Goal: Transaction & Acquisition: Purchase product/service

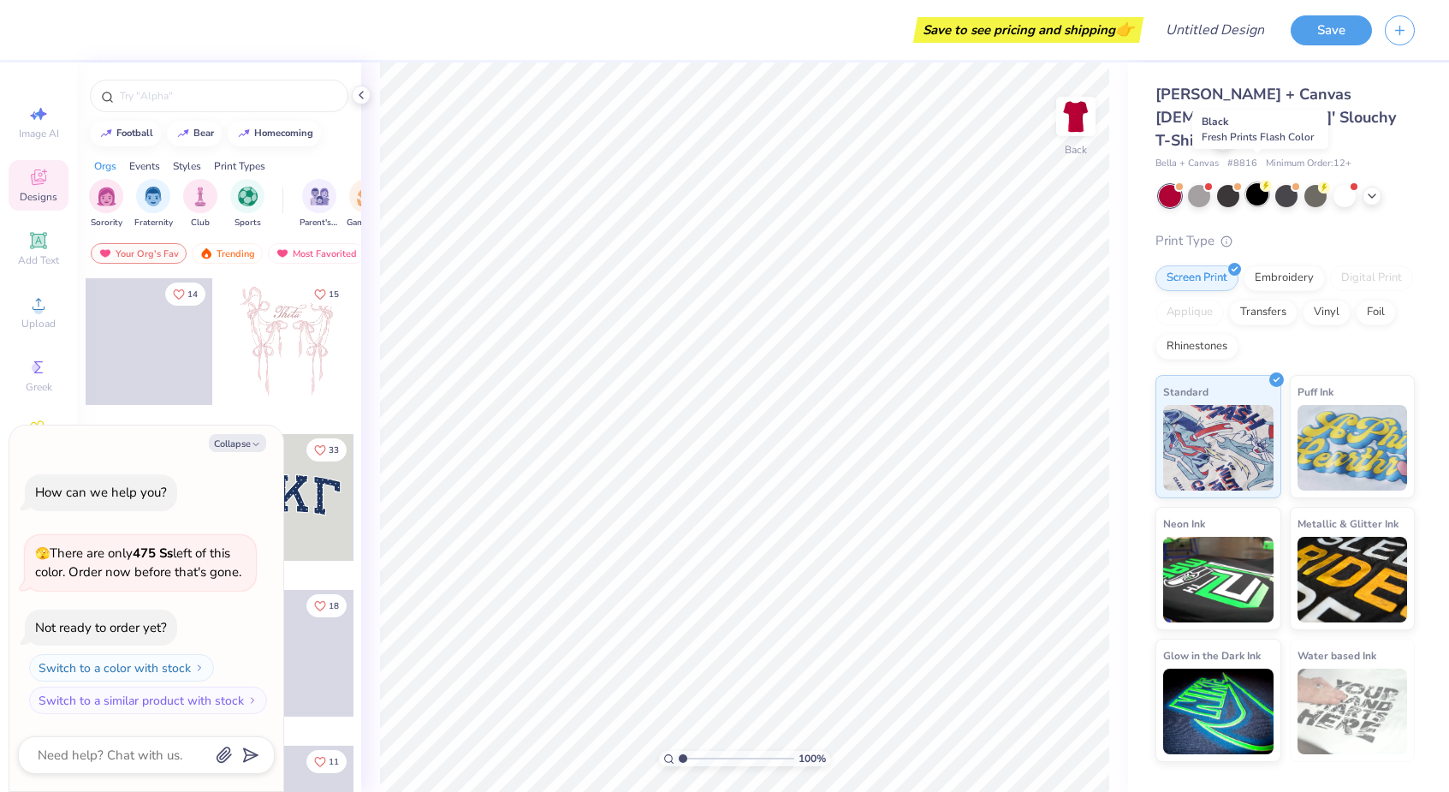
click at [1257, 183] on div at bounding box center [1258, 194] width 22 height 22
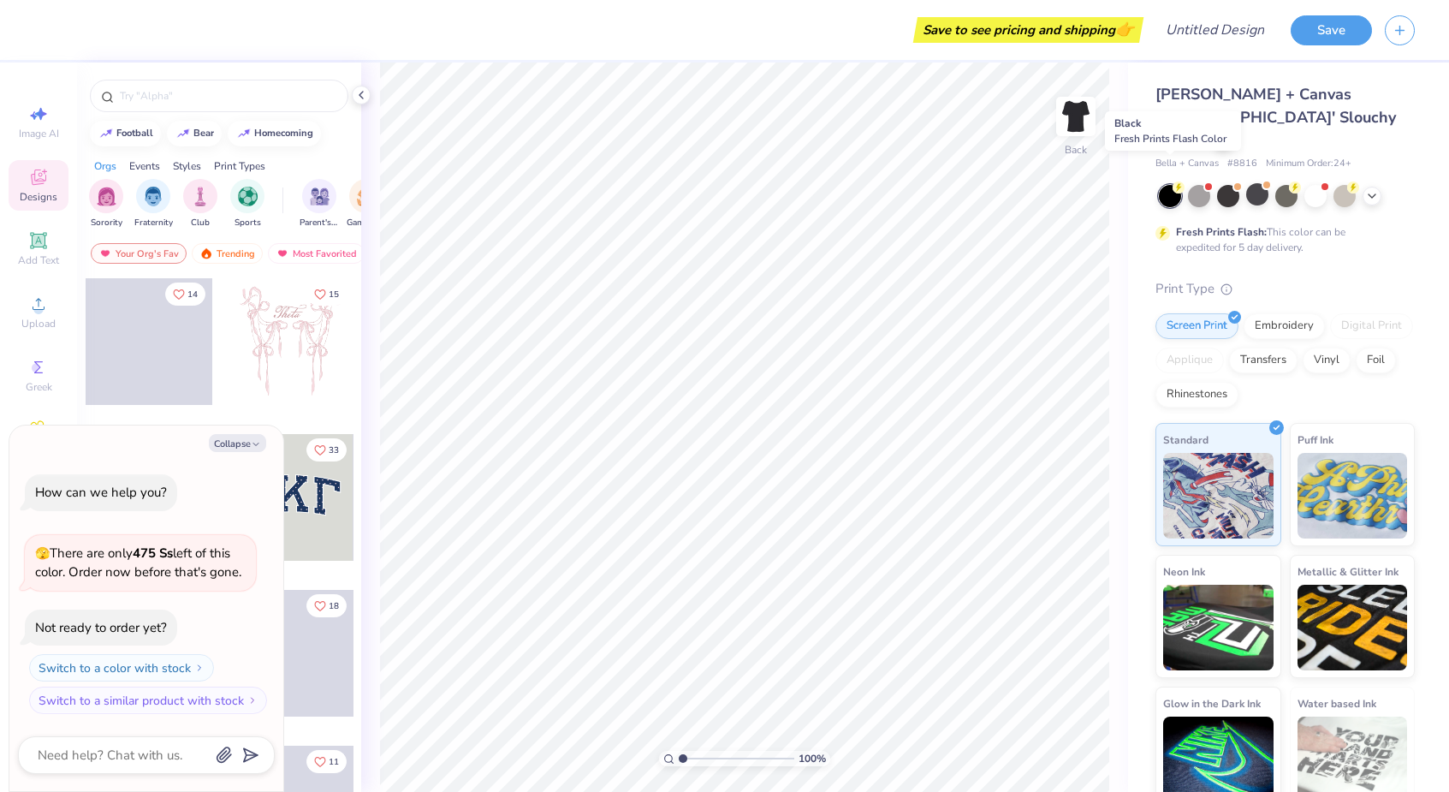
click at [1181, 185] on div at bounding box center [1170, 196] width 22 height 22
click at [1212, 185] on div at bounding box center [1287, 196] width 256 height 22
click at [1175, 181] on circle at bounding box center [1179, 187] width 12 height 12
click at [1193, 183] on div at bounding box center [1199, 194] width 22 height 22
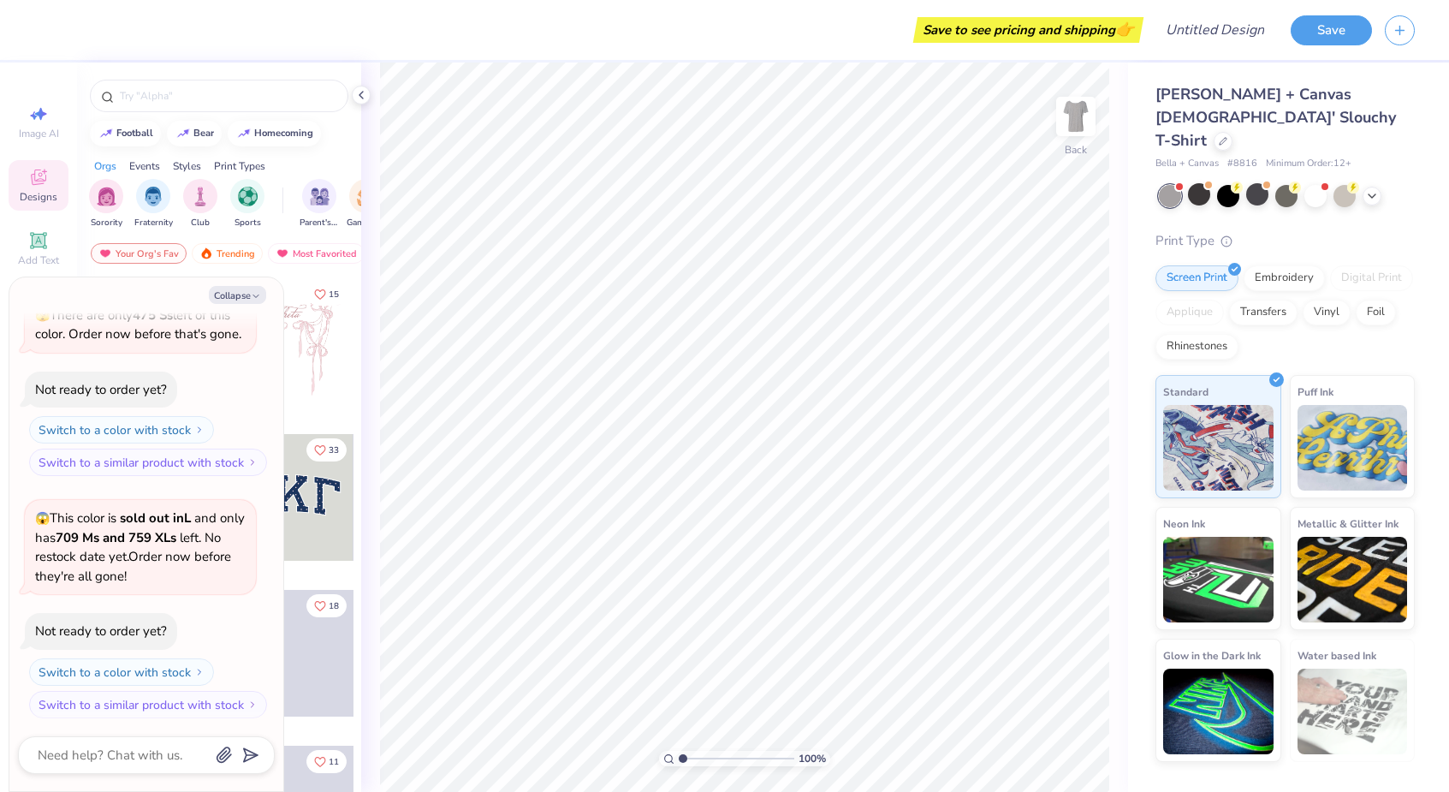
click at [1171, 185] on div at bounding box center [1170, 196] width 22 height 22
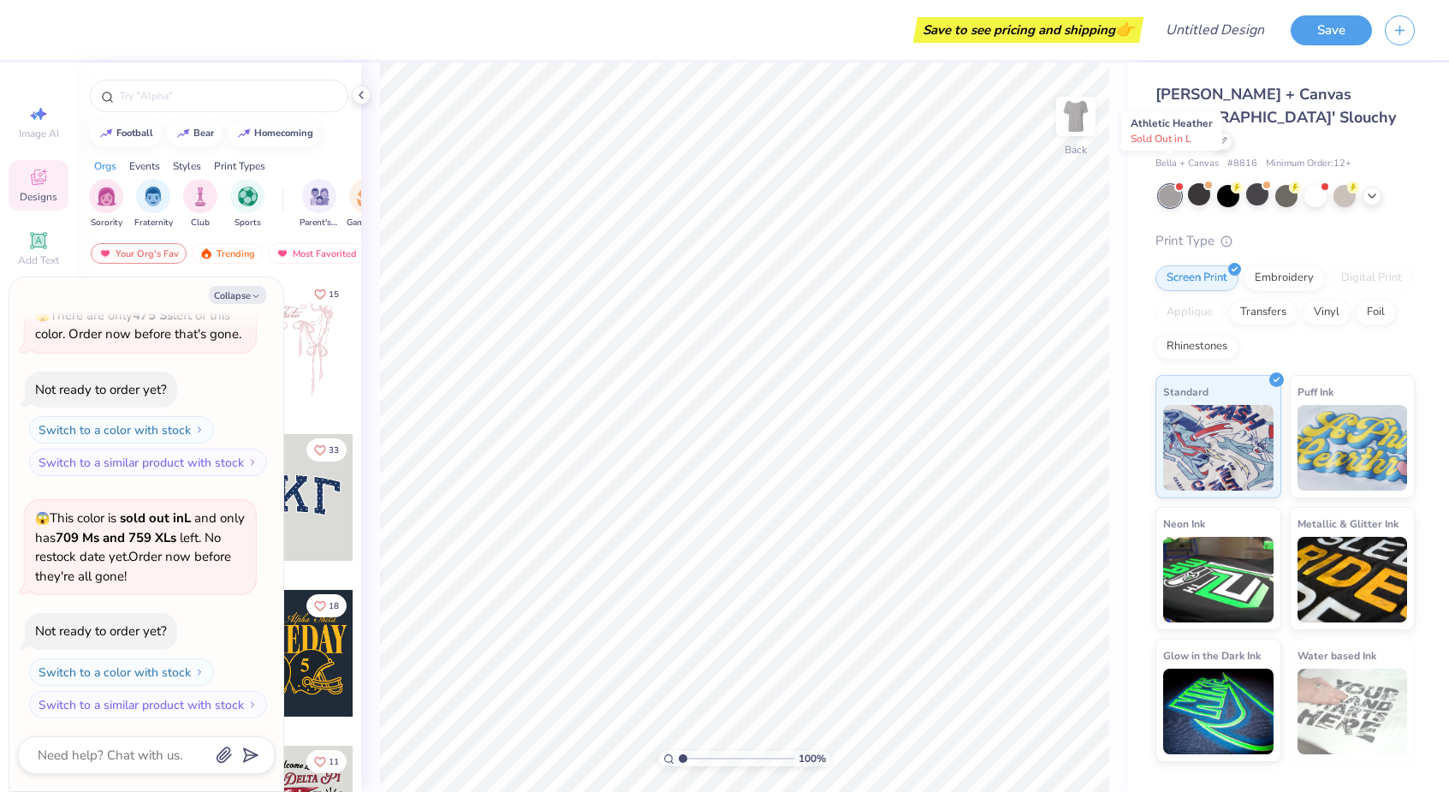
scroll to position [330, 0]
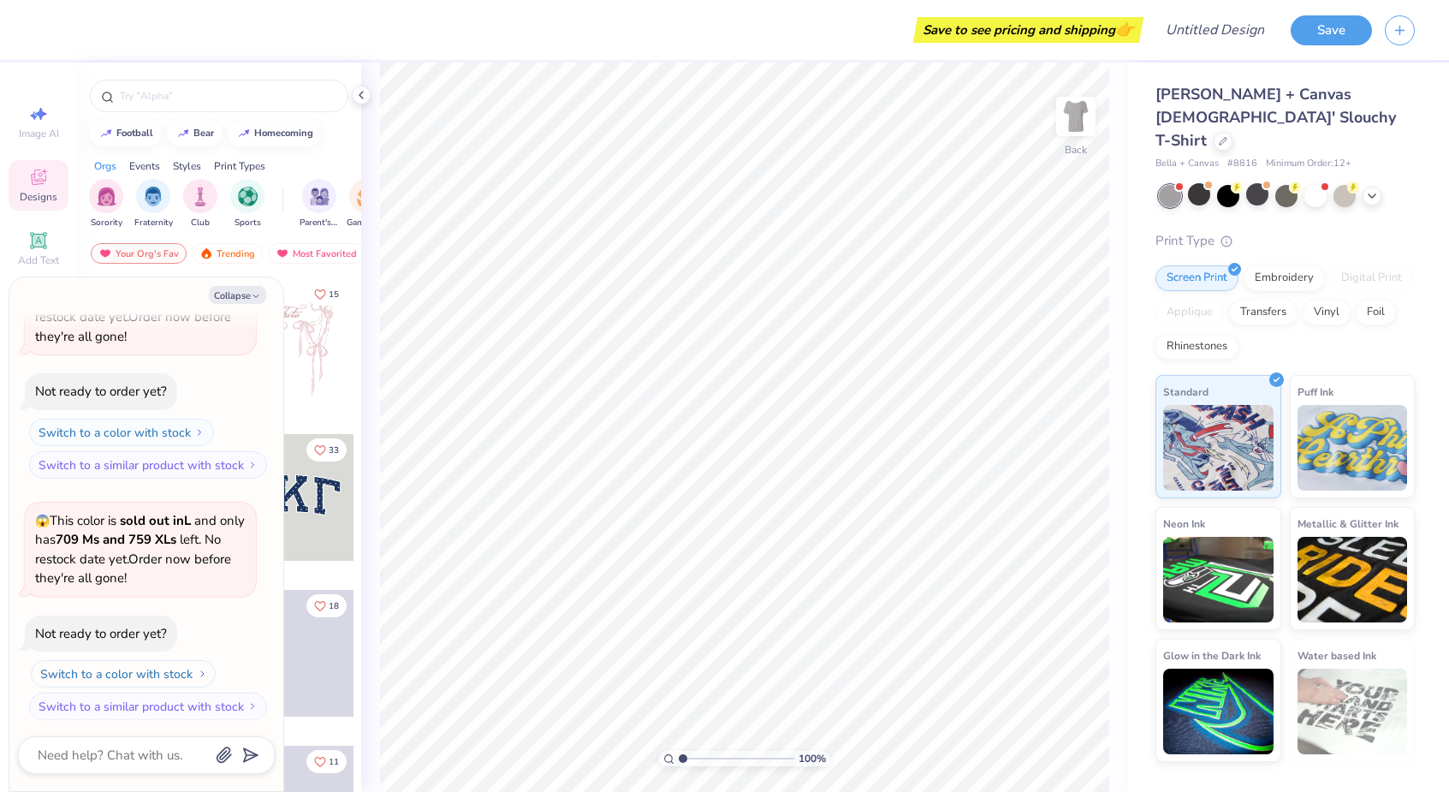
click at [143, 670] on button "Switch to a color with stock" at bounding box center [123, 673] width 185 height 27
type textarea "x"
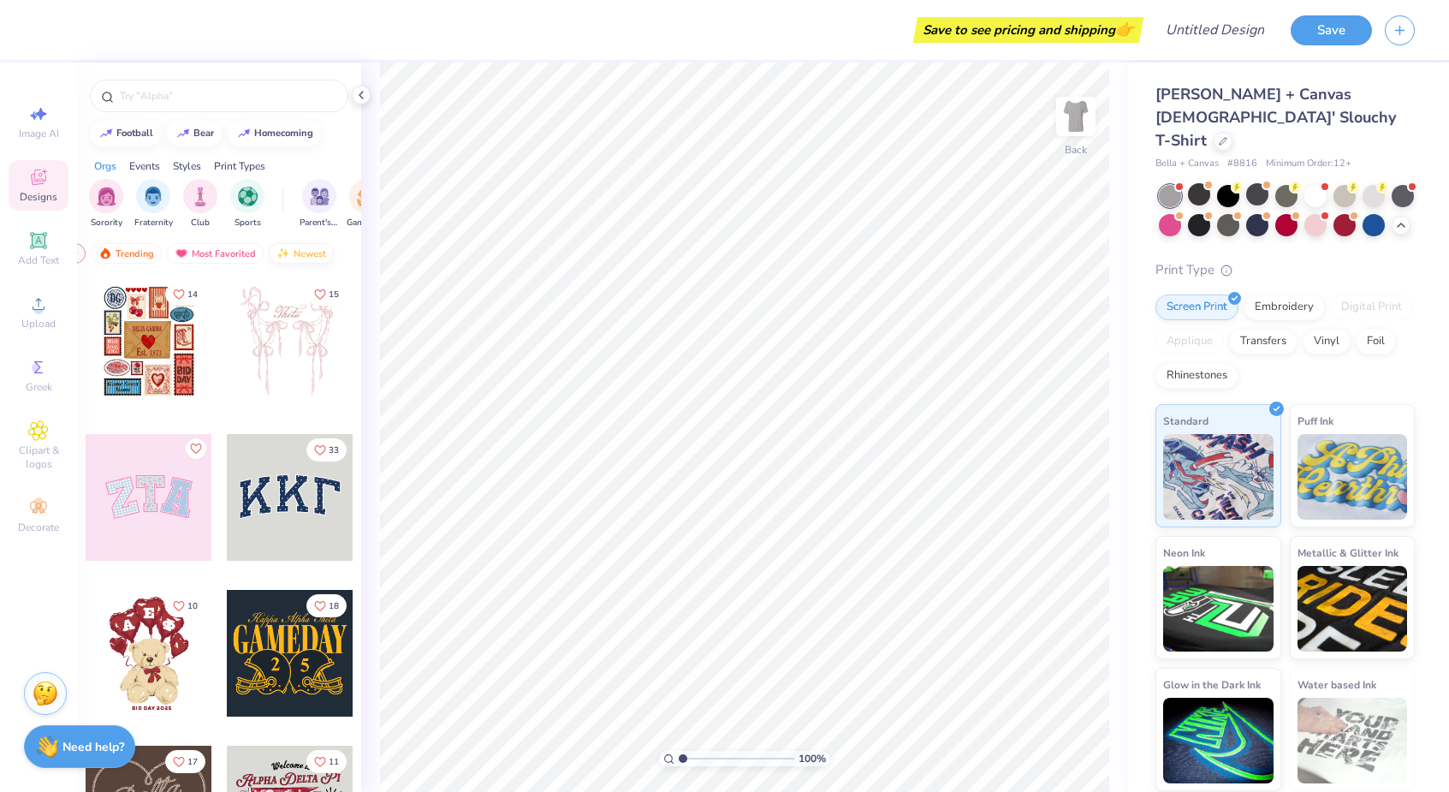
scroll to position [0, 100]
click at [46, 122] on icon at bounding box center [38, 114] width 21 height 21
select select "4"
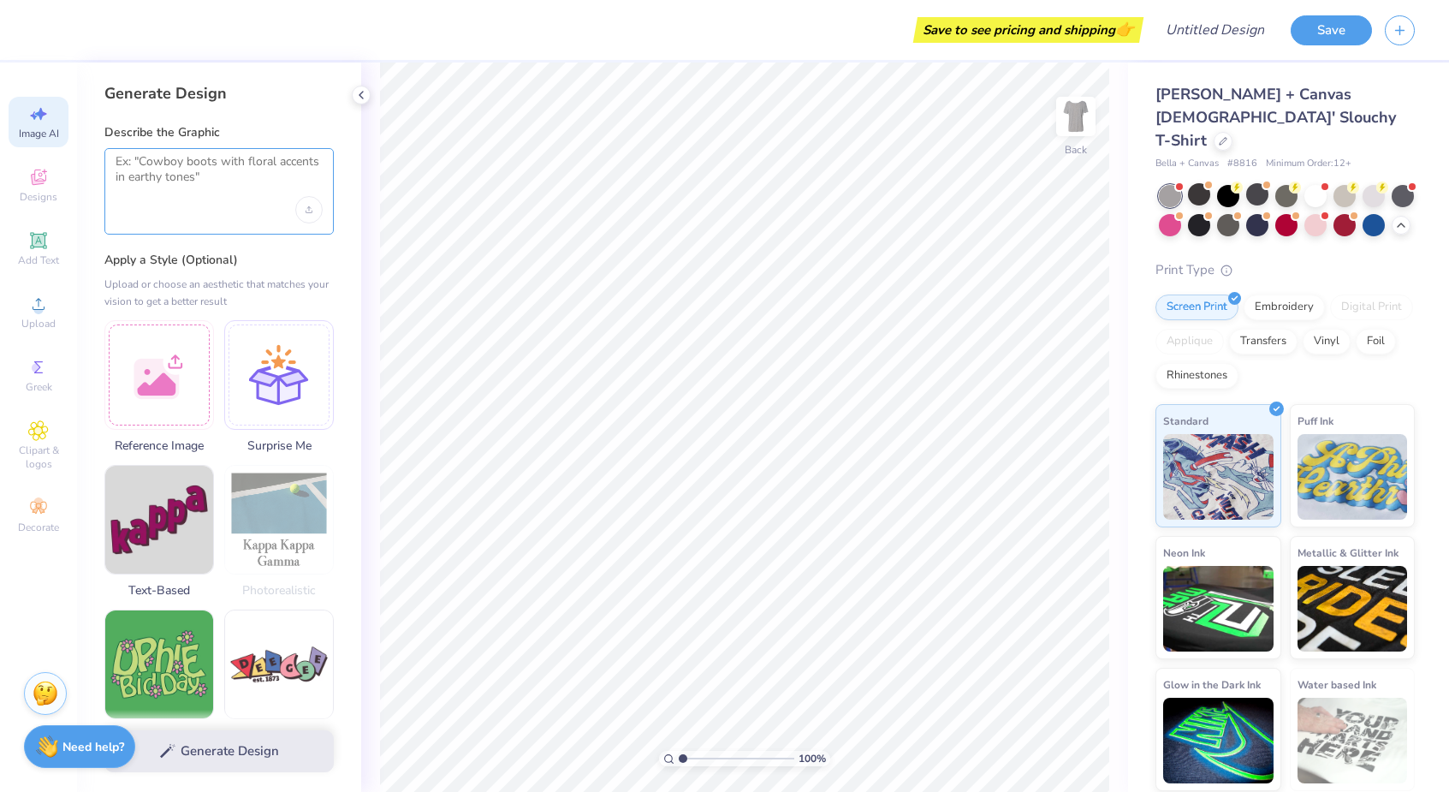
click at [165, 177] on textarea at bounding box center [219, 175] width 207 height 43
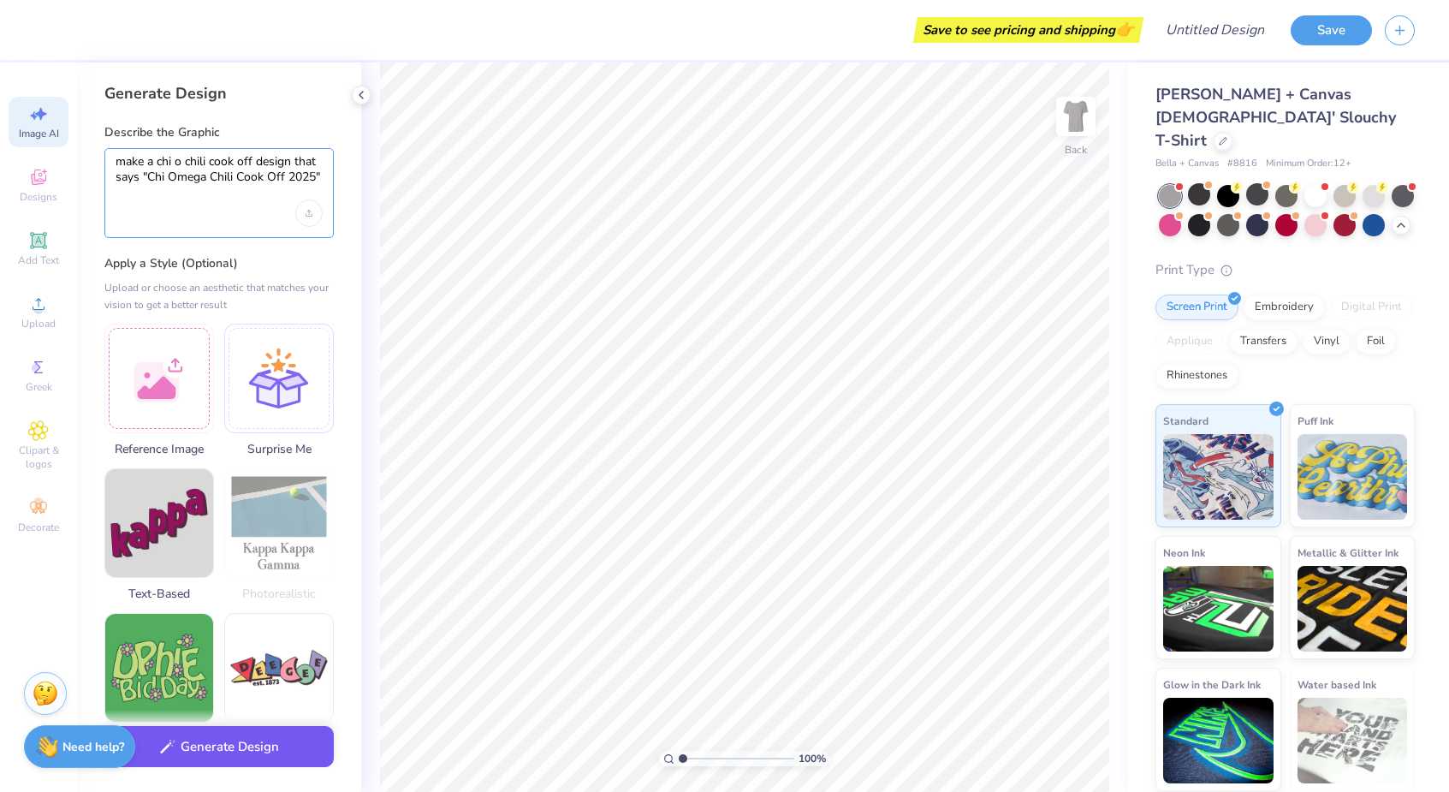
type textarea "make a chi o chili cook off design that says "Chi Omega Chili Cook Off 2025""
click at [270, 735] on button "Generate Design" at bounding box center [218, 747] width 229 height 42
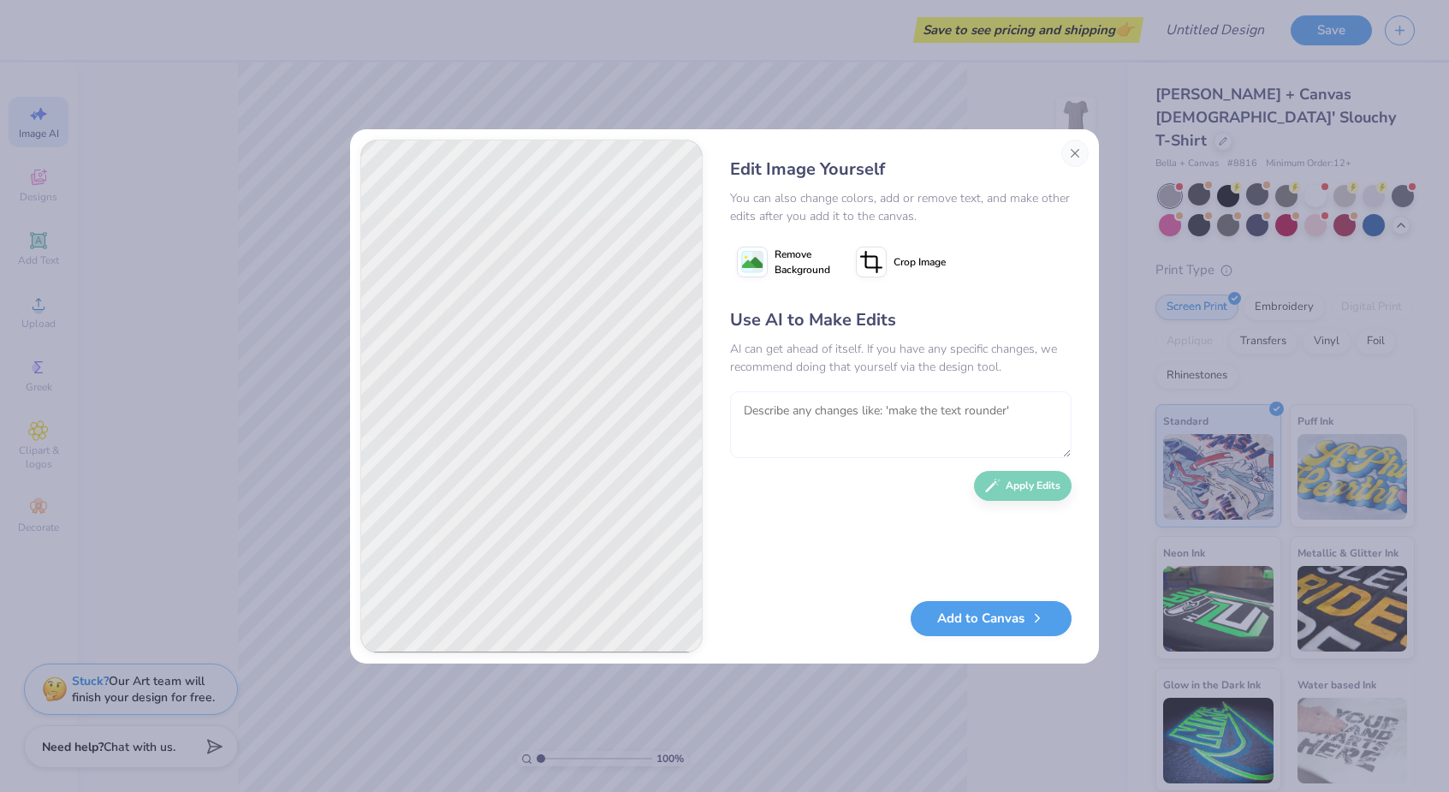
click at [794, 409] on textarea at bounding box center [901, 424] width 342 height 67
type textarea "make it simpler"
click at [1044, 476] on button "Apply Edits" at bounding box center [1023, 482] width 98 height 30
click at [807, 409] on textarea at bounding box center [901, 424] width 342 height 67
type textarea "make the text the same color as the chi omega"
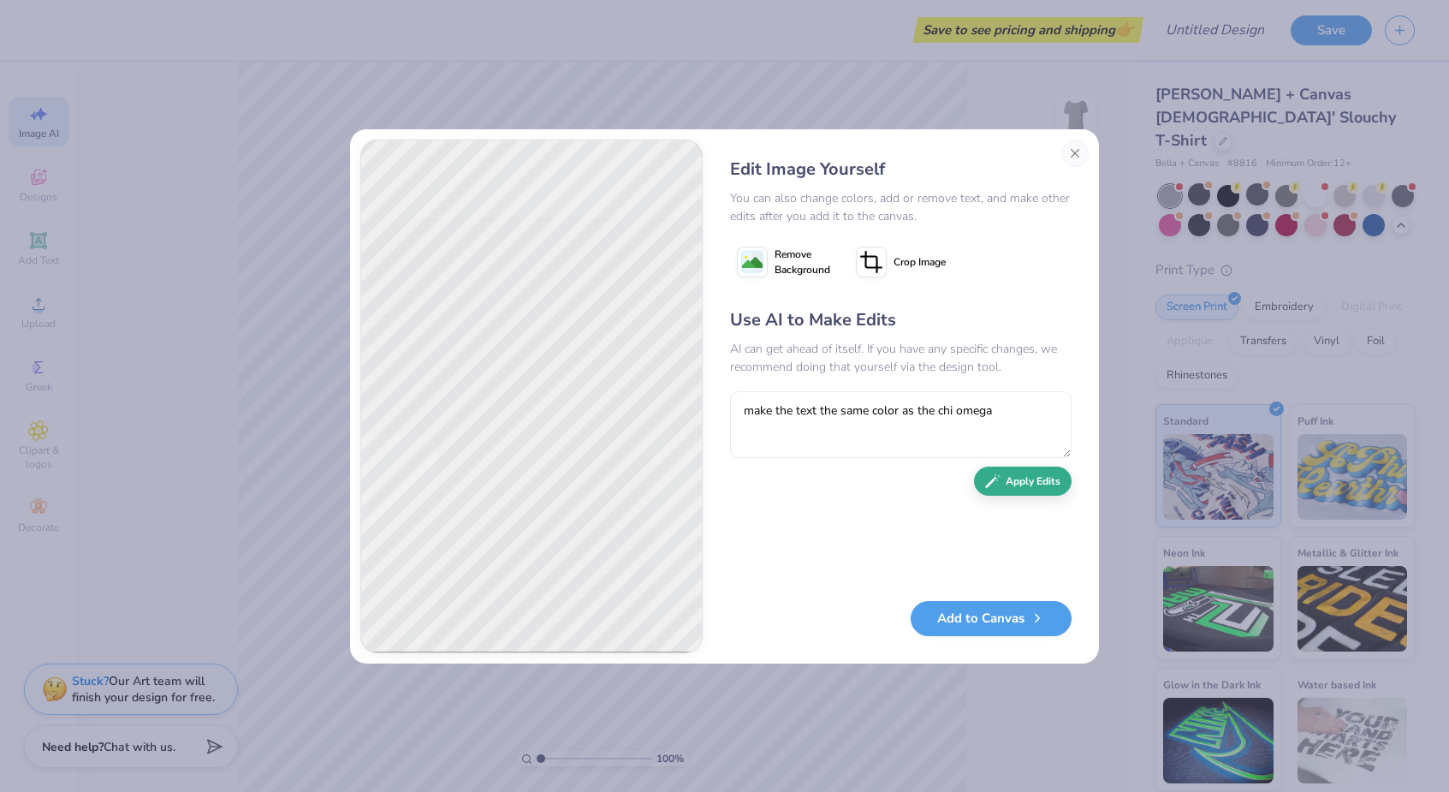
click at [1026, 492] on button "Apply Edits" at bounding box center [1023, 482] width 98 height 30
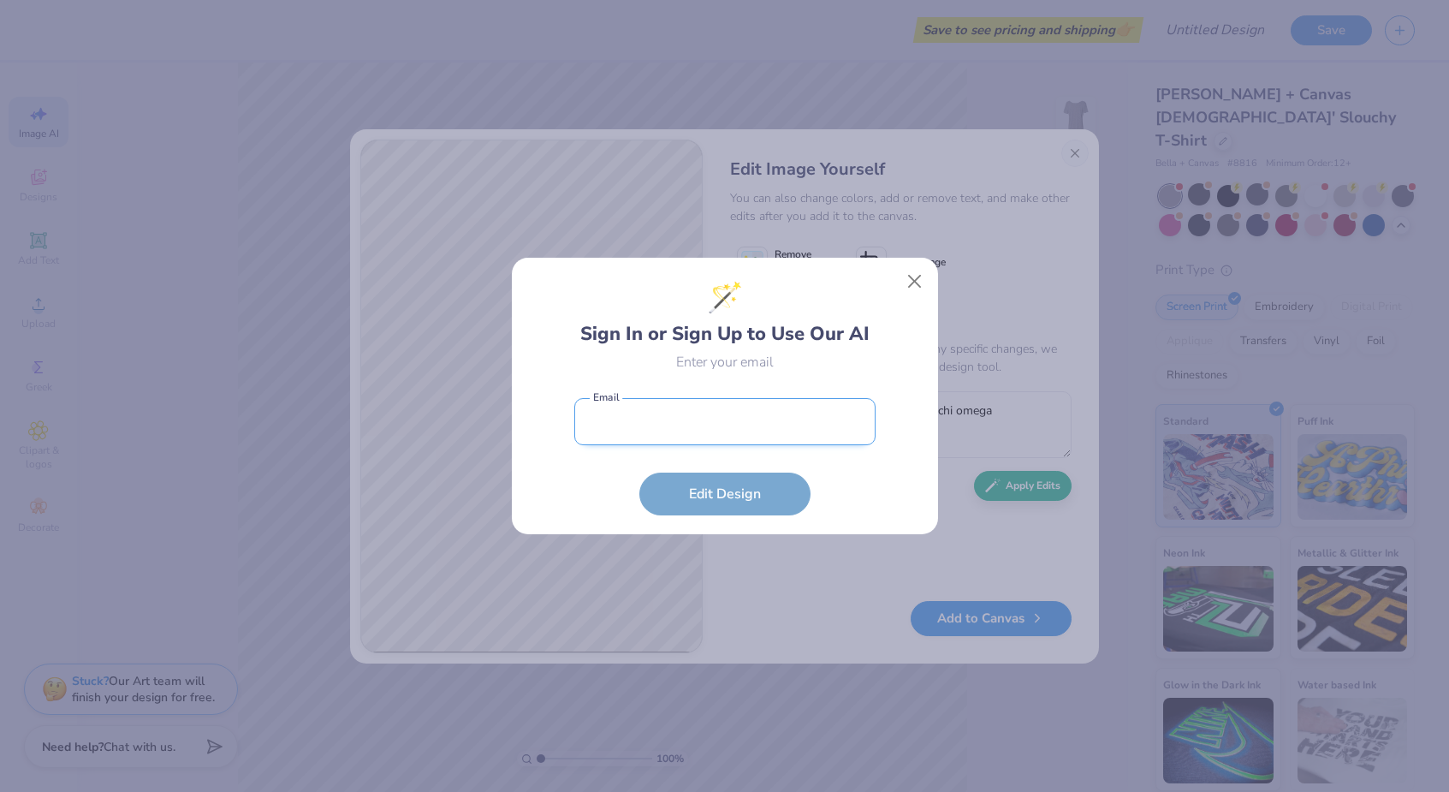
click at [784, 420] on input "email" at bounding box center [724, 421] width 301 height 47
type input "[EMAIL_ADDRESS][DOMAIN_NAME]"
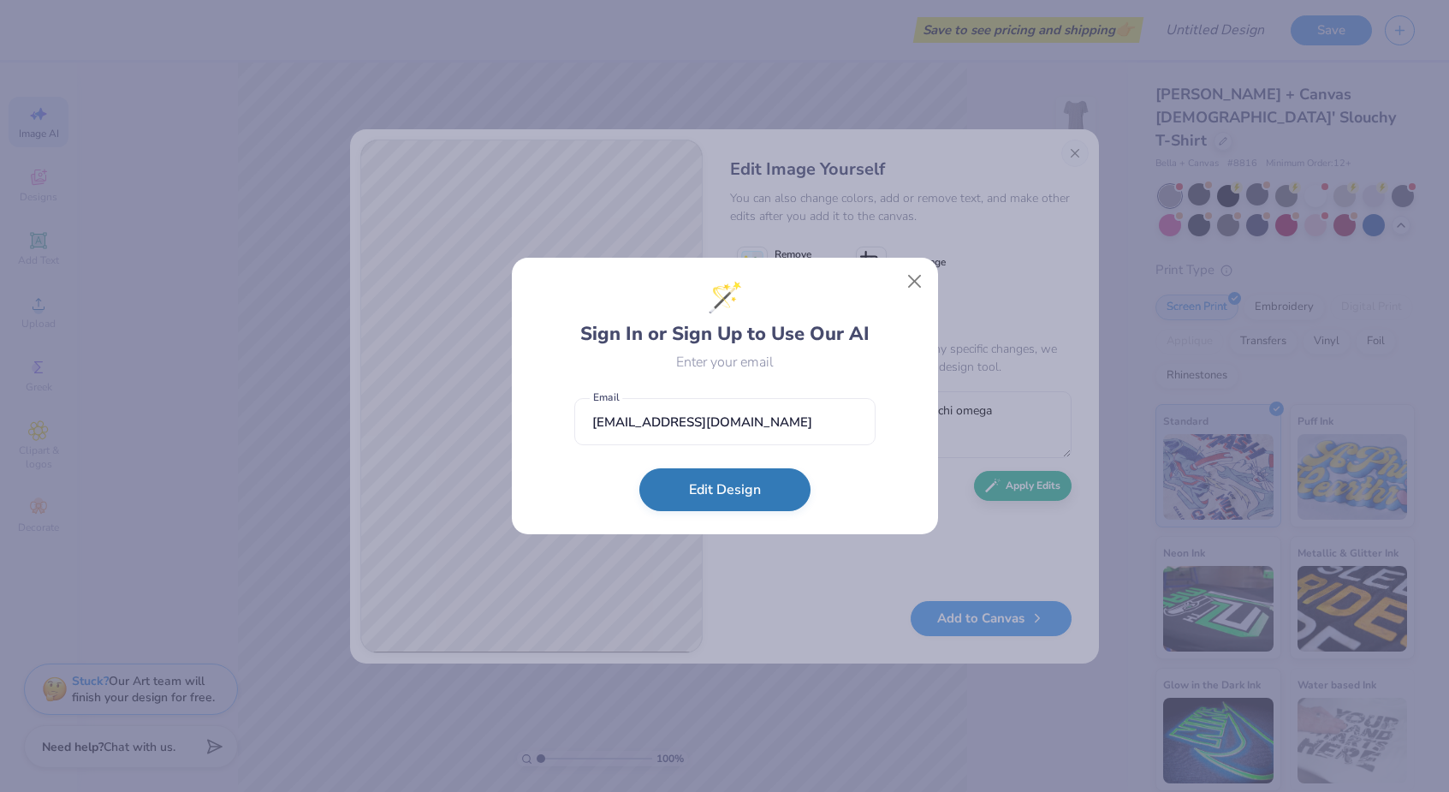
click at [723, 499] on button "Edit Design" at bounding box center [725, 489] width 171 height 43
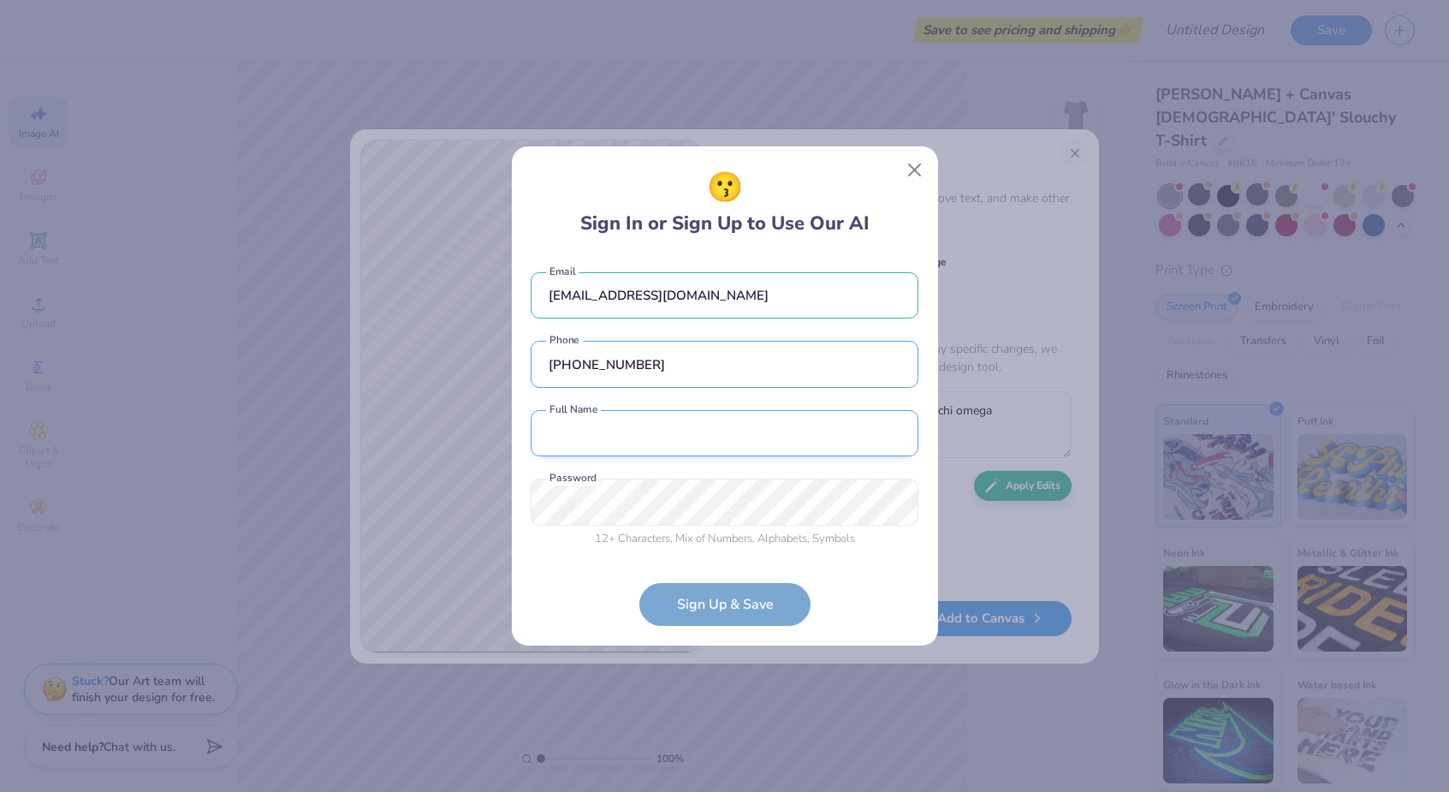
type input "[PHONE_NUMBER]"
type input "[PERSON_NAME]"
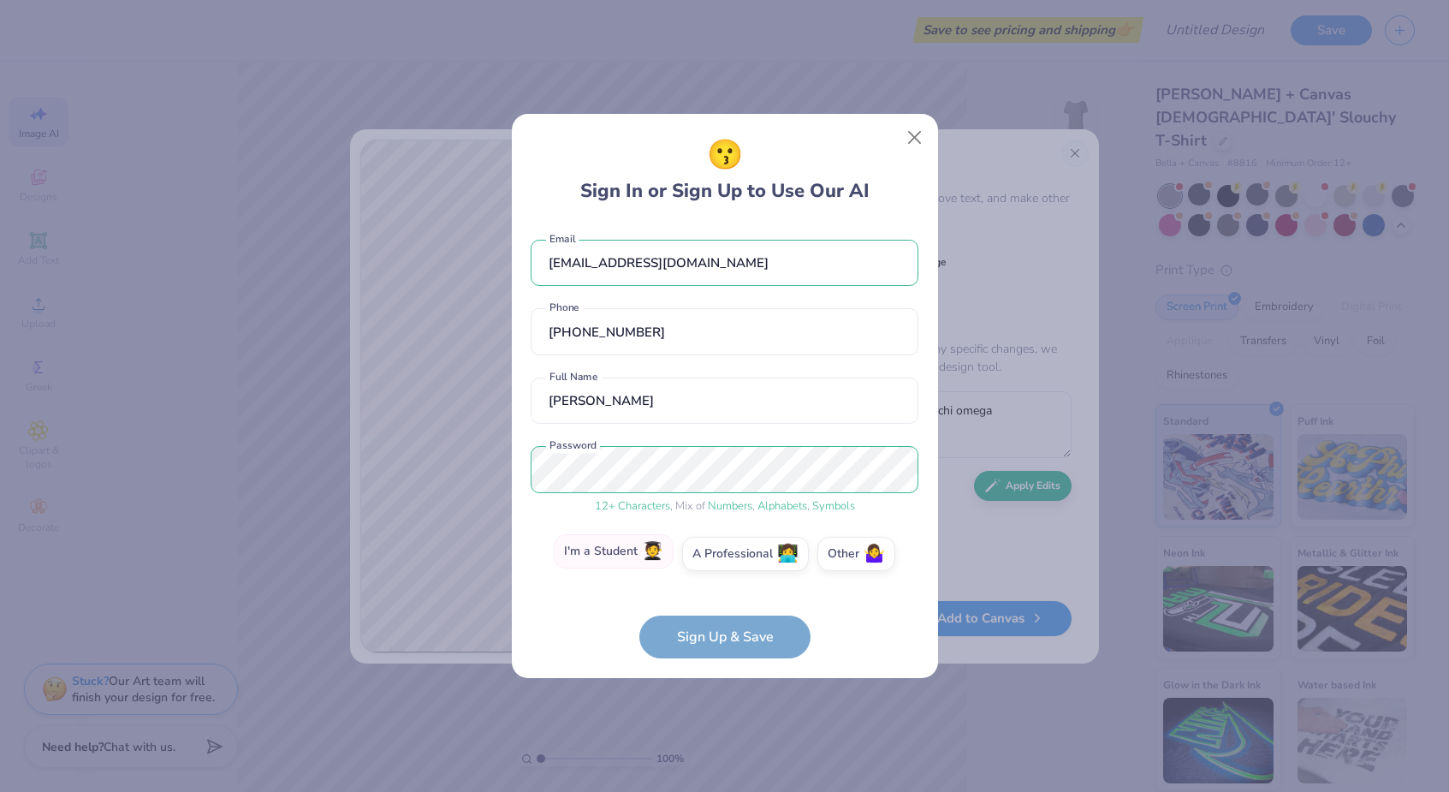
click at [634, 551] on label "I'm a Student 🧑‍🎓" at bounding box center [614, 551] width 120 height 34
click at [719, 553] on input "I'm a Student 🧑‍🎓" at bounding box center [724, 558] width 11 height 11
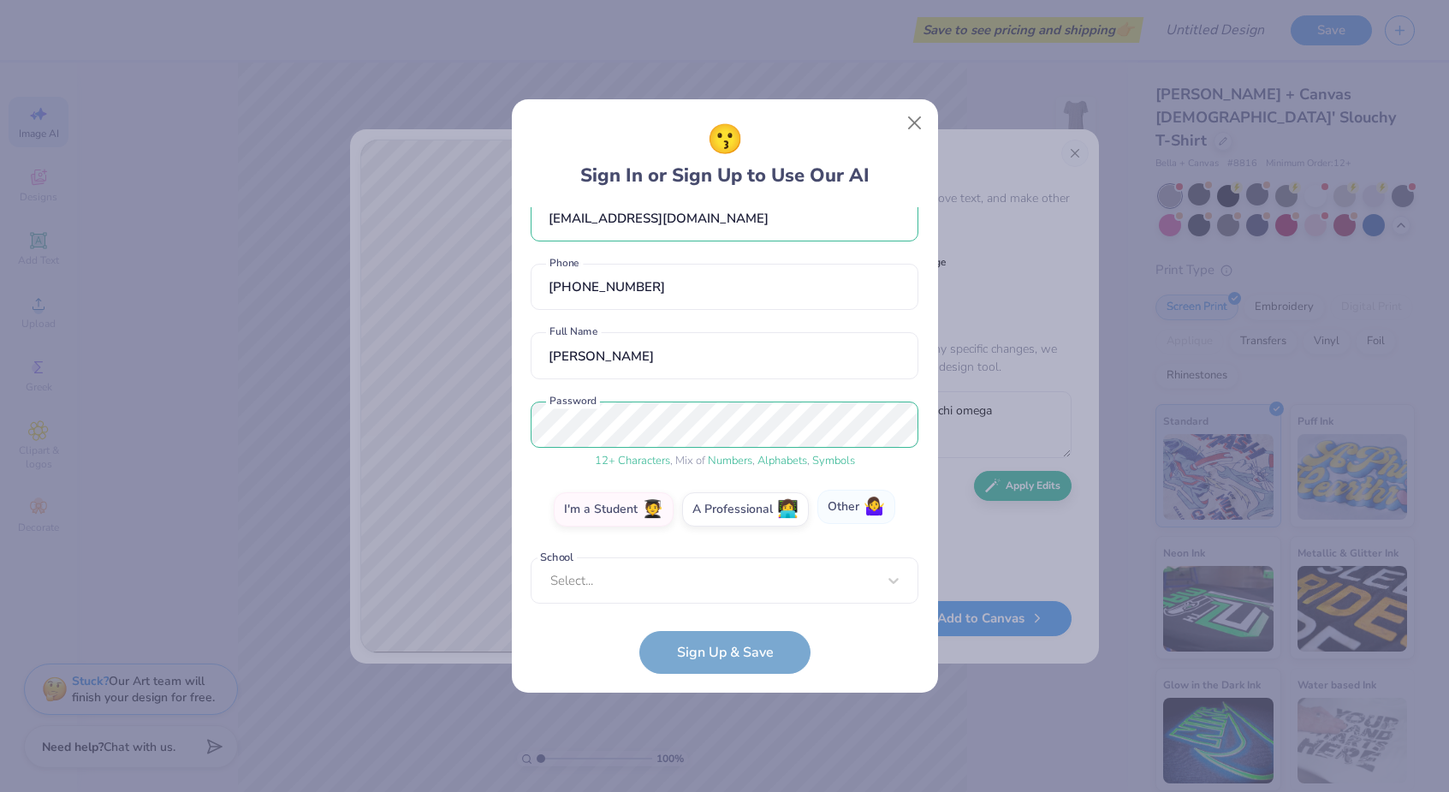
click at [846, 518] on label "Other 🤷‍♀️" at bounding box center [857, 507] width 78 height 34
click at [730, 538] on input "Other 🤷‍♀️" at bounding box center [724, 543] width 11 height 11
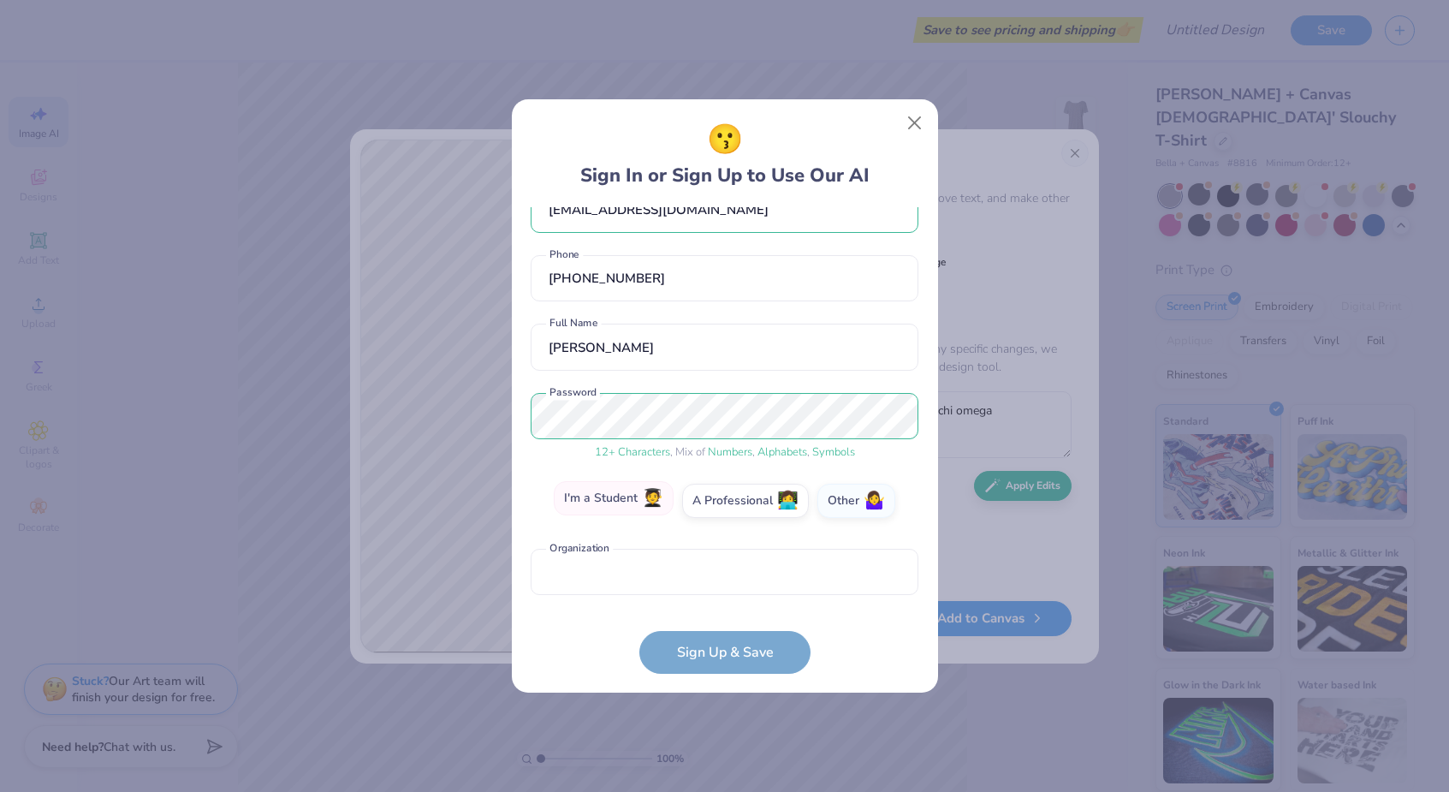
click at [626, 509] on label "I'm a Student 🧑‍🎓" at bounding box center [614, 498] width 120 height 34
click at [719, 538] on input "I'm a Student 🧑‍🎓" at bounding box center [724, 543] width 11 height 11
click at [656, 578] on div "Select..." at bounding box center [725, 572] width 388 height 47
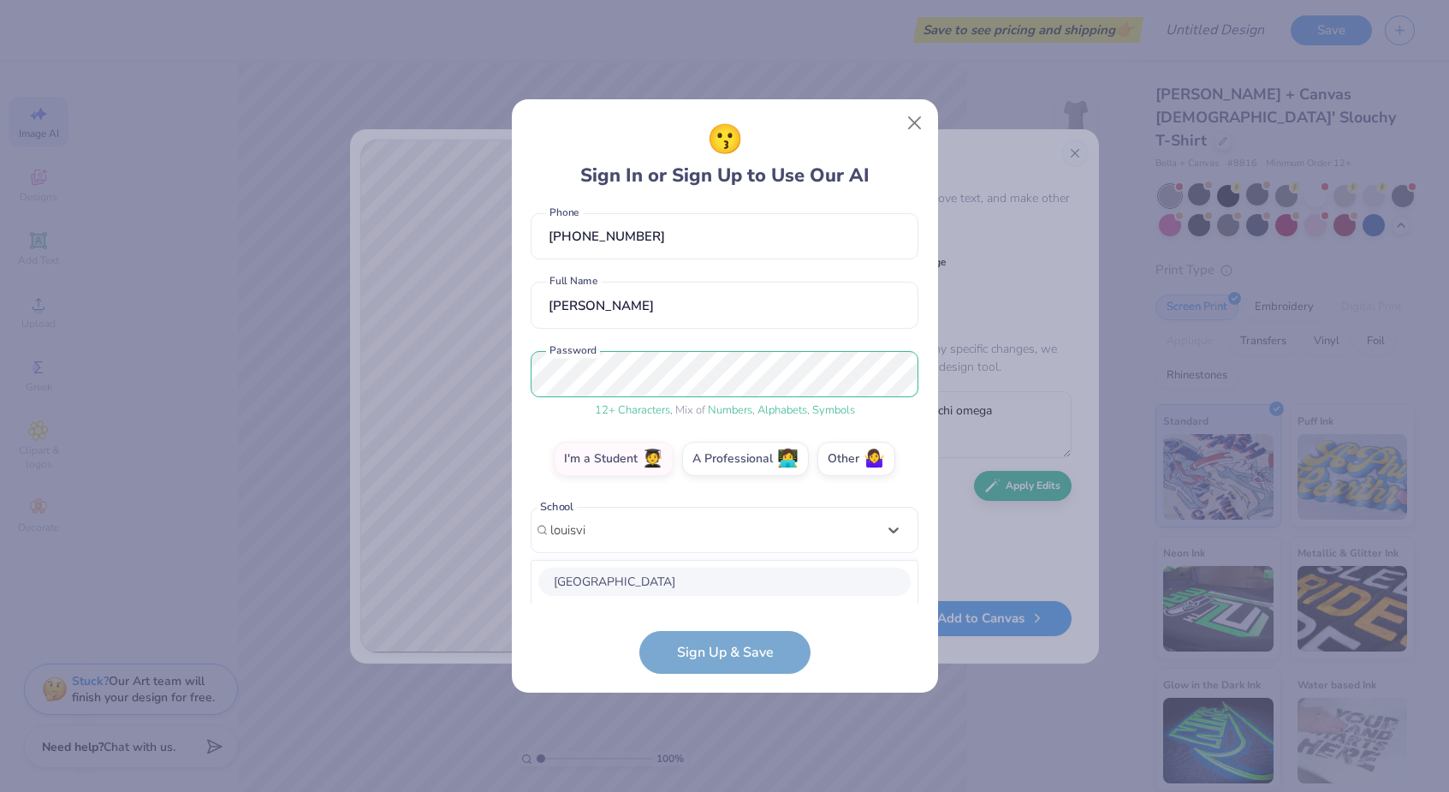
scroll to position [295, 0]
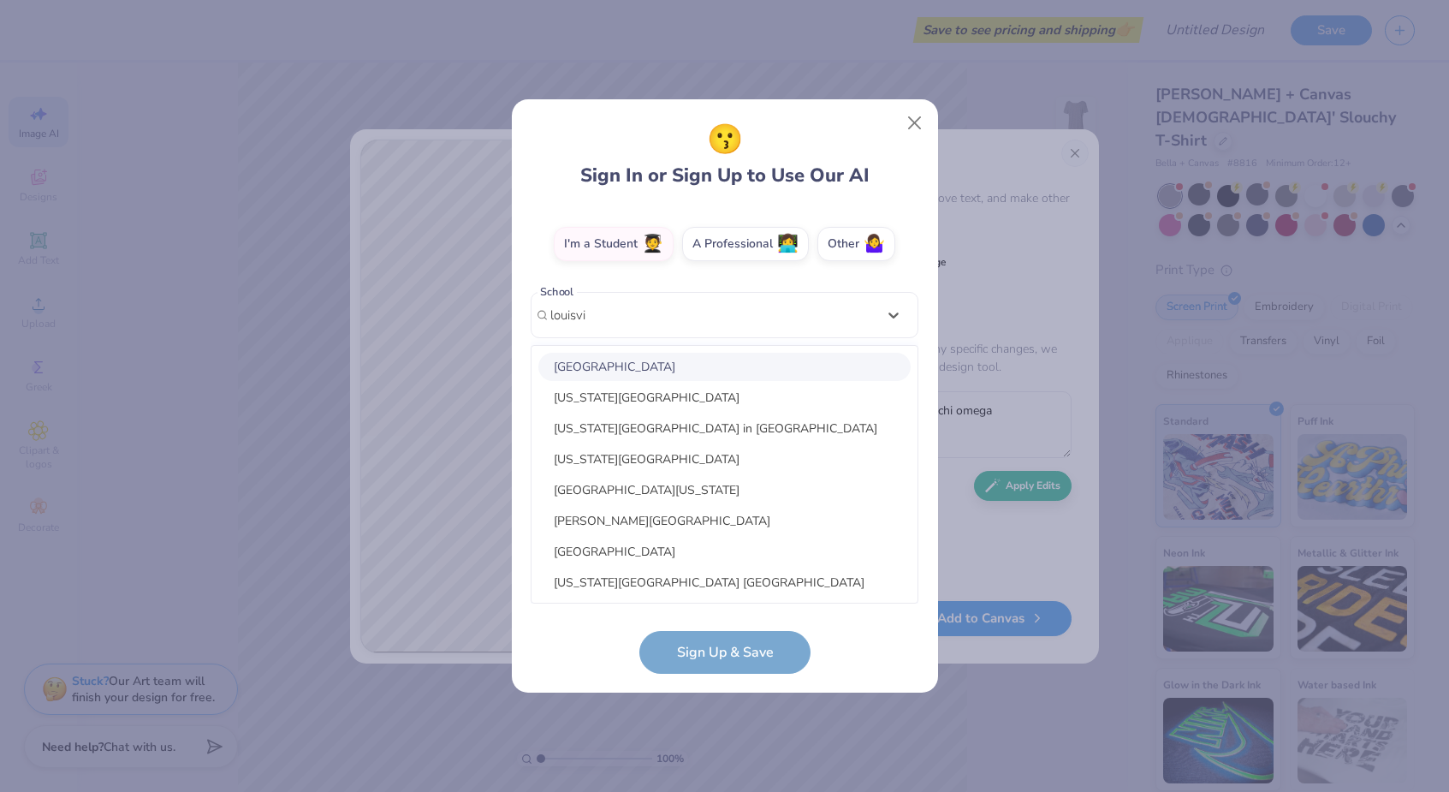
click at [646, 368] on div "[GEOGRAPHIC_DATA]" at bounding box center [725, 367] width 372 height 28
type input "louisvi"
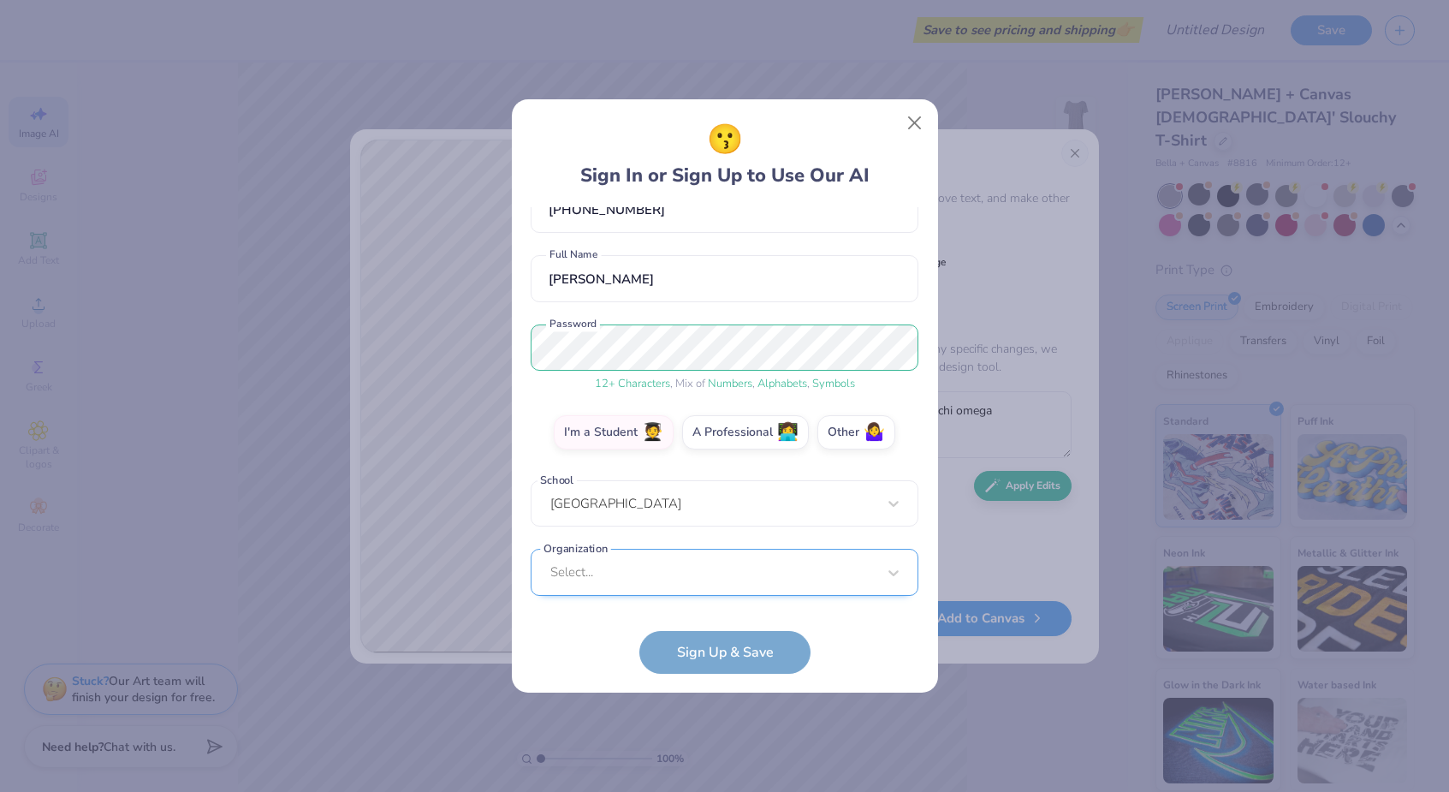
click at [639, 562] on div "Select..." at bounding box center [725, 572] width 388 height 47
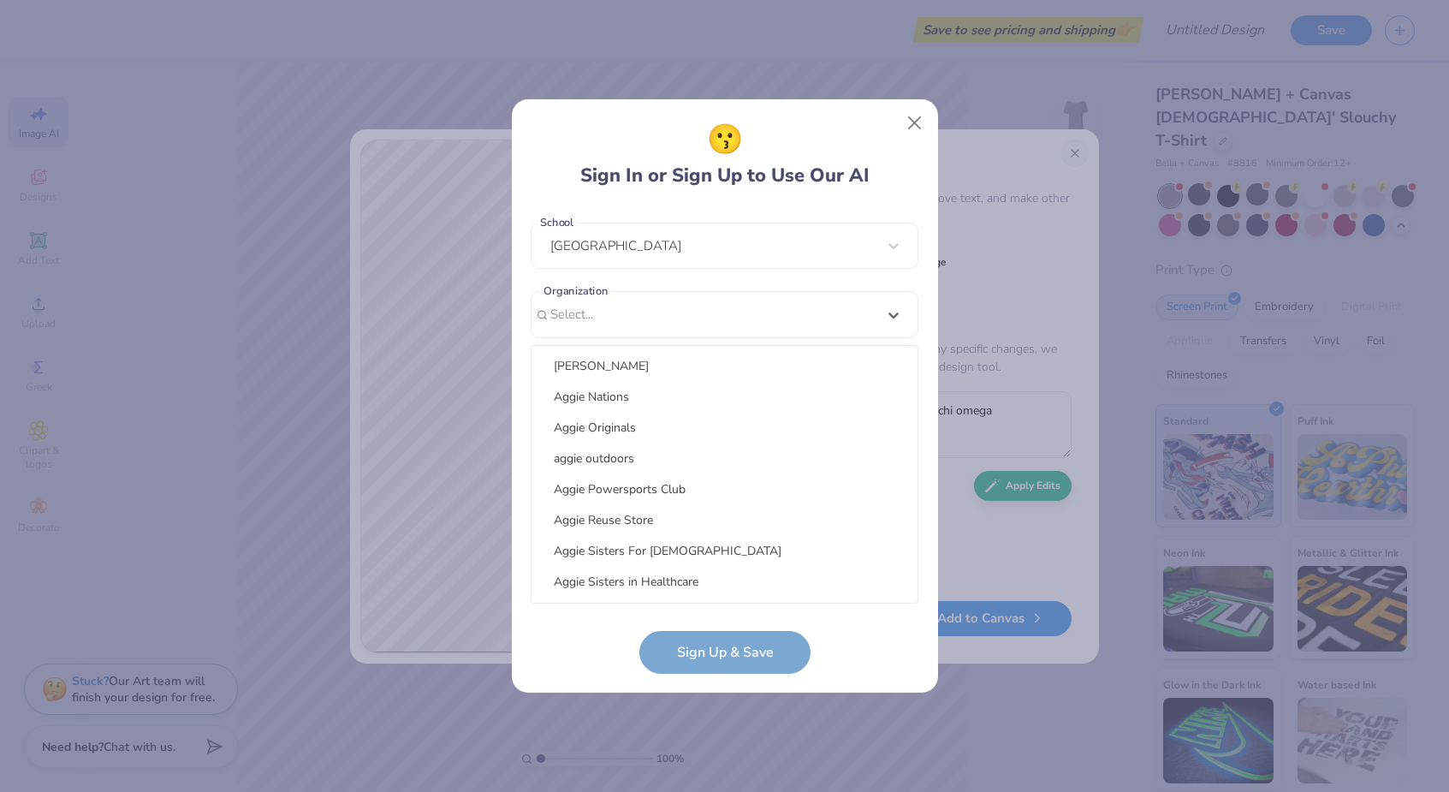
scroll to position [0, 0]
click at [622, 466] on div "Chi Omega" at bounding box center [725, 459] width 372 height 28
type input "ch"
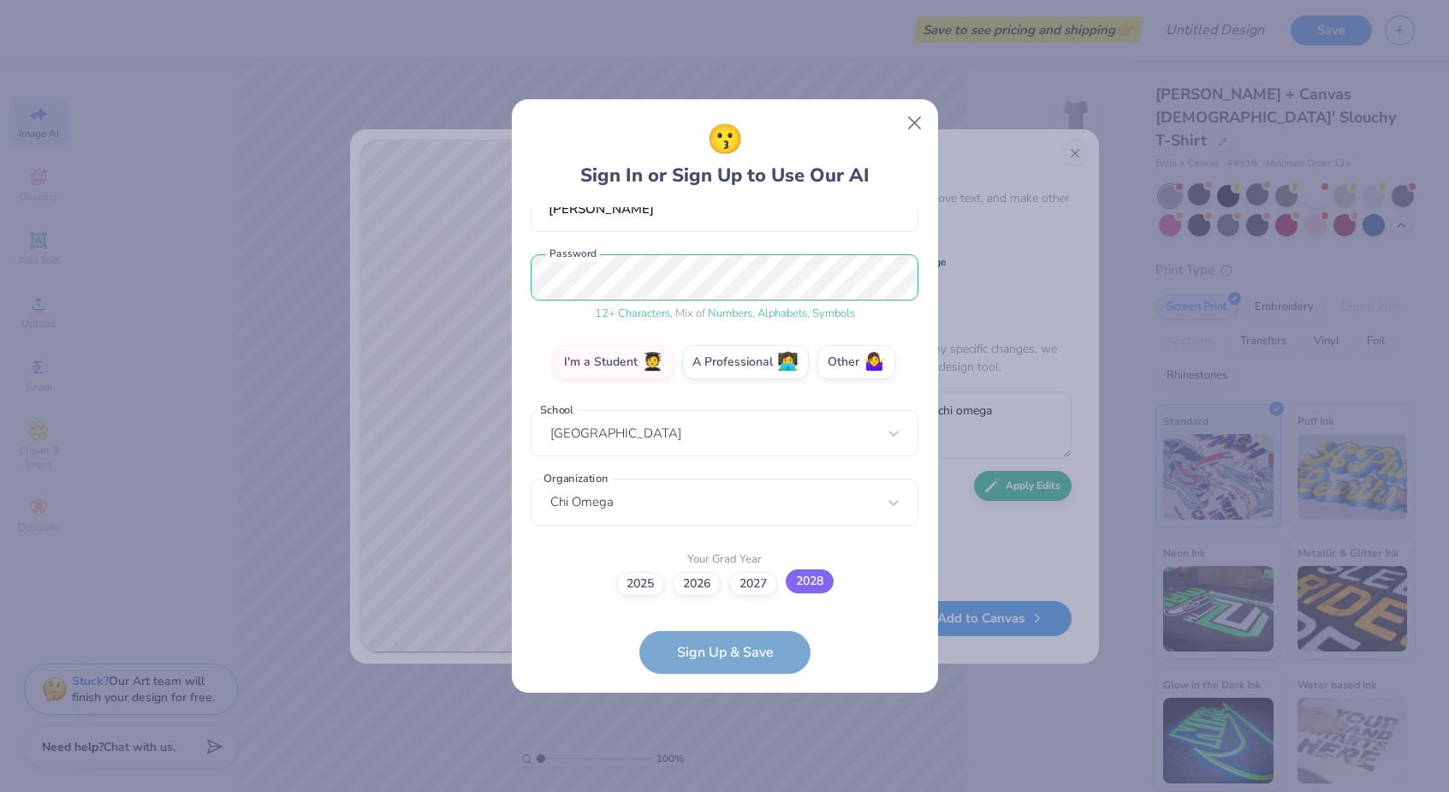
click at [805, 586] on label "2028" at bounding box center [810, 581] width 48 height 24
click at [730, 756] on input "2028" at bounding box center [724, 761] width 11 height 11
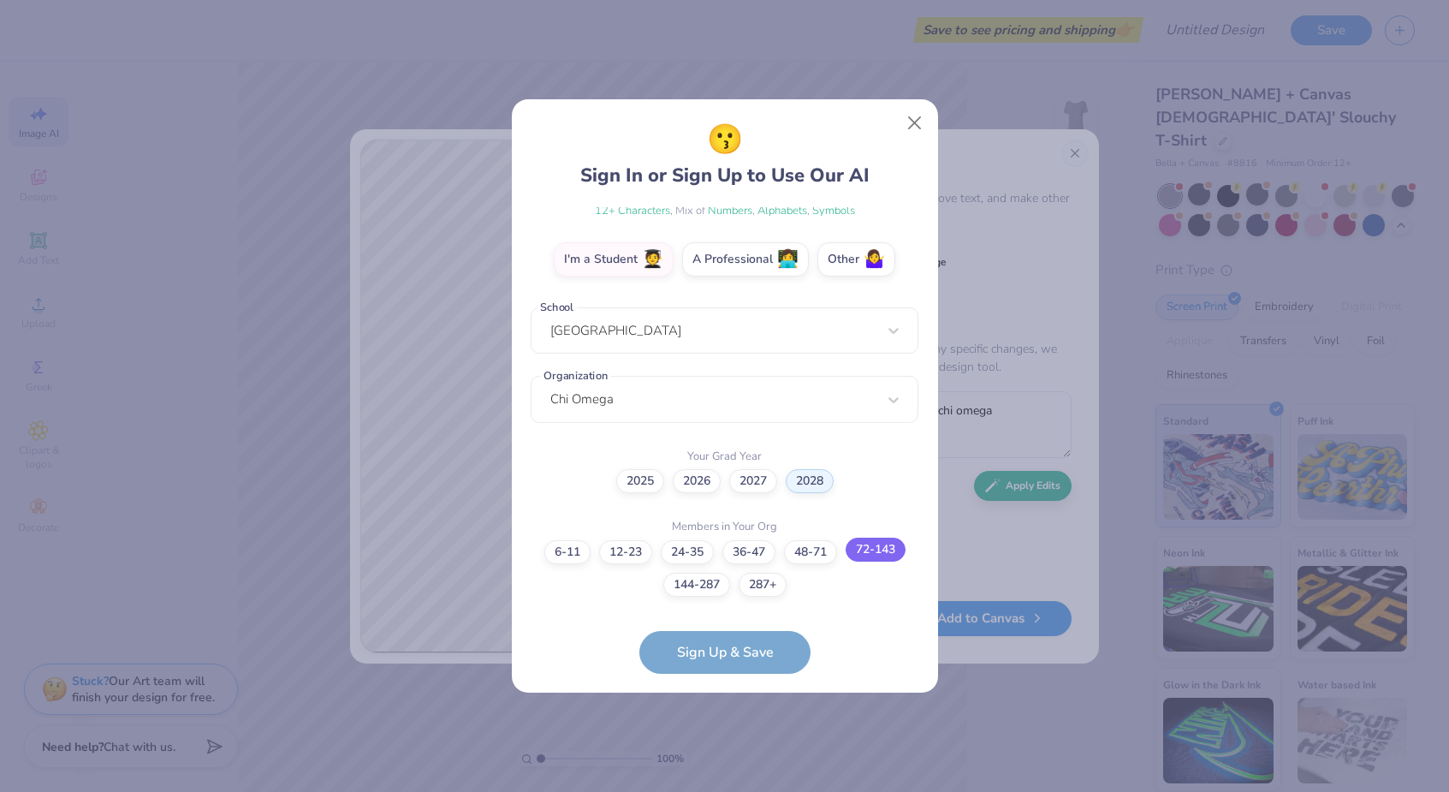
click at [868, 550] on label "72-143" at bounding box center [876, 550] width 60 height 24
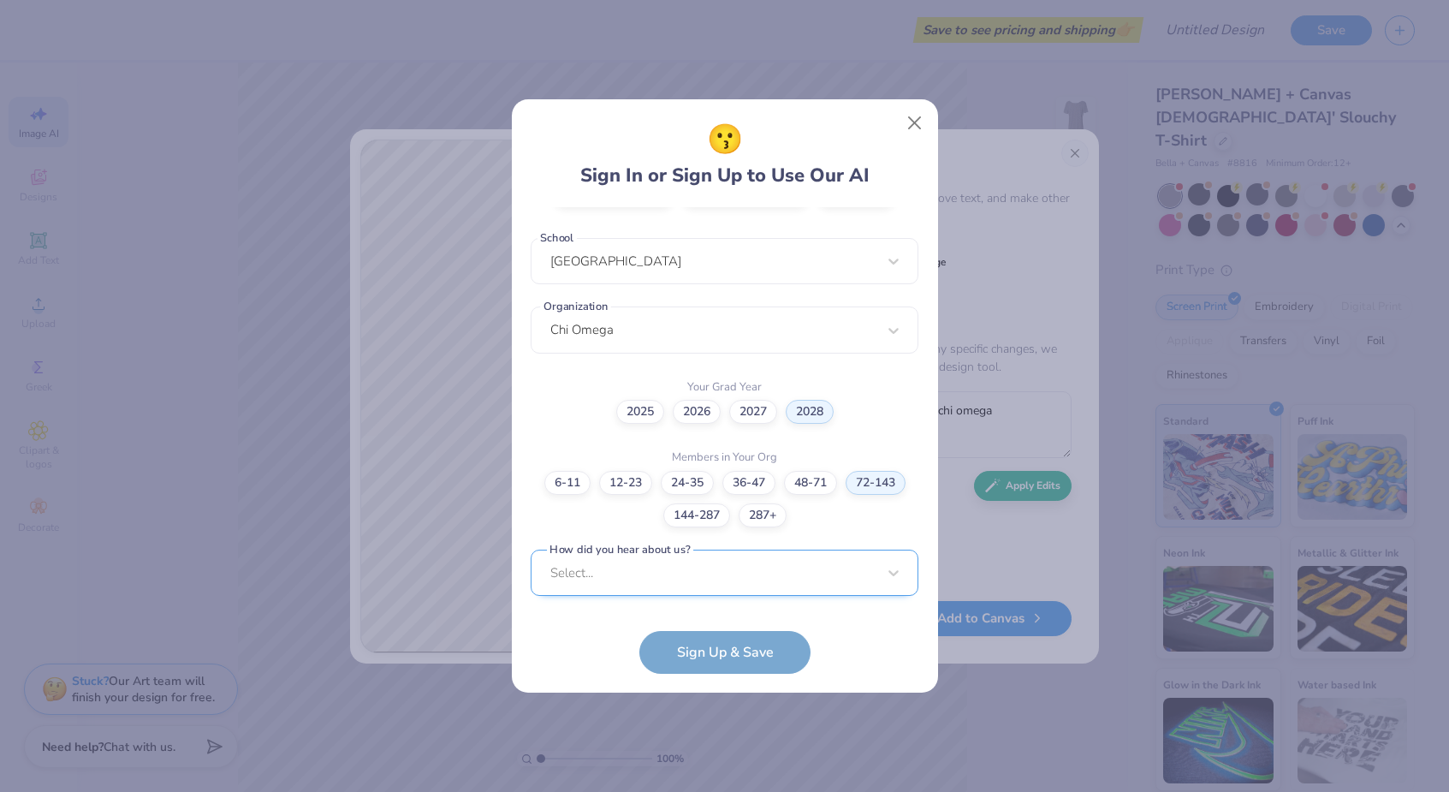
click at [675, 575] on div "Select..." at bounding box center [725, 573] width 388 height 47
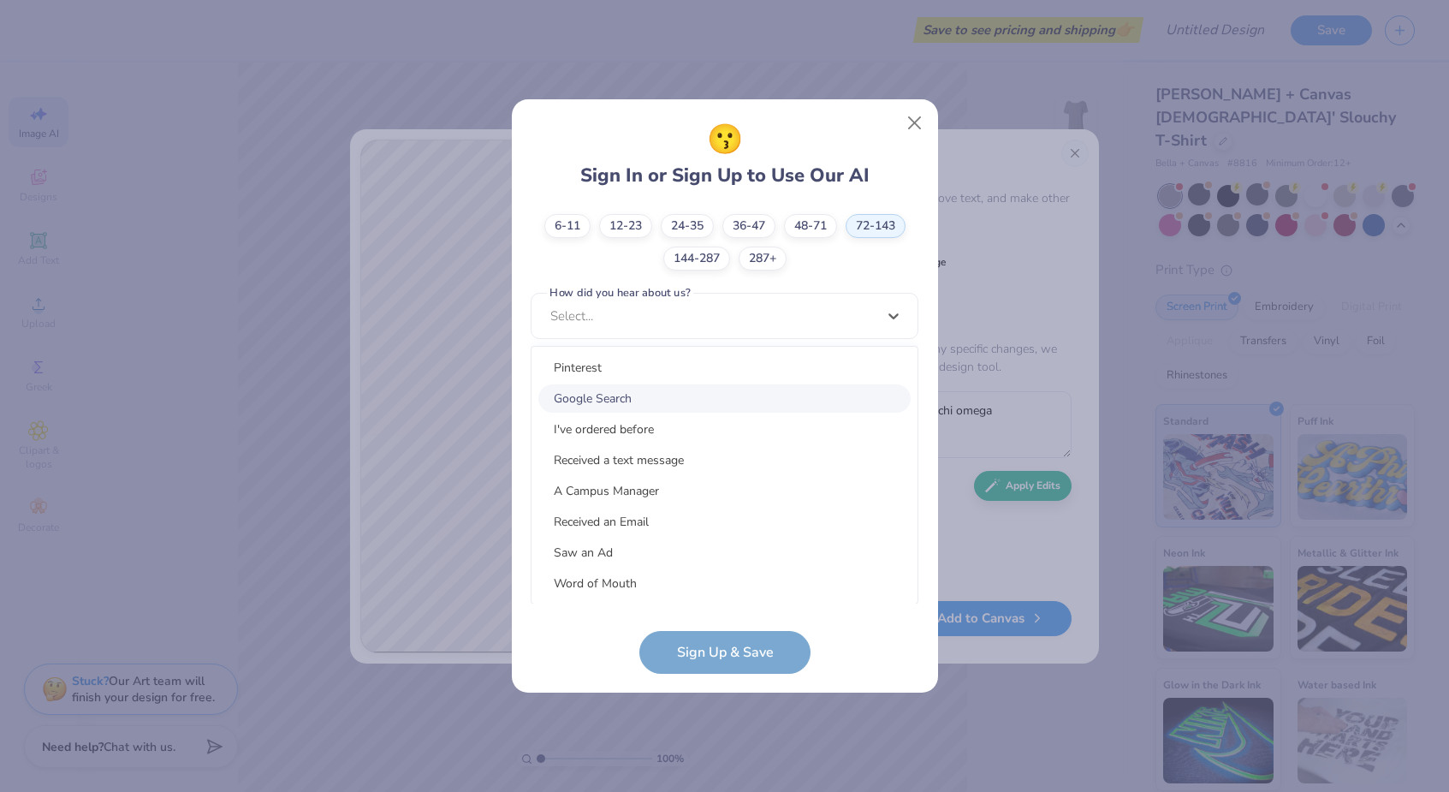
click at [616, 405] on div "Google Search" at bounding box center [725, 398] width 372 height 28
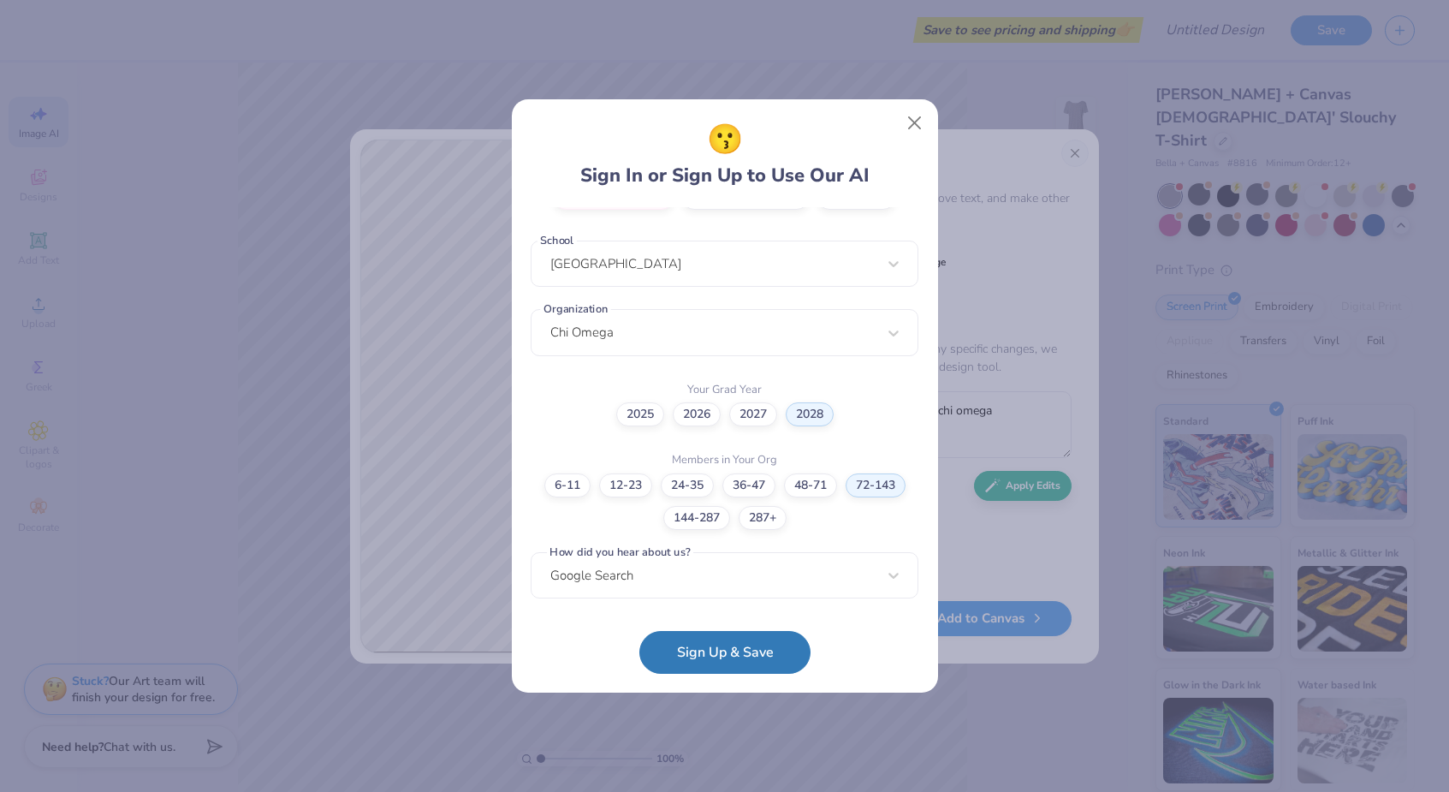
click at [761, 670] on form "[EMAIL_ADDRESS][DOMAIN_NAME] Email [PHONE_NUMBER] Phone [PERSON_NAME] Full Name…" at bounding box center [725, 440] width 388 height 467
click at [711, 641] on button "Sign Up & Save" at bounding box center [725, 648] width 171 height 43
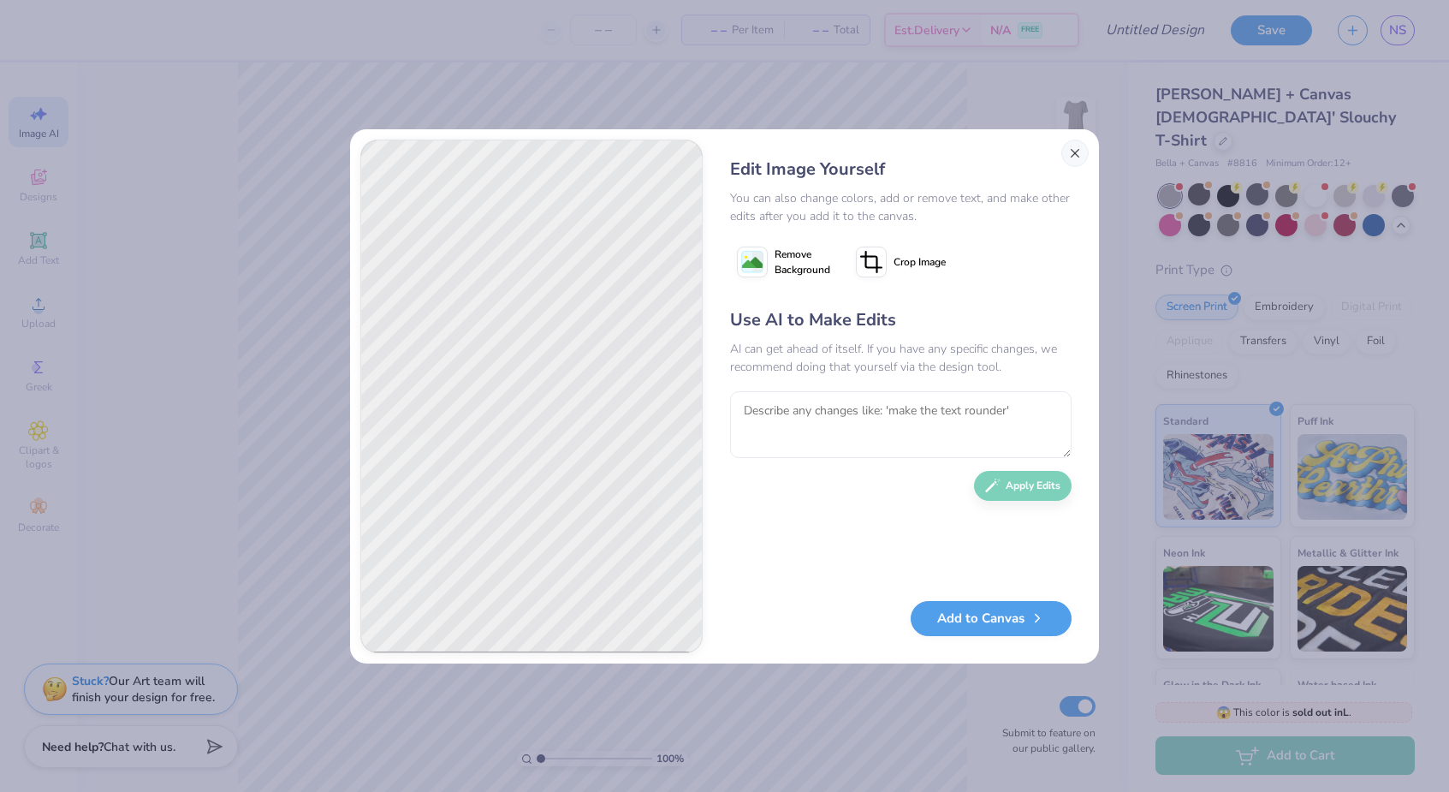
click at [1069, 161] on button "Close" at bounding box center [1075, 153] width 27 height 27
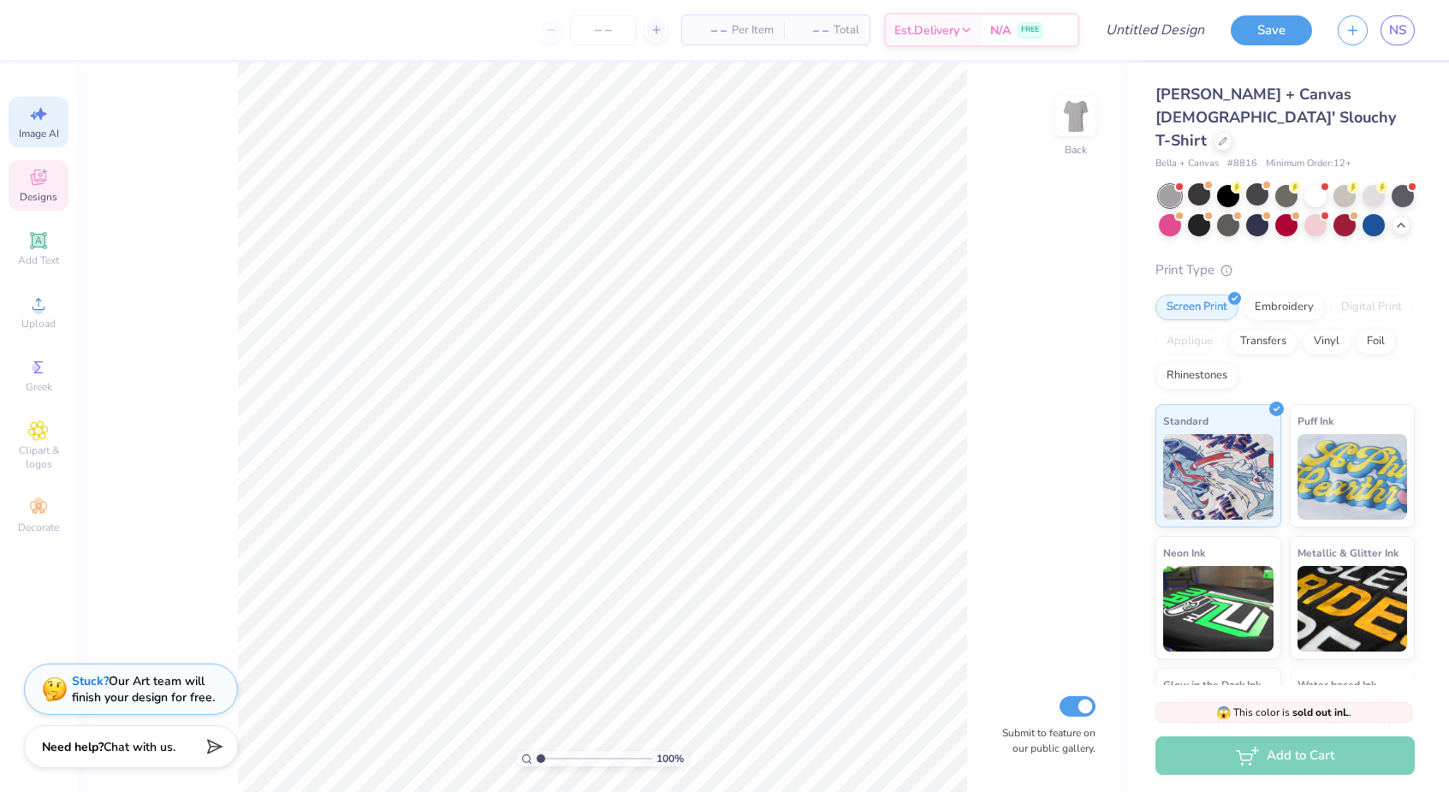
click at [44, 184] on icon at bounding box center [38, 177] width 21 height 21
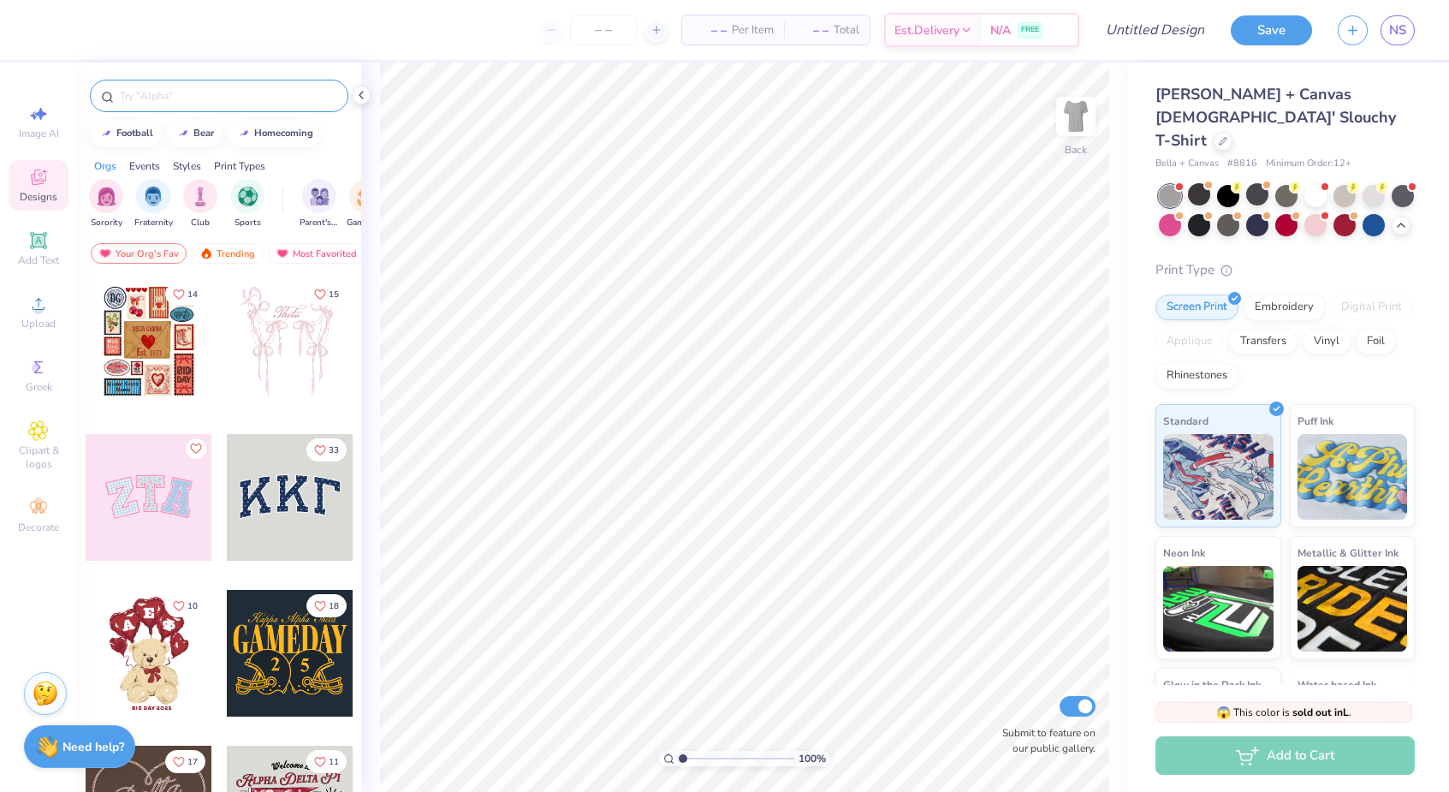
click at [181, 88] on input "text" at bounding box center [227, 95] width 219 height 17
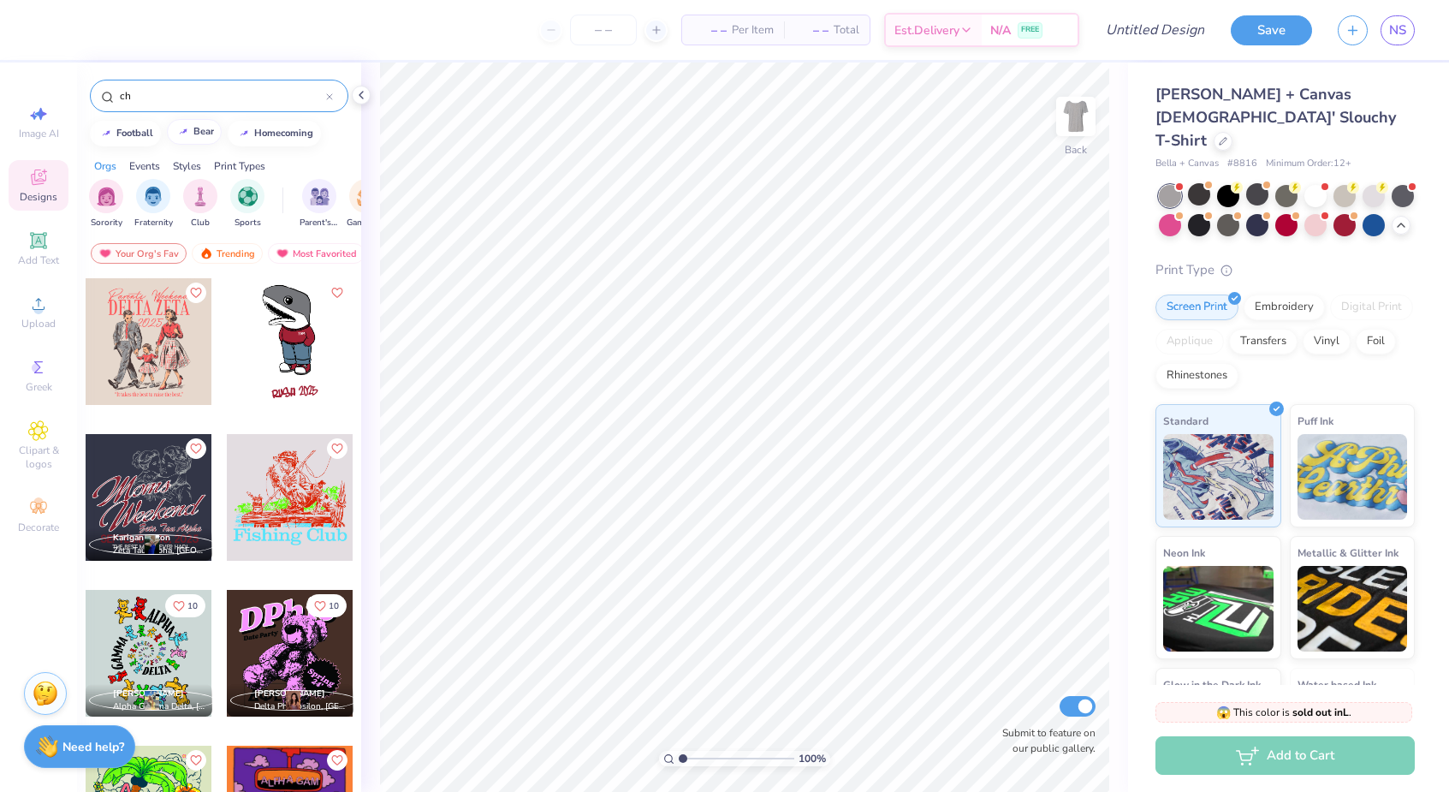
type input "c"
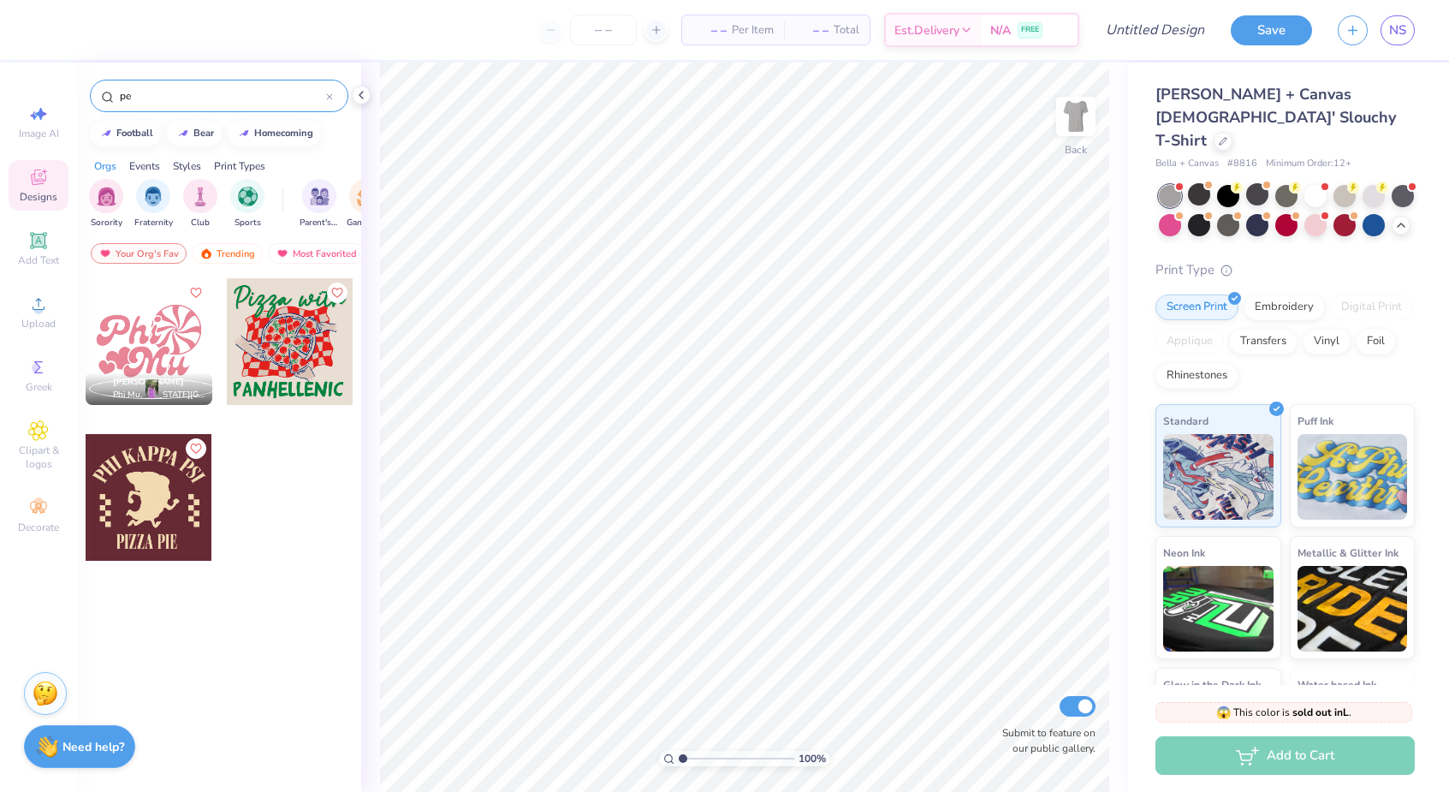
type input "p"
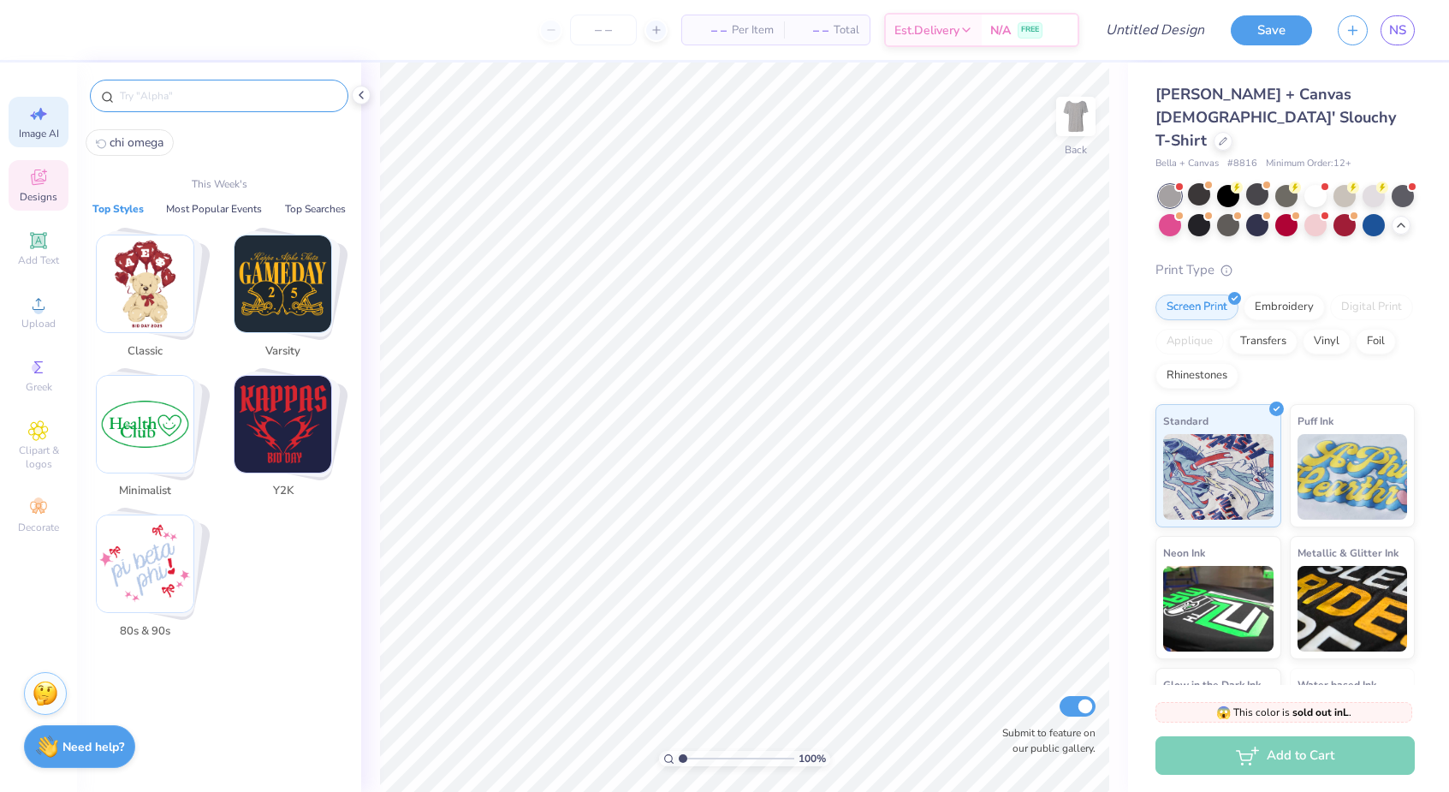
click at [40, 113] on icon at bounding box center [41, 114] width 12 height 13
select select "4"
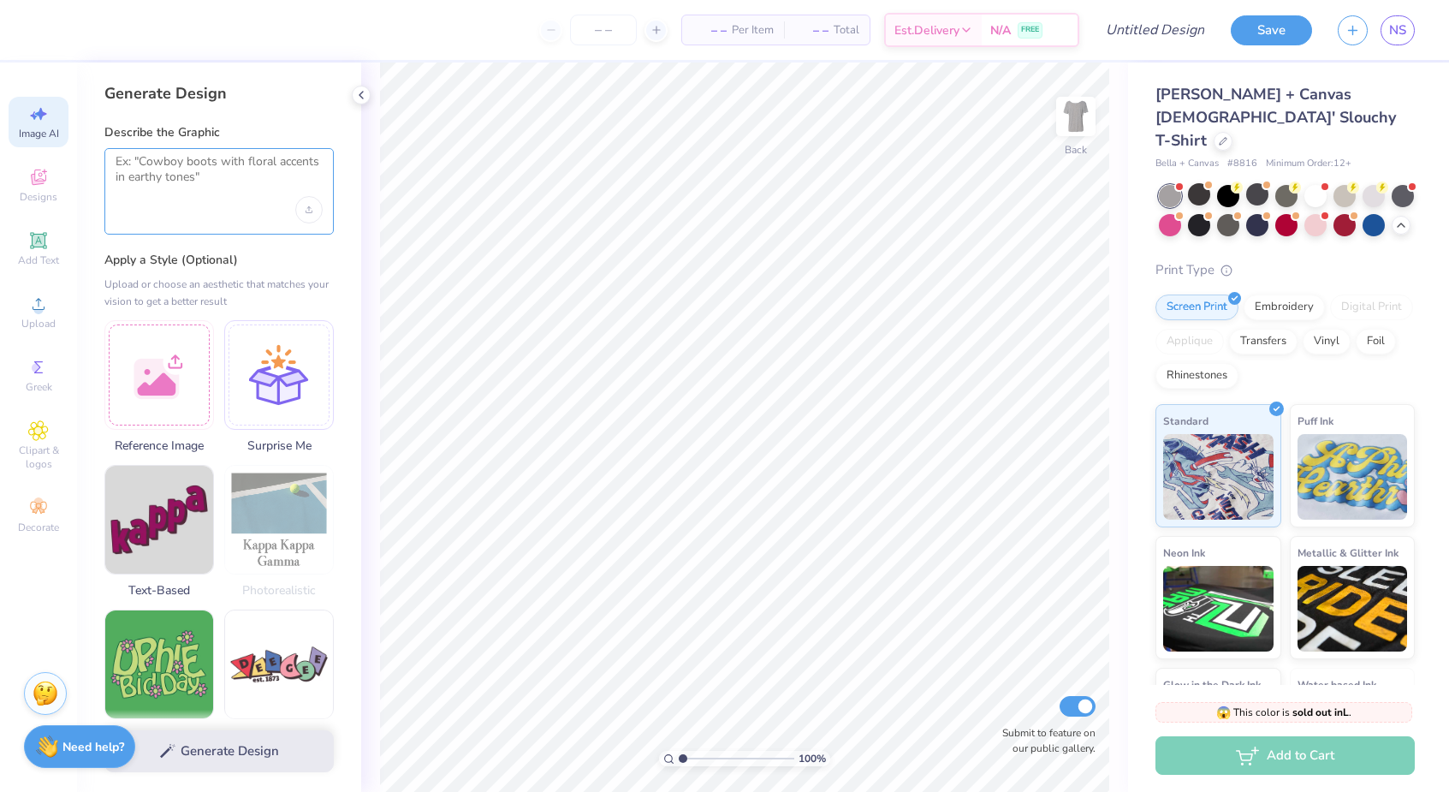
click at [175, 165] on textarea at bounding box center [219, 175] width 207 height 43
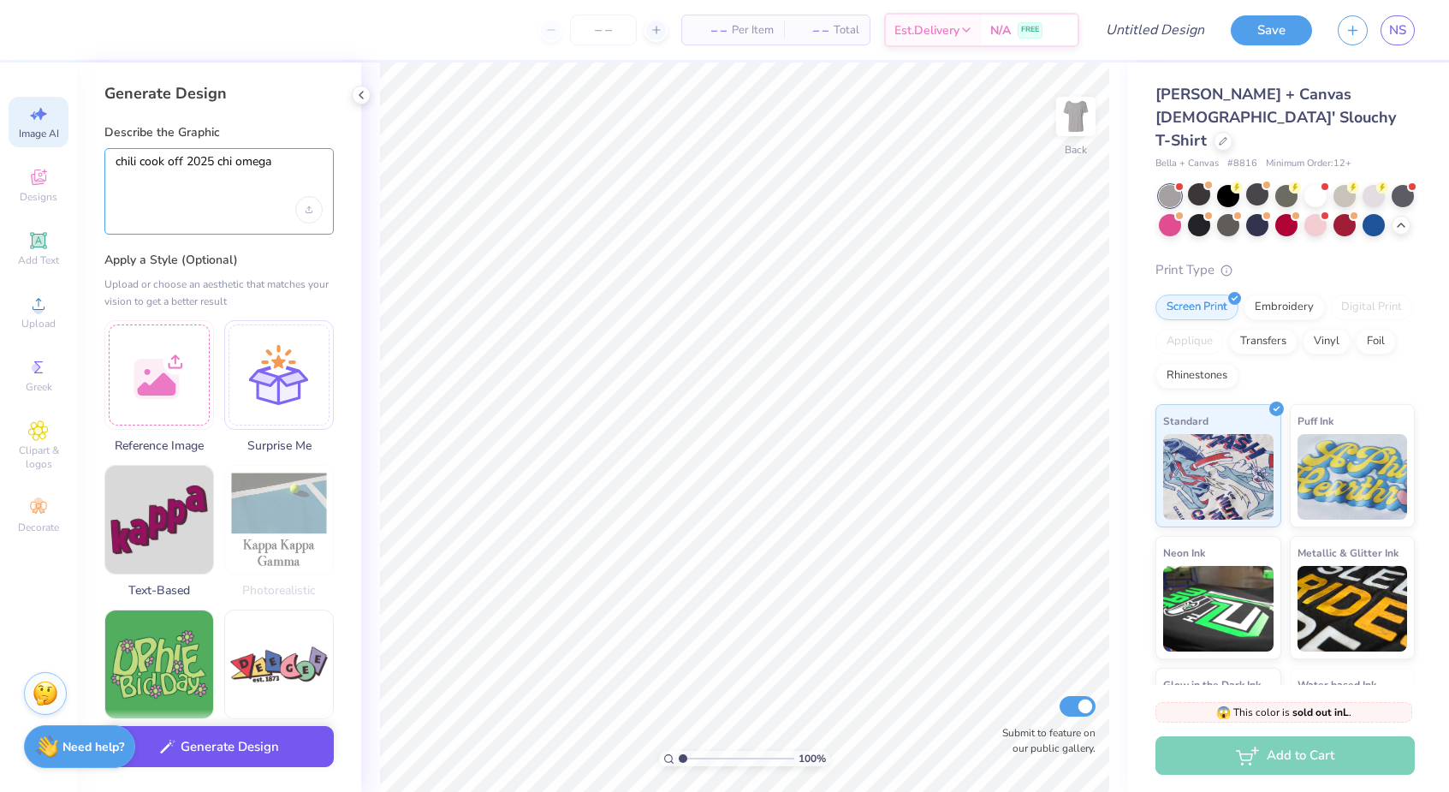
type textarea "chili cook off 2025 chi omega"
click at [269, 753] on button "Generate Design" at bounding box center [218, 747] width 229 height 42
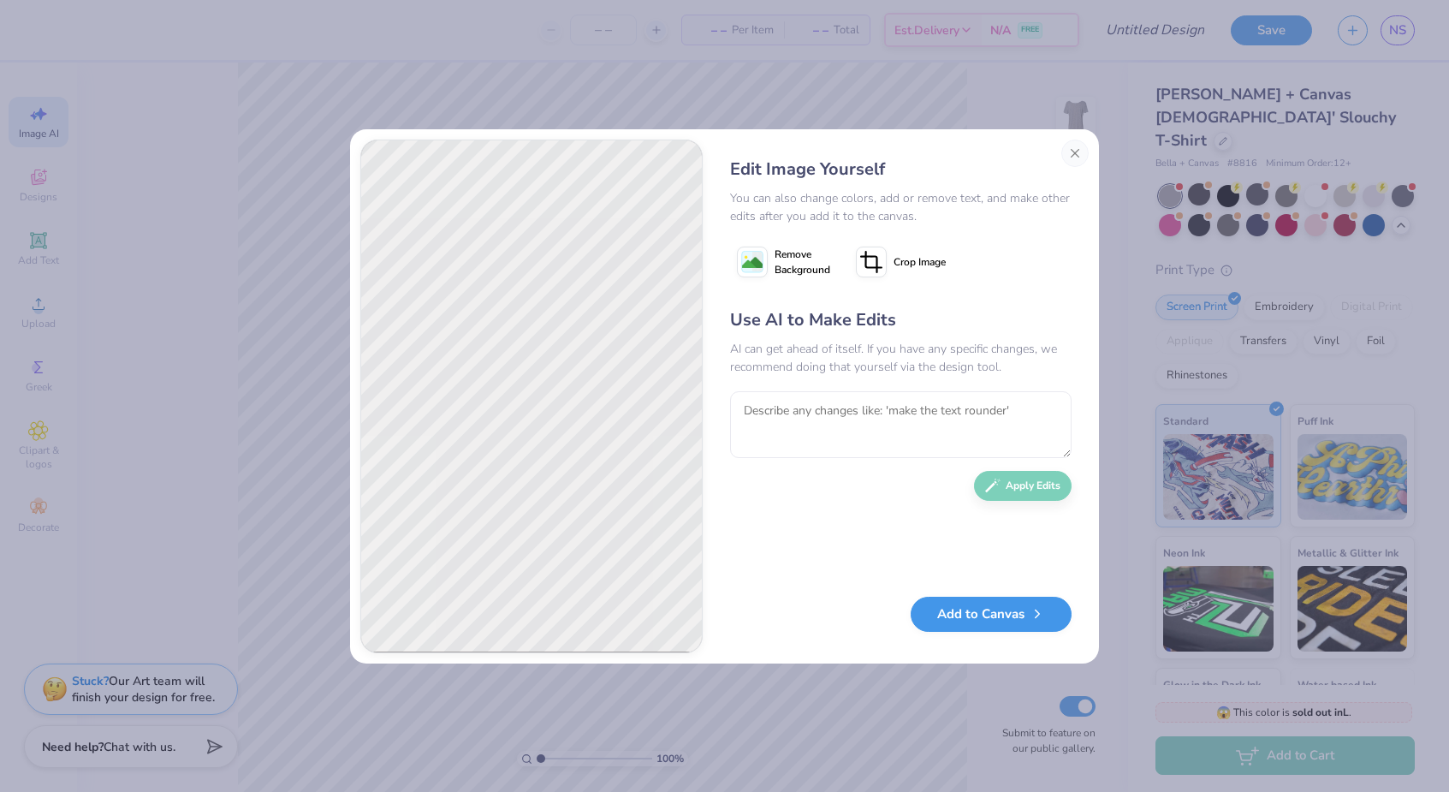
click at [992, 614] on button "Add to Canvas" at bounding box center [991, 614] width 161 height 35
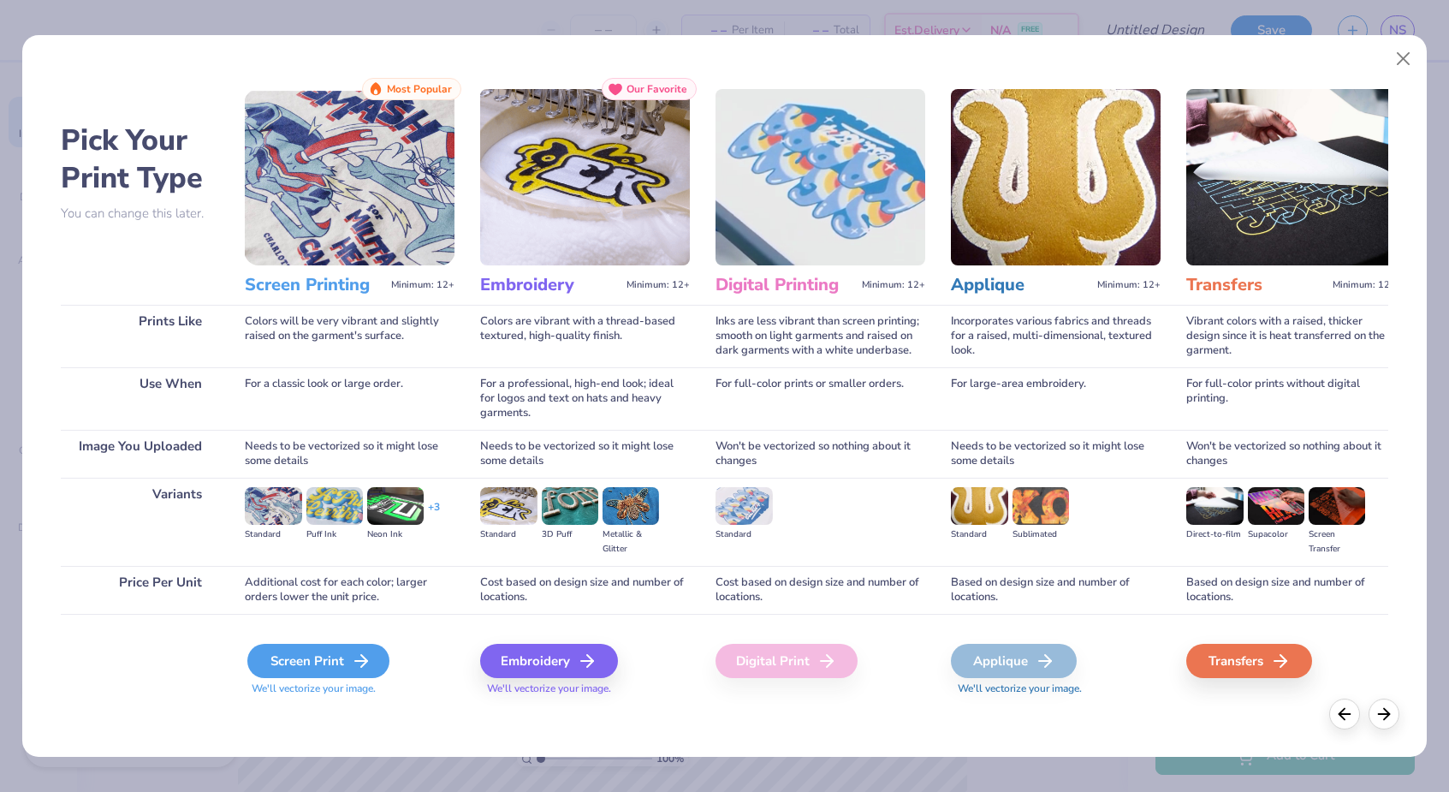
click at [296, 662] on div "Screen Print" at bounding box center [318, 661] width 142 height 34
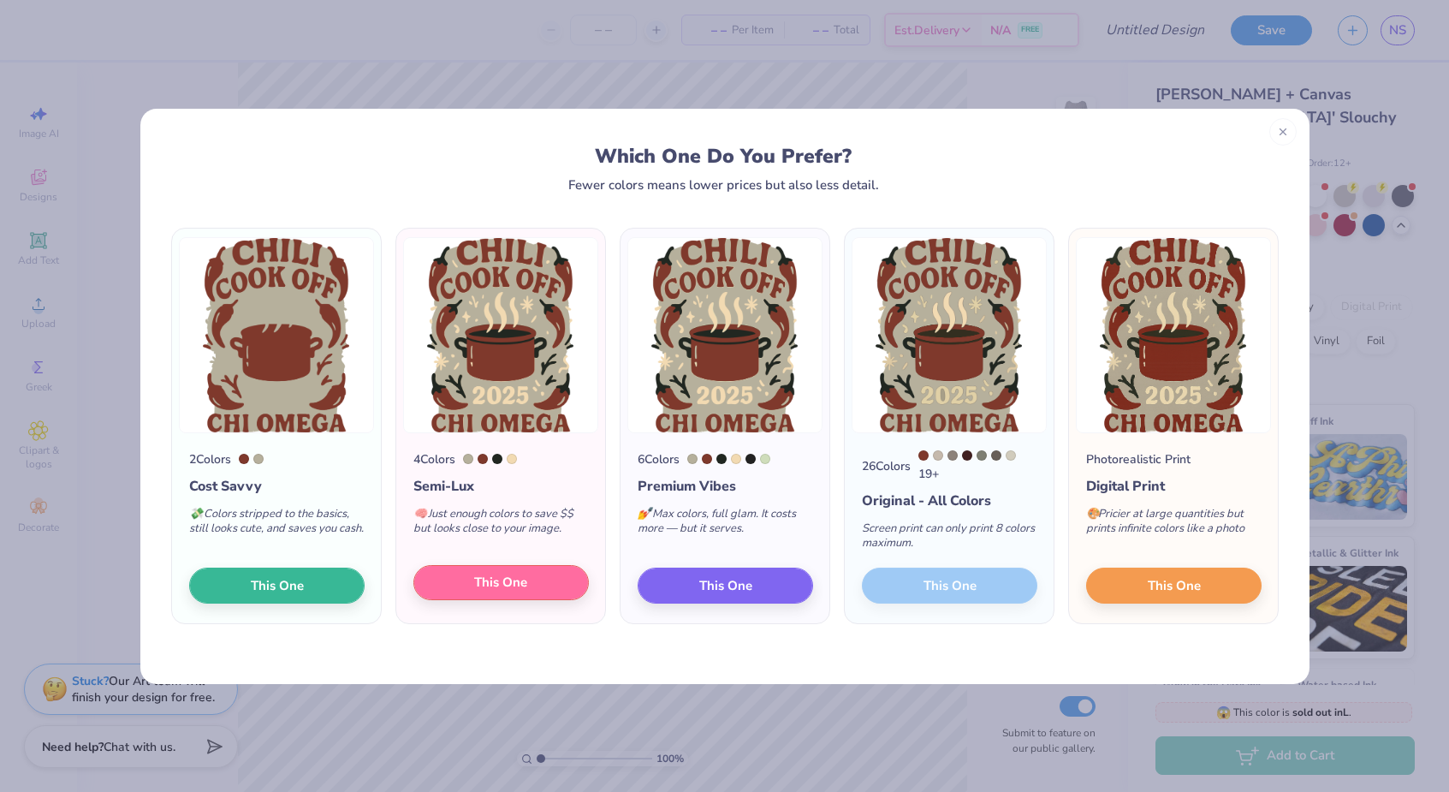
click at [485, 587] on span "This One" at bounding box center [500, 583] width 53 height 20
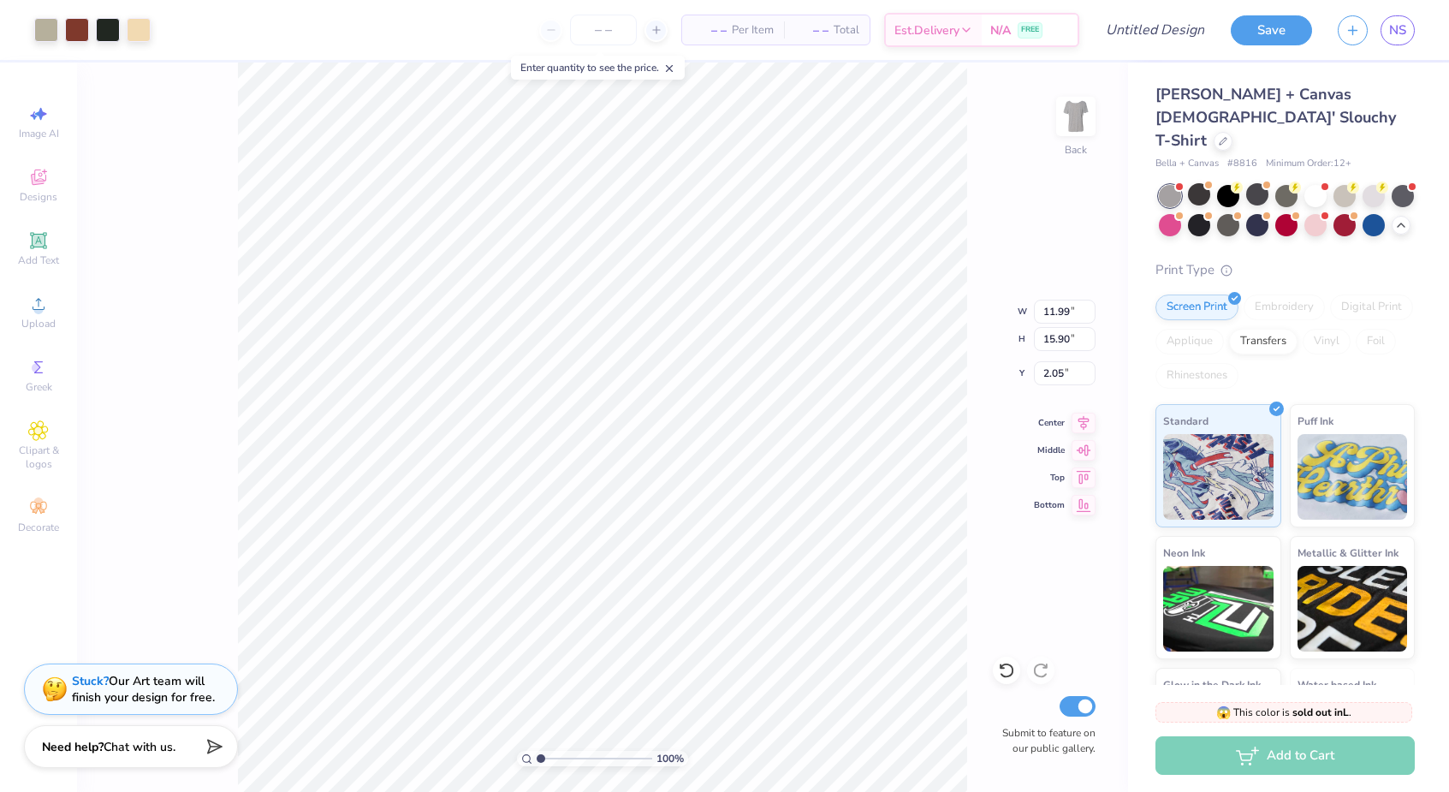
type input "8.84"
type input "11.72"
type input "1.27"
click at [1197, 183] on div at bounding box center [1199, 194] width 22 height 22
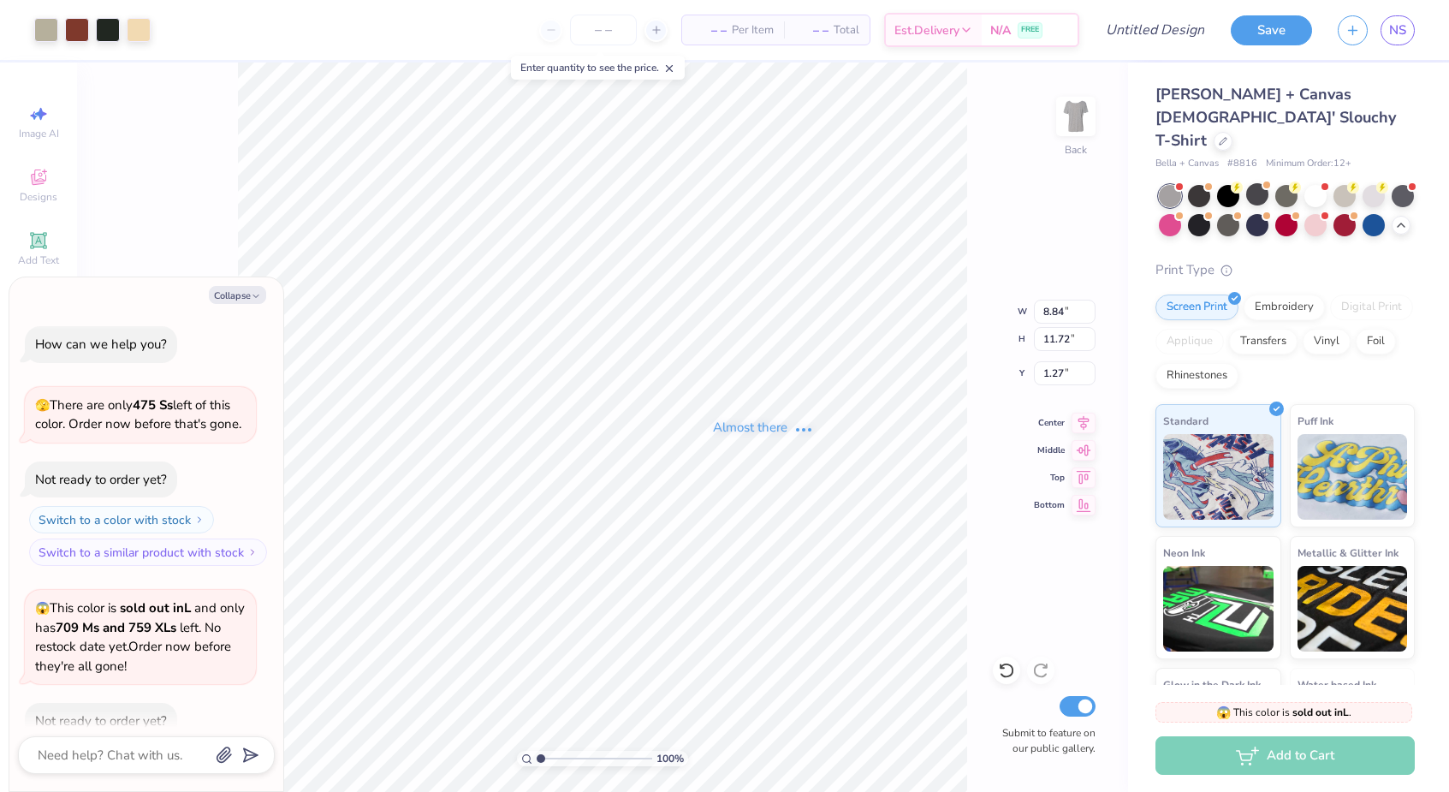
scroll to position [550, 0]
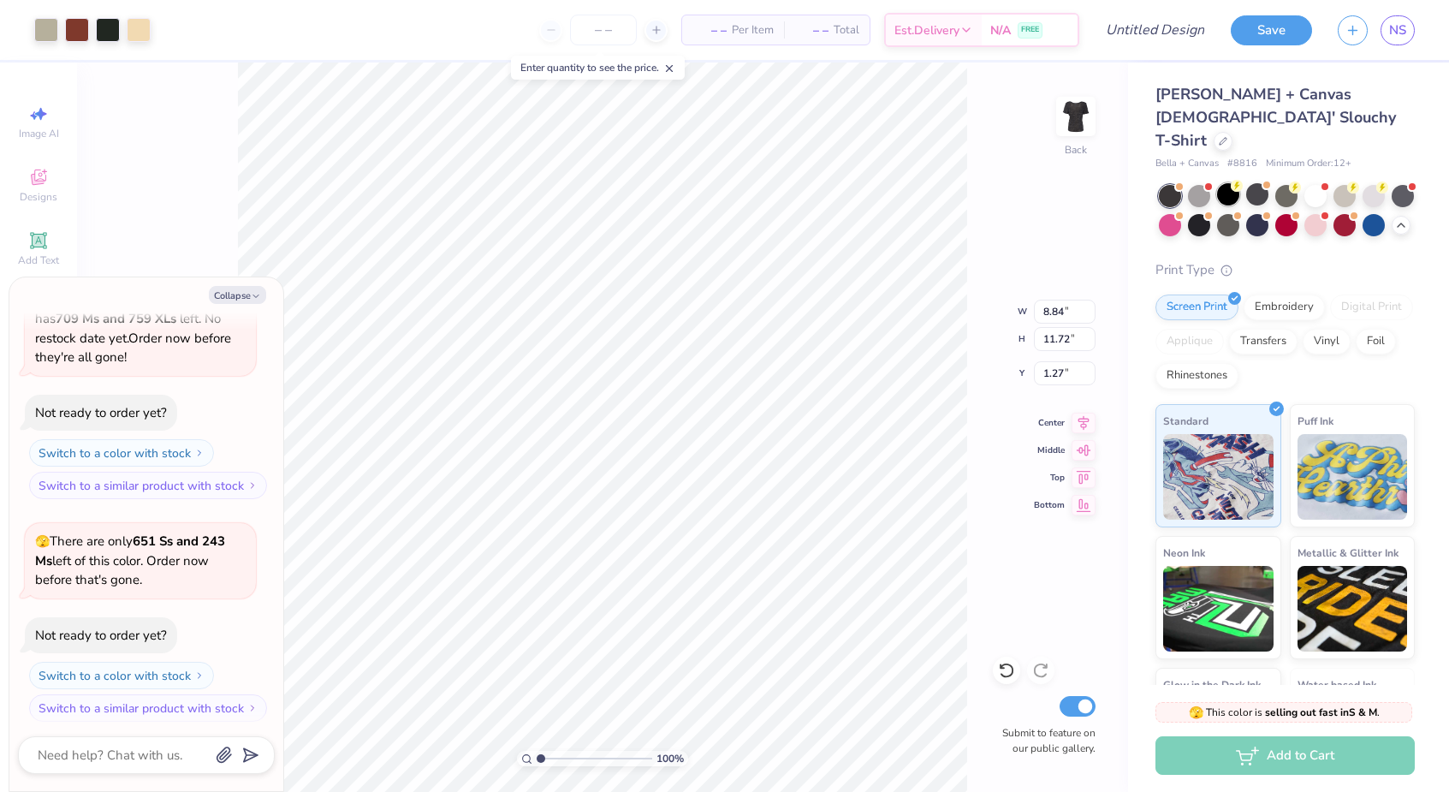
click at [1230, 183] on div at bounding box center [1228, 194] width 22 height 22
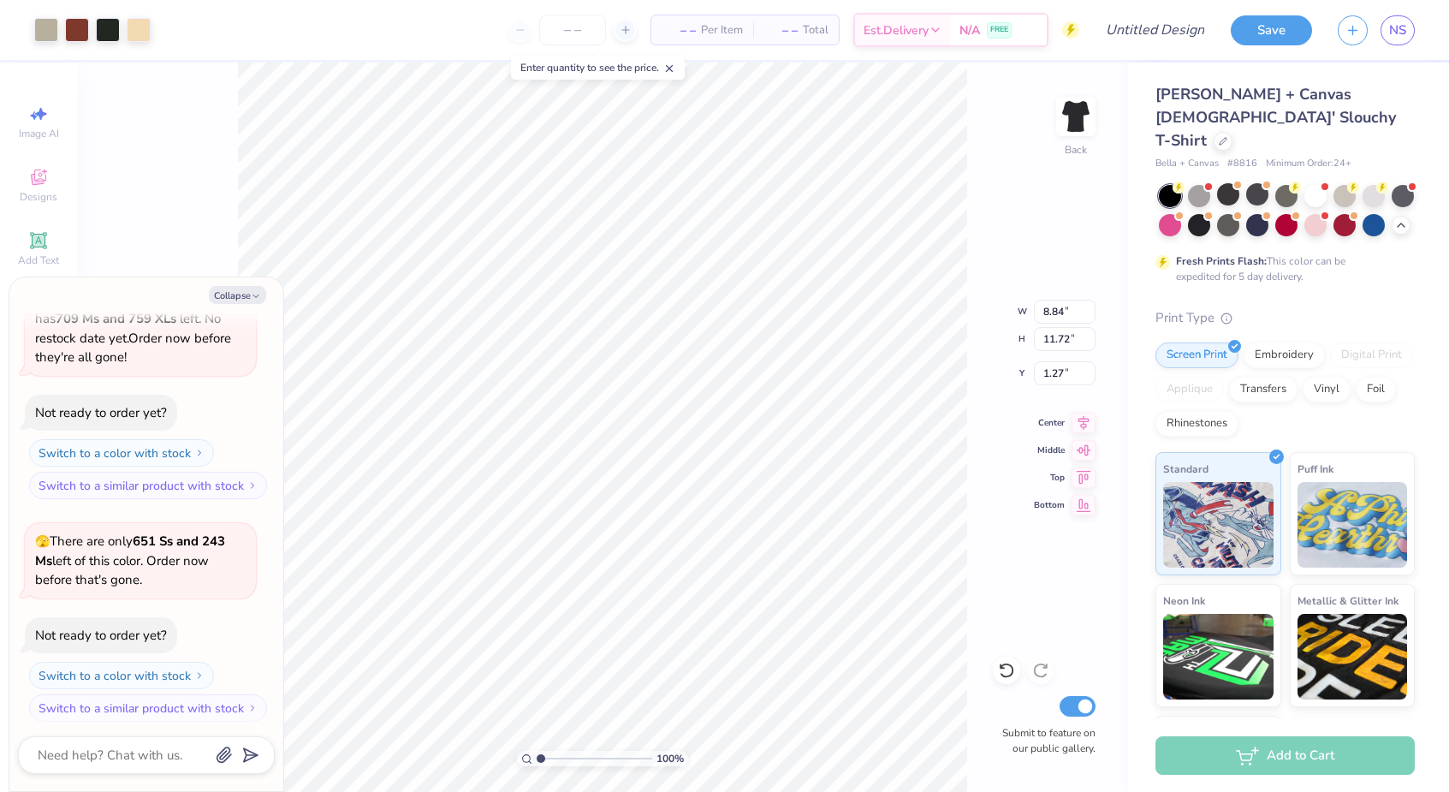
type textarea "x"
type input "8.29"
type input "10.99"
type input "1.99"
type textarea "x"
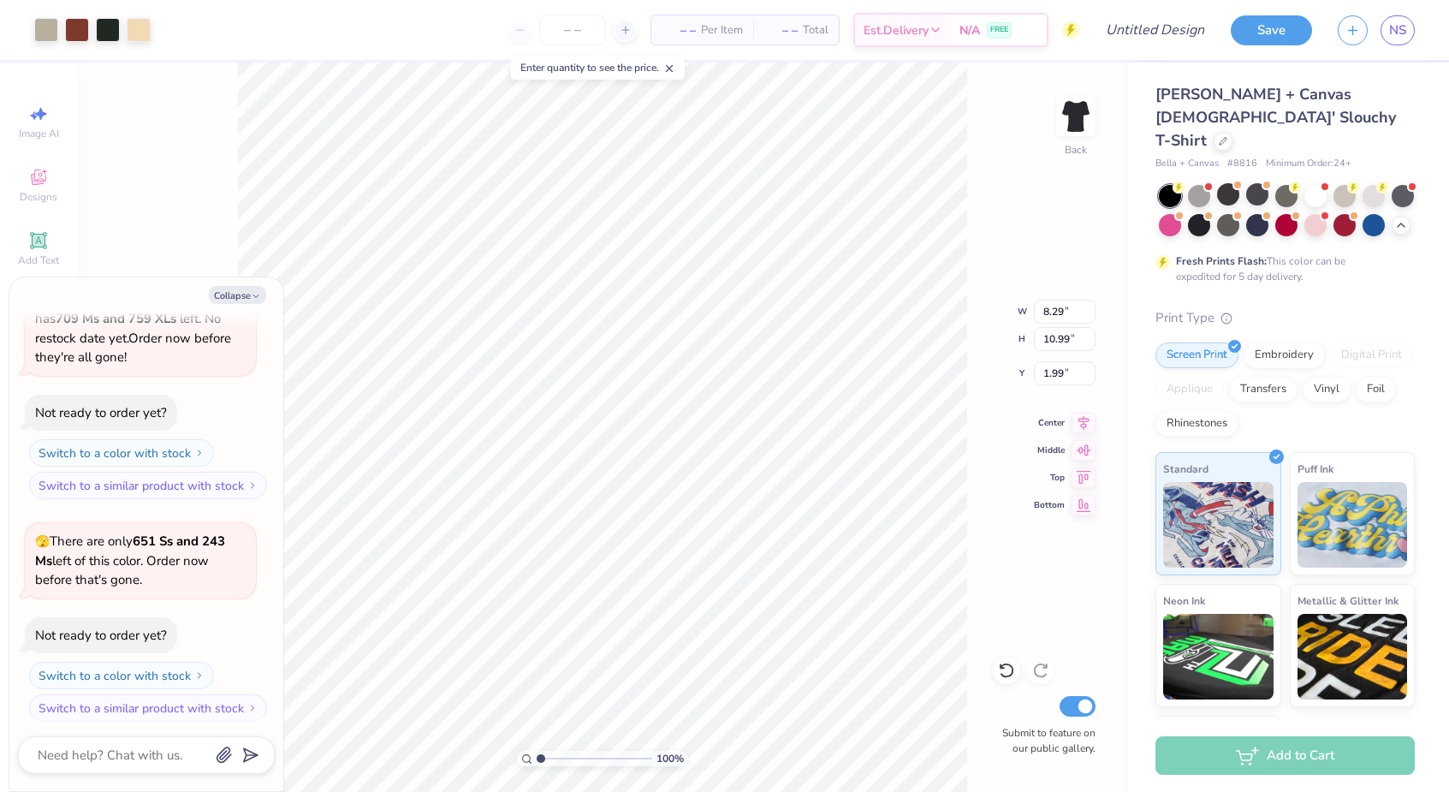
type input "1.17"
click at [970, 330] on div "100 % Back W 8.29 8.29 " H 10.99 10.99 " Y 1.17 1.17 " Center Middle Top Bottom…" at bounding box center [602, 426] width 1051 height 729
click at [232, 257] on div "100 % Back W 8.29 8.29 " H 10.99 10.99 " Y 1.17 1.17 " Center Middle Top Bottom…" at bounding box center [602, 426] width 1051 height 729
click at [248, 294] on button "Collapse" at bounding box center [237, 295] width 57 height 18
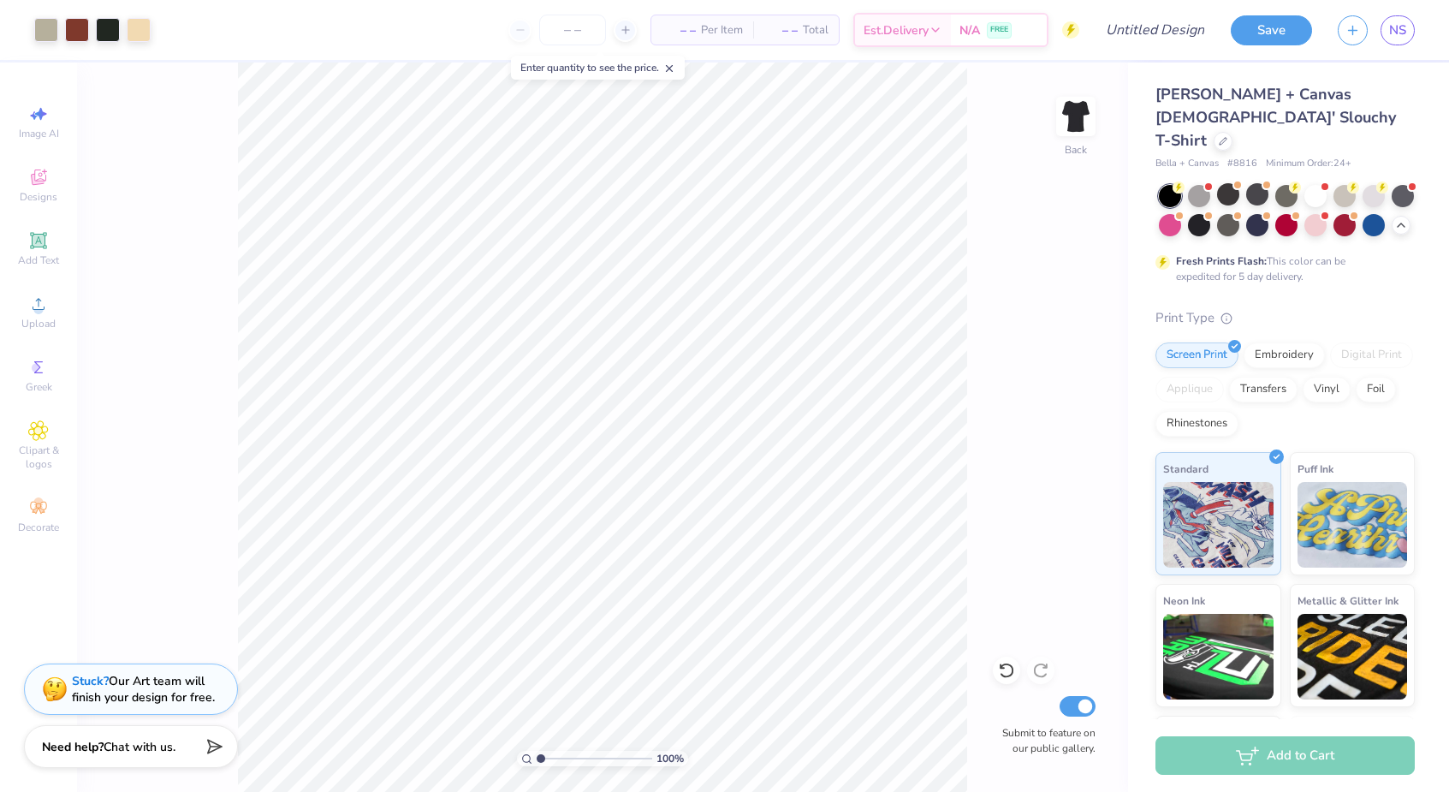
type textarea "x"
click at [44, 420] on div "Clipart & logos" at bounding box center [39, 446] width 60 height 64
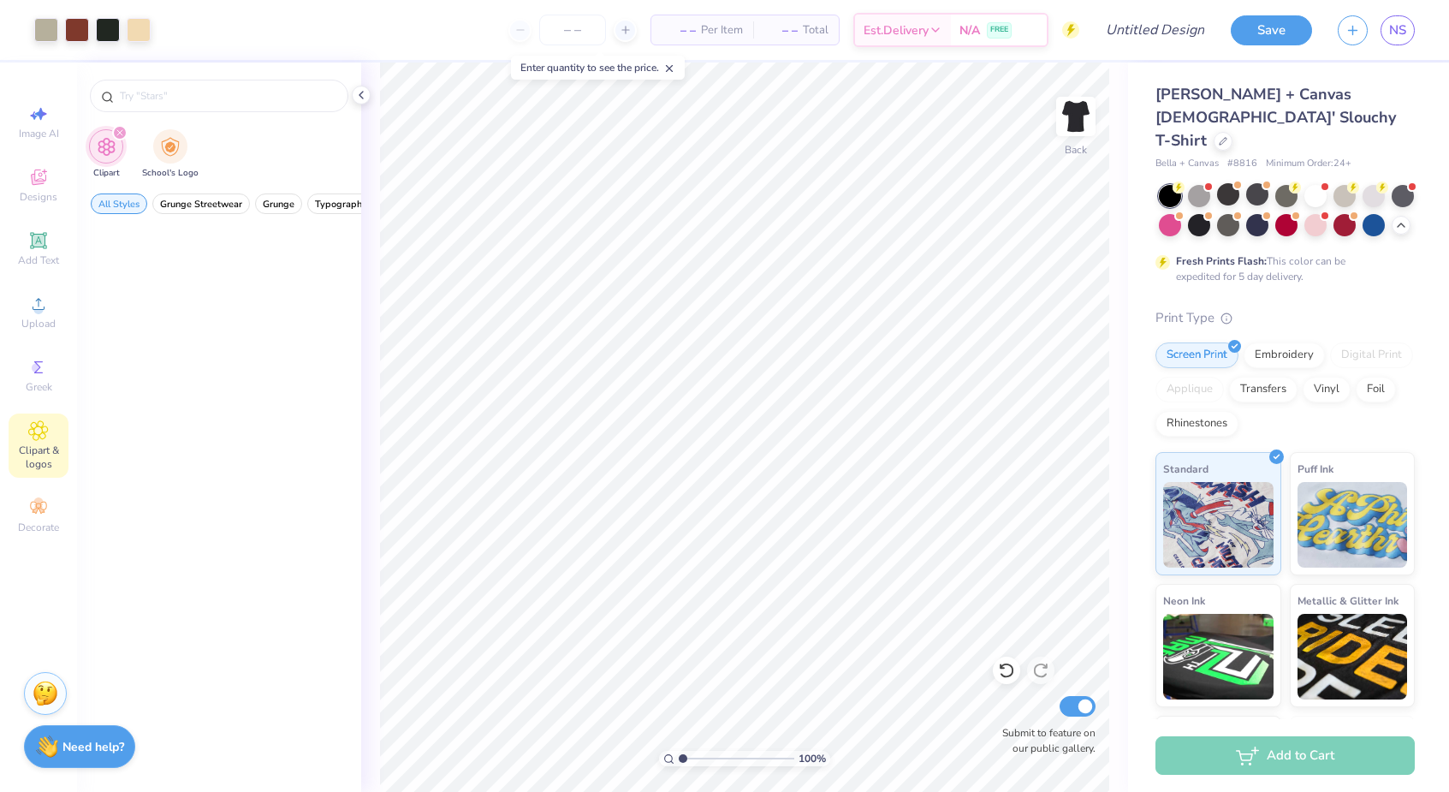
scroll to position [0, 0]
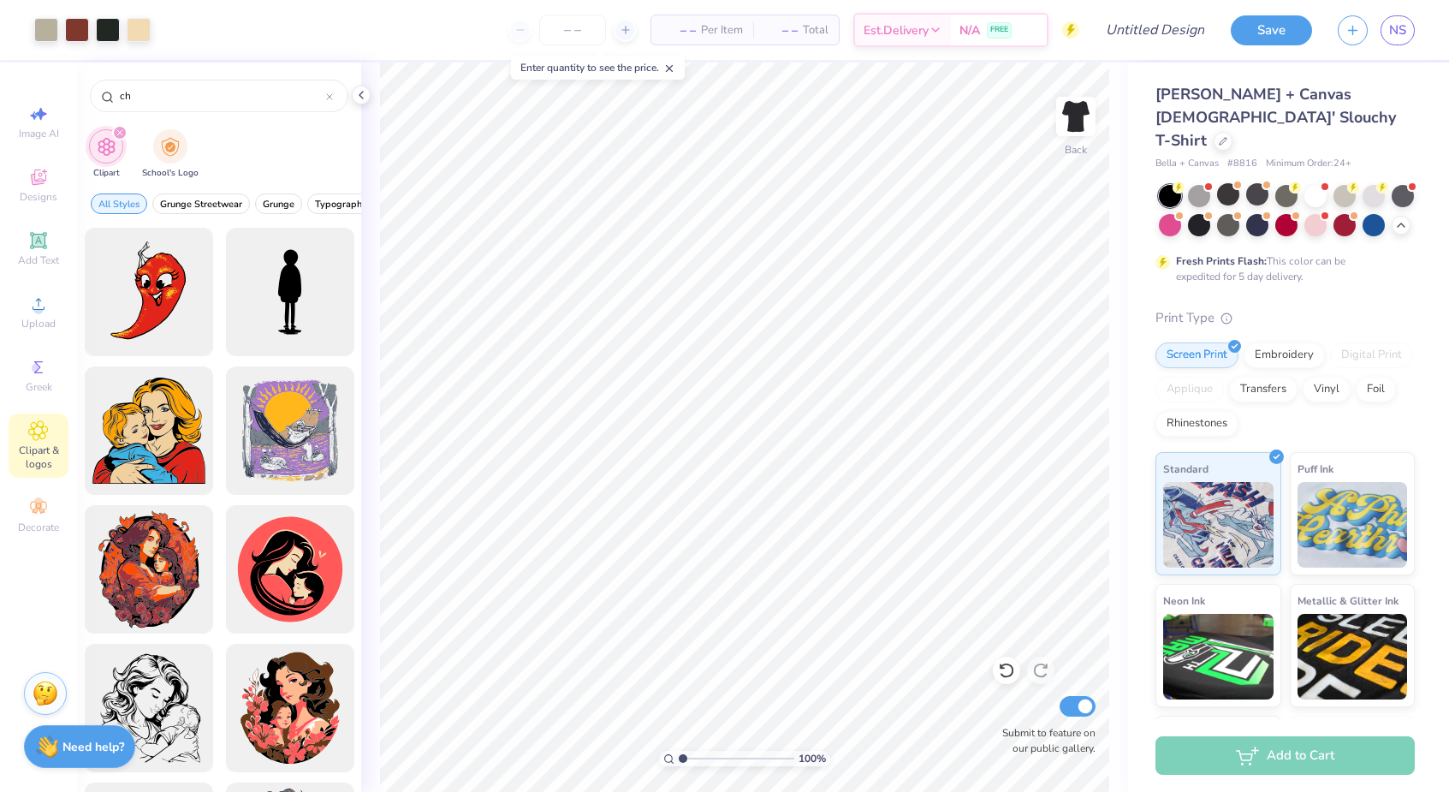
type input "c"
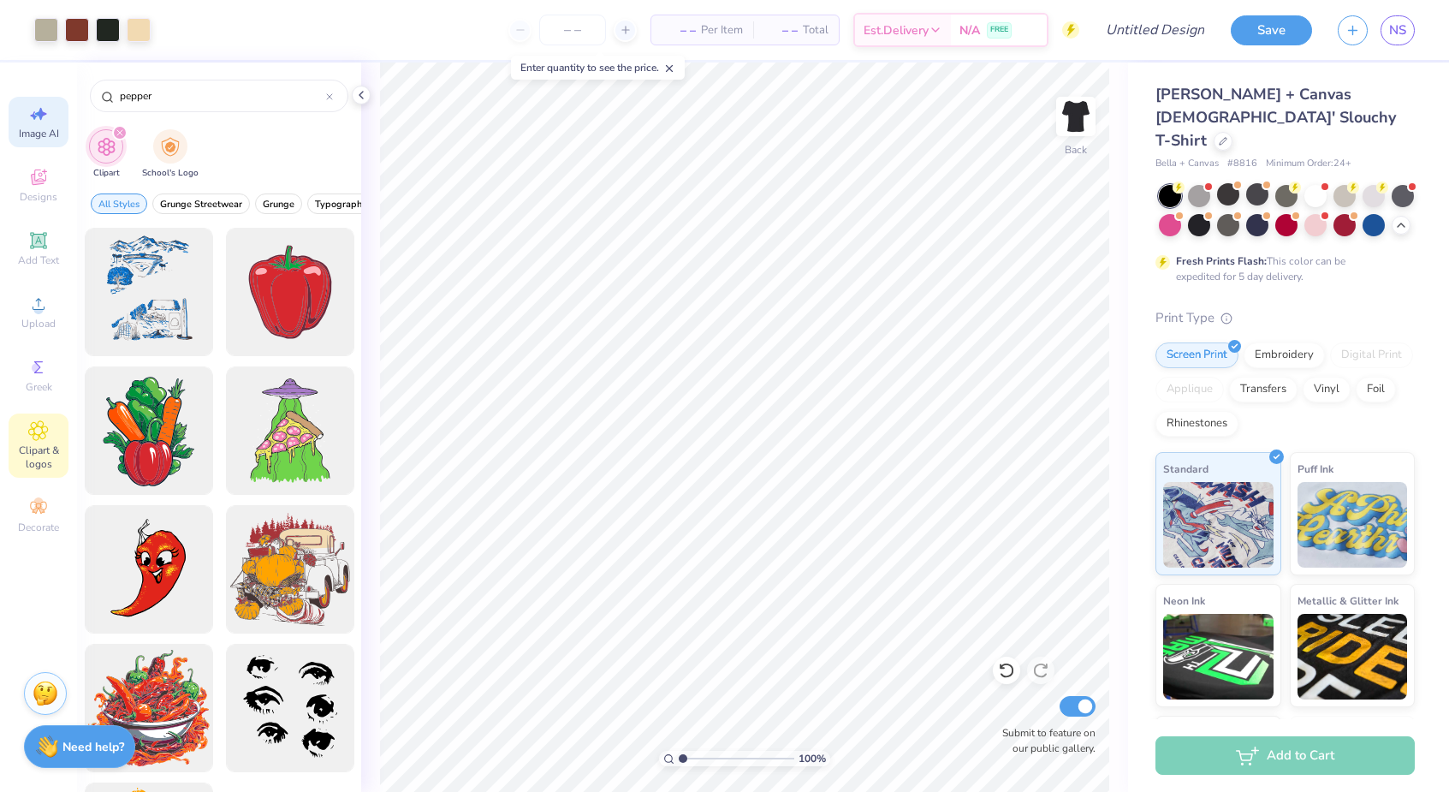
type input "pepper"
click at [47, 129] on span "Image AI" at bounding box center [39, 134] width 40 height 14
select select "4"
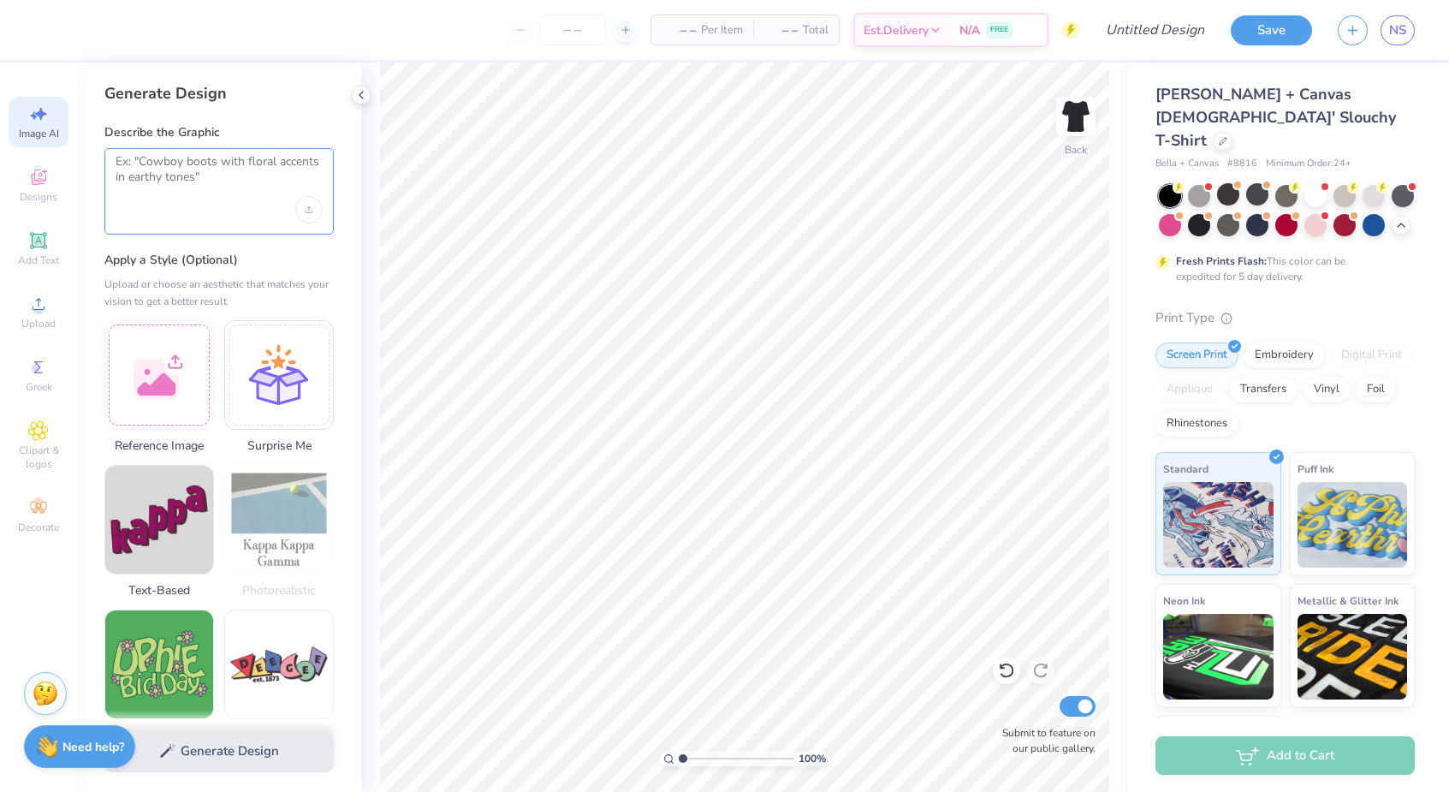
click at [186, 162] on textarea at bounding box center [219, 175] width 207 height 43
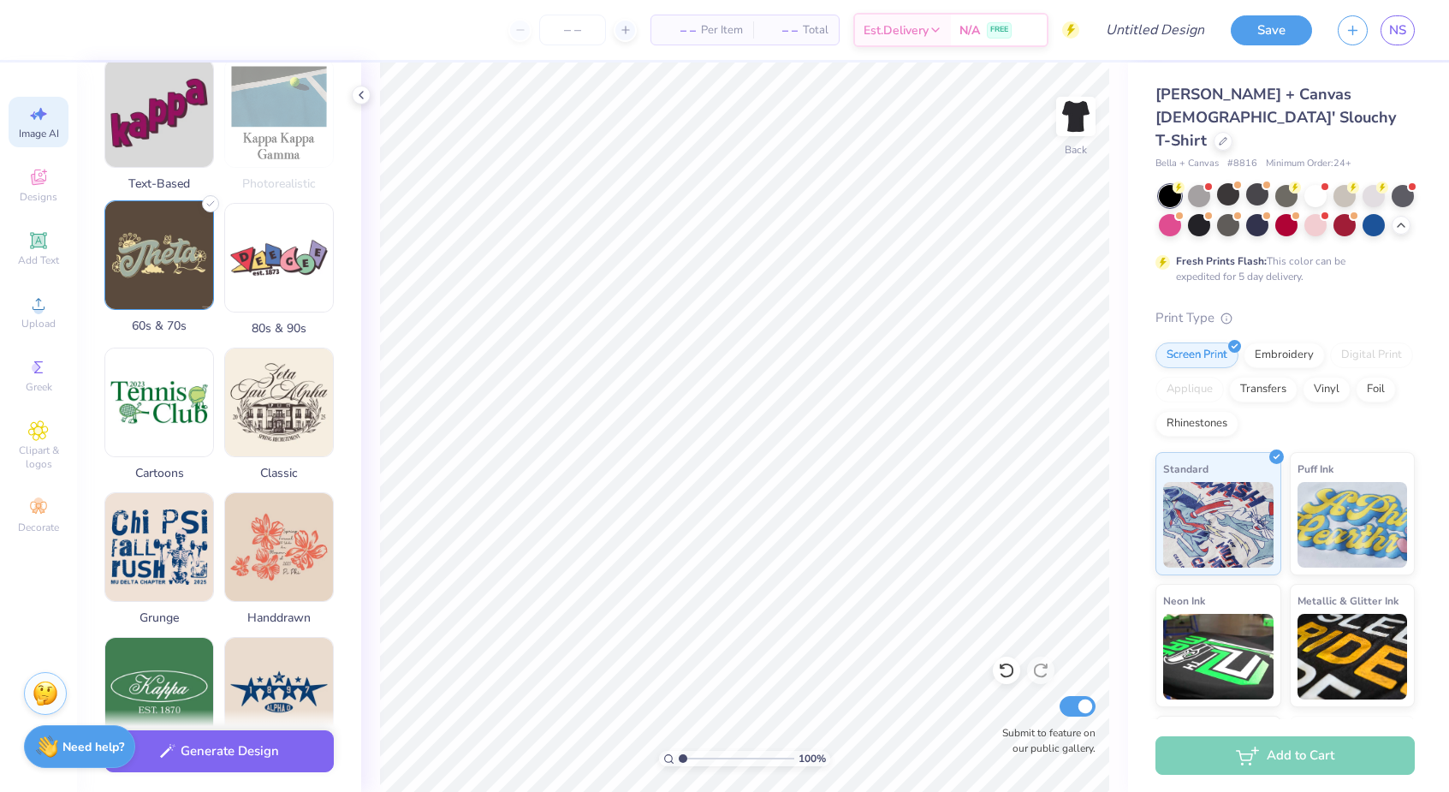
scroll to position [410, 0]
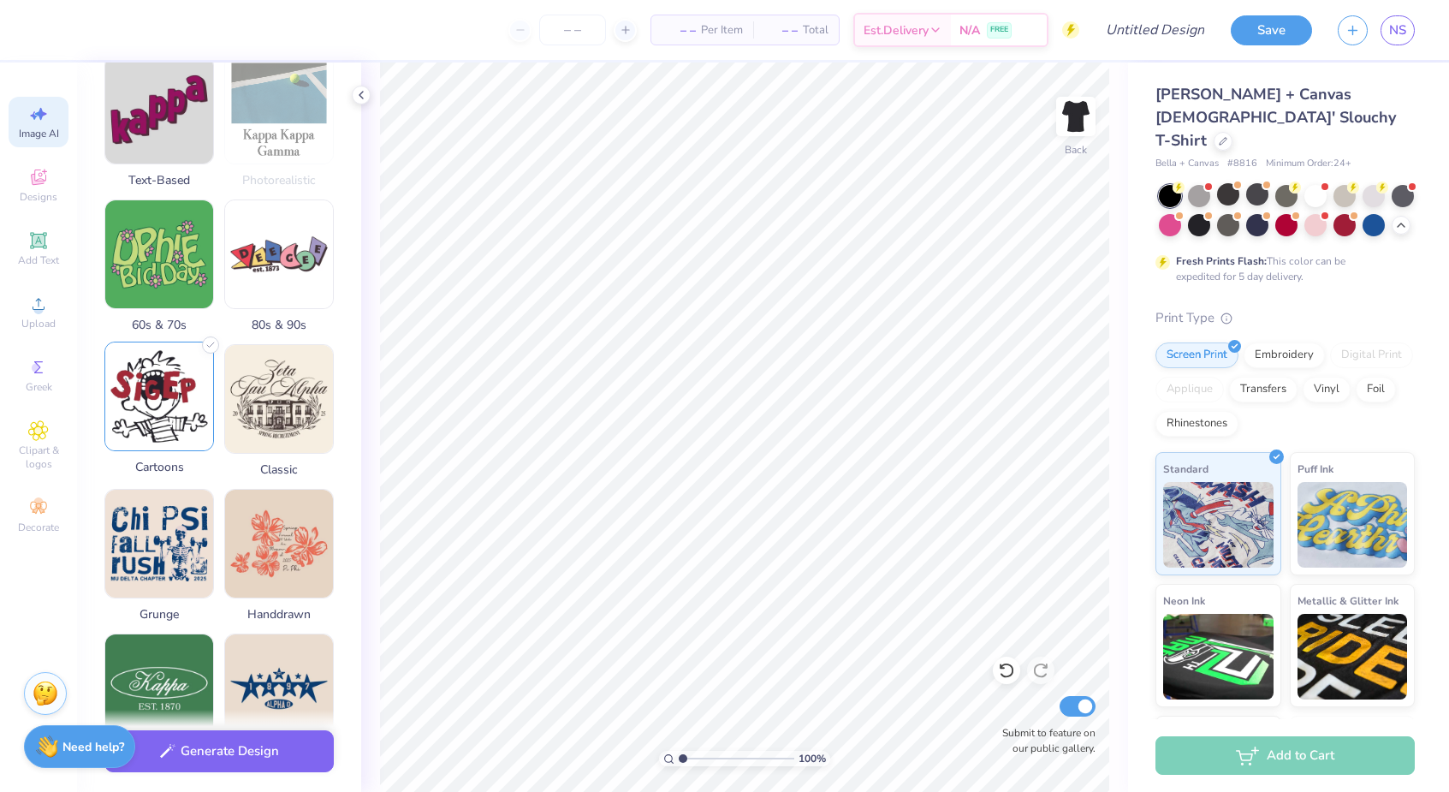
click at [188, 427] on img at bounding box center [159, 396] width 108 height 108
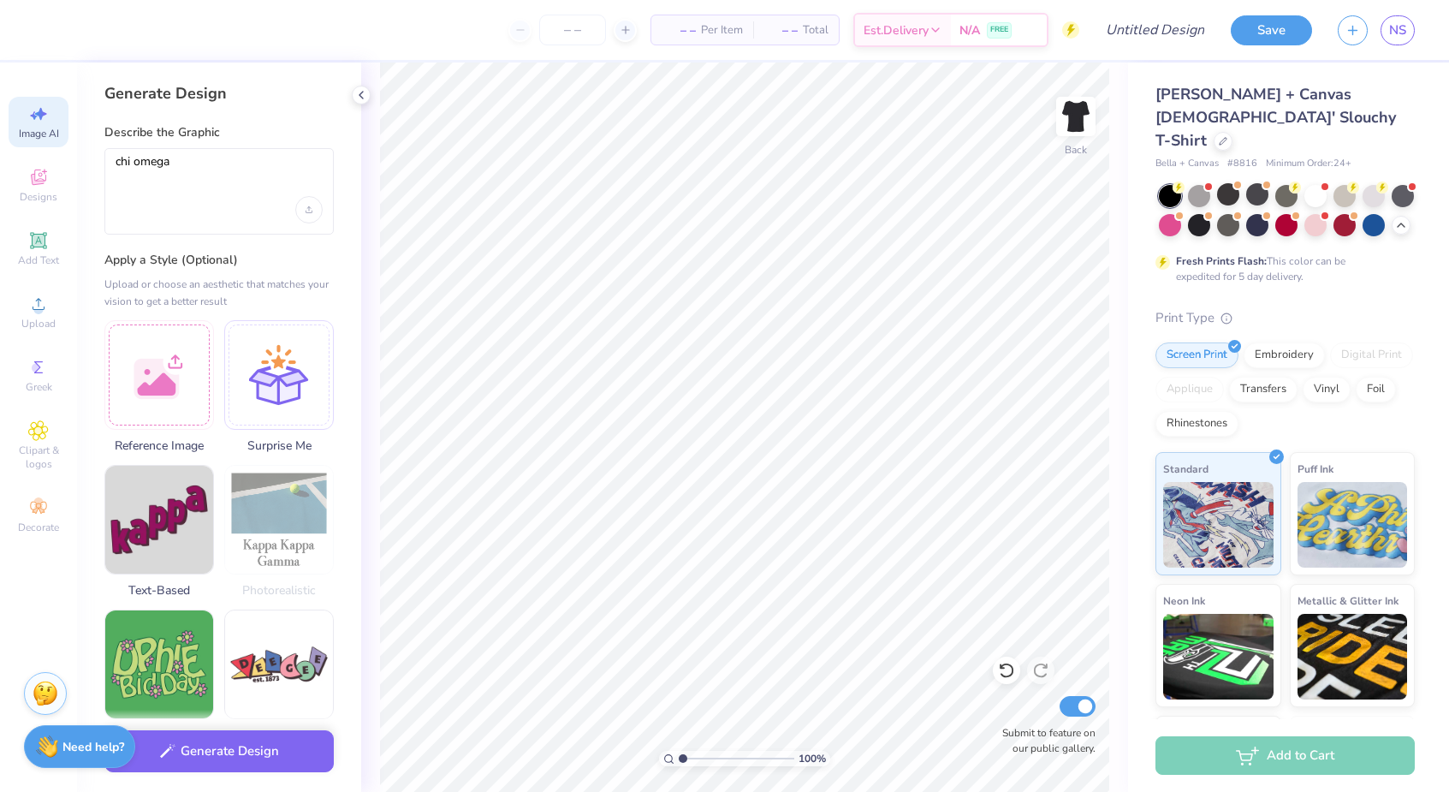
scroll to position [0, 0]
click at [193, 156] on textarea "chi omega" at bounding box center [219, 175] width 207 height 43
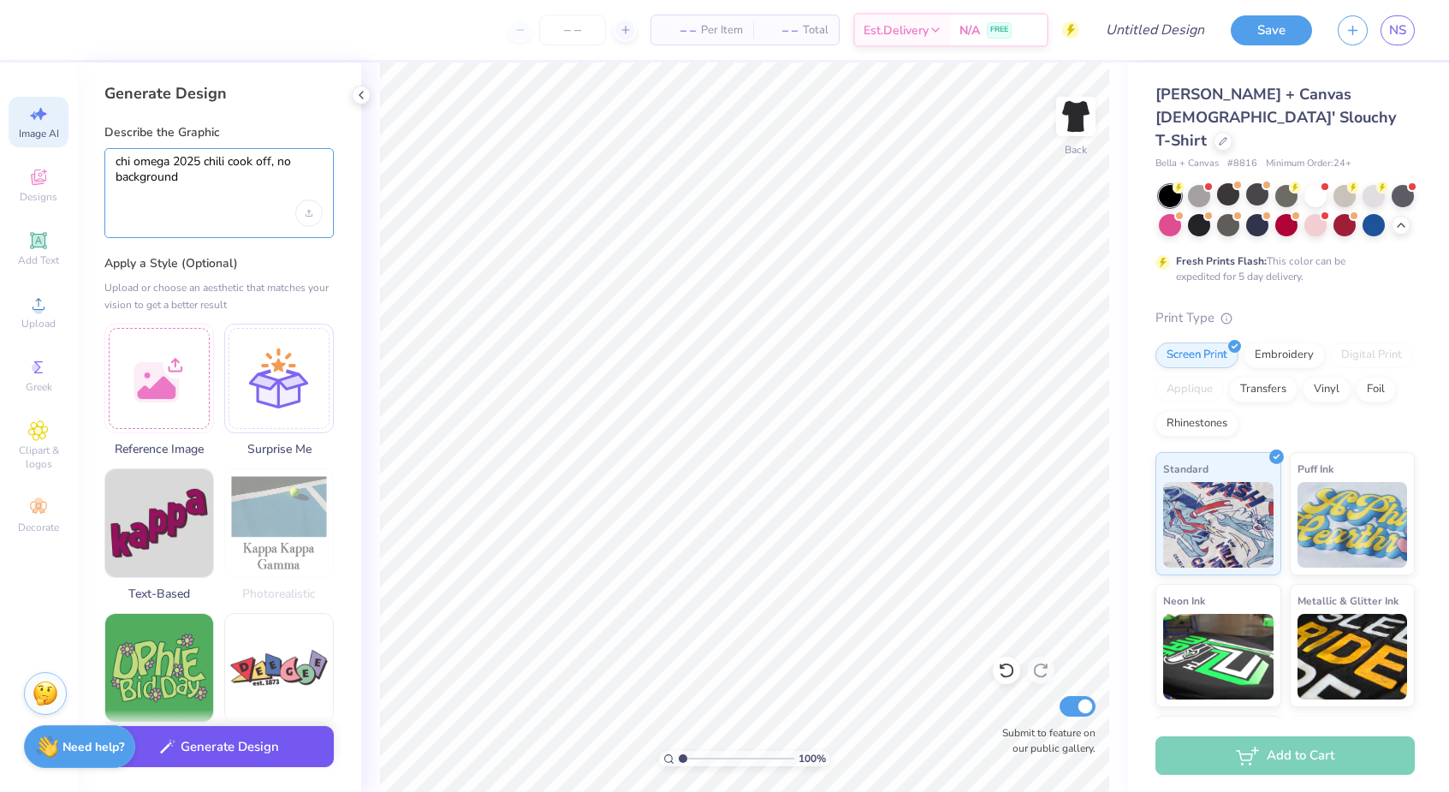
type textarea "chi omega 2025 chili cook off, no background"
click at [267, 744] on button "Generate Design" at bounding box center [218, 747] width 229 height 42
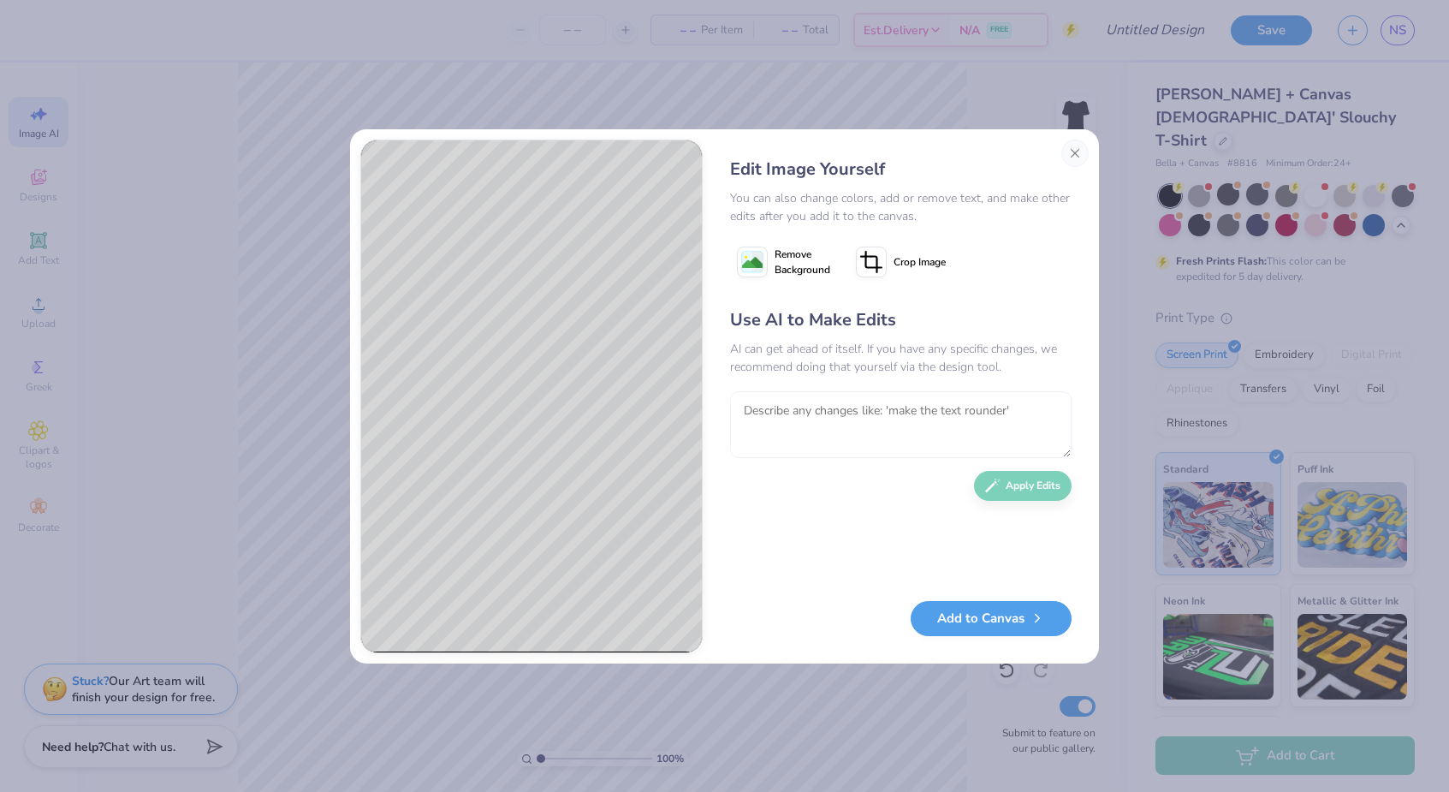
click at [802, 414] on textarea at bounding box center [901, 424] width 342 height 67
click at [802, 414] on textarea "make it more hoizontal" at bounding box center [901, 424] width 342 height 67
type textarea "make it more horizontal"
click at [1020, 484] on button "Apply Edits" at bounding box center [1023, 482] width 98 height 30
click at [765, 253] on icon at bounding box center [752, 262] width 31 height 31
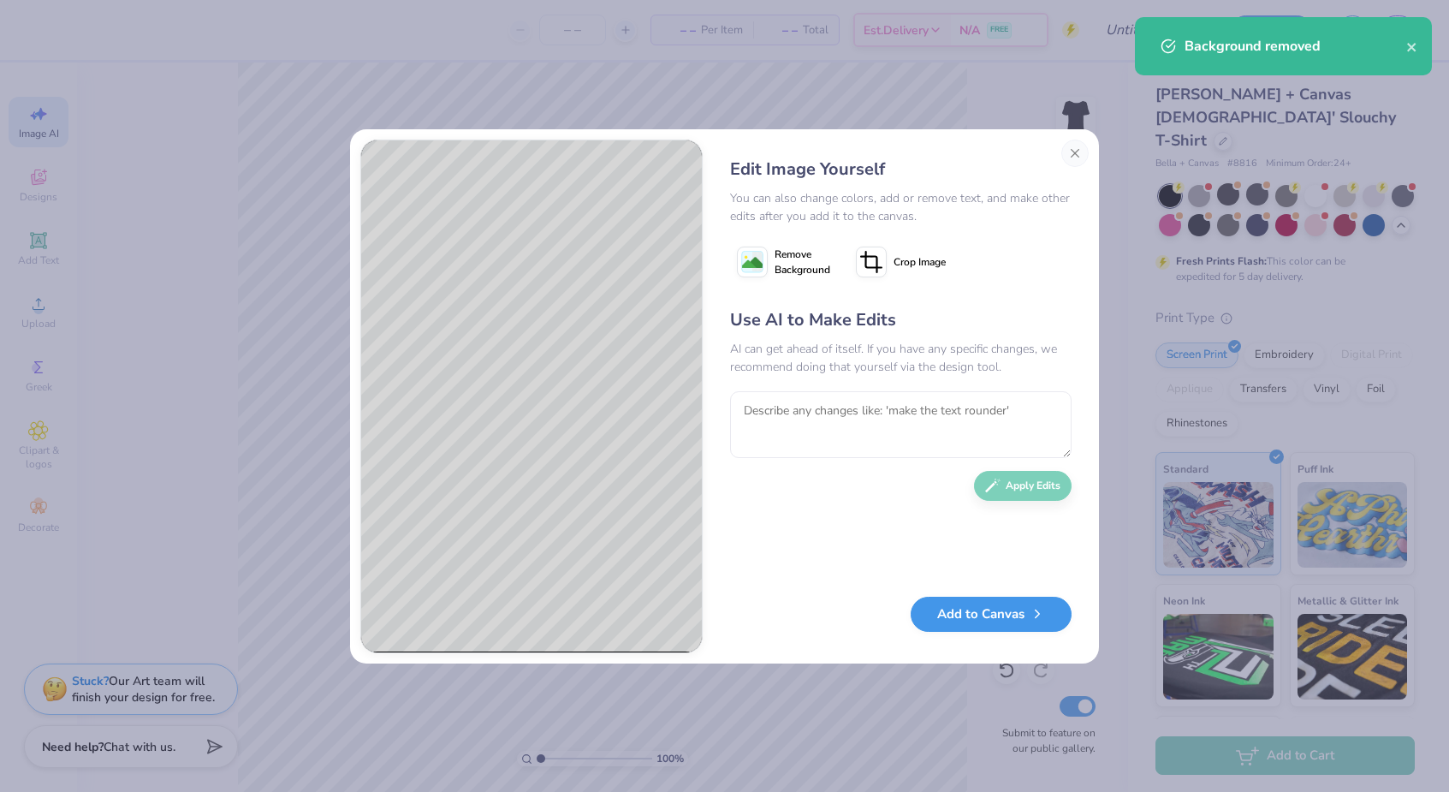
click at [974, 615] on button "Add to Canvas" at bounding box center [991, 614] width 161 height 35
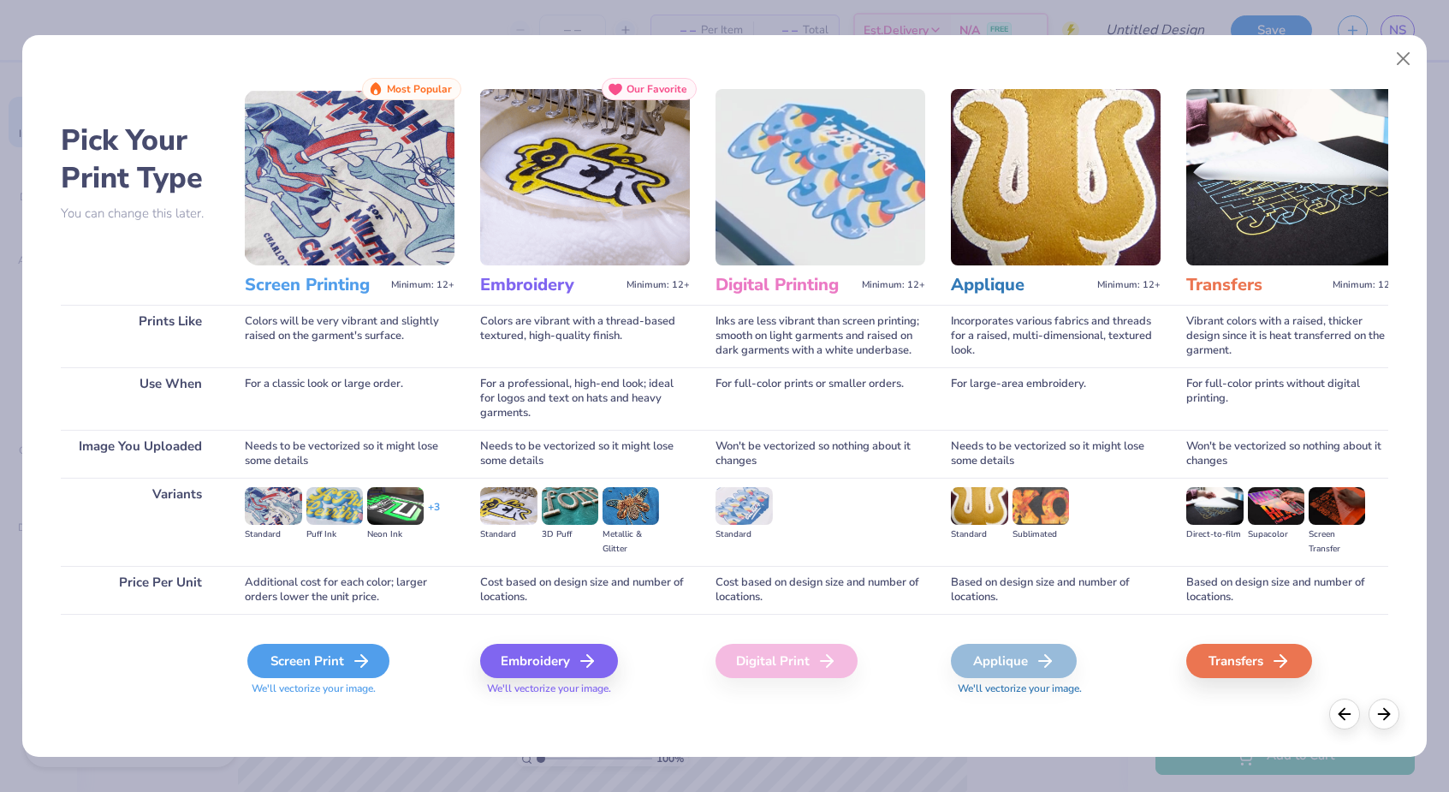
click at [348, 660] on div "Screen Print" at bounding box center [318, 661] width 142 height 34
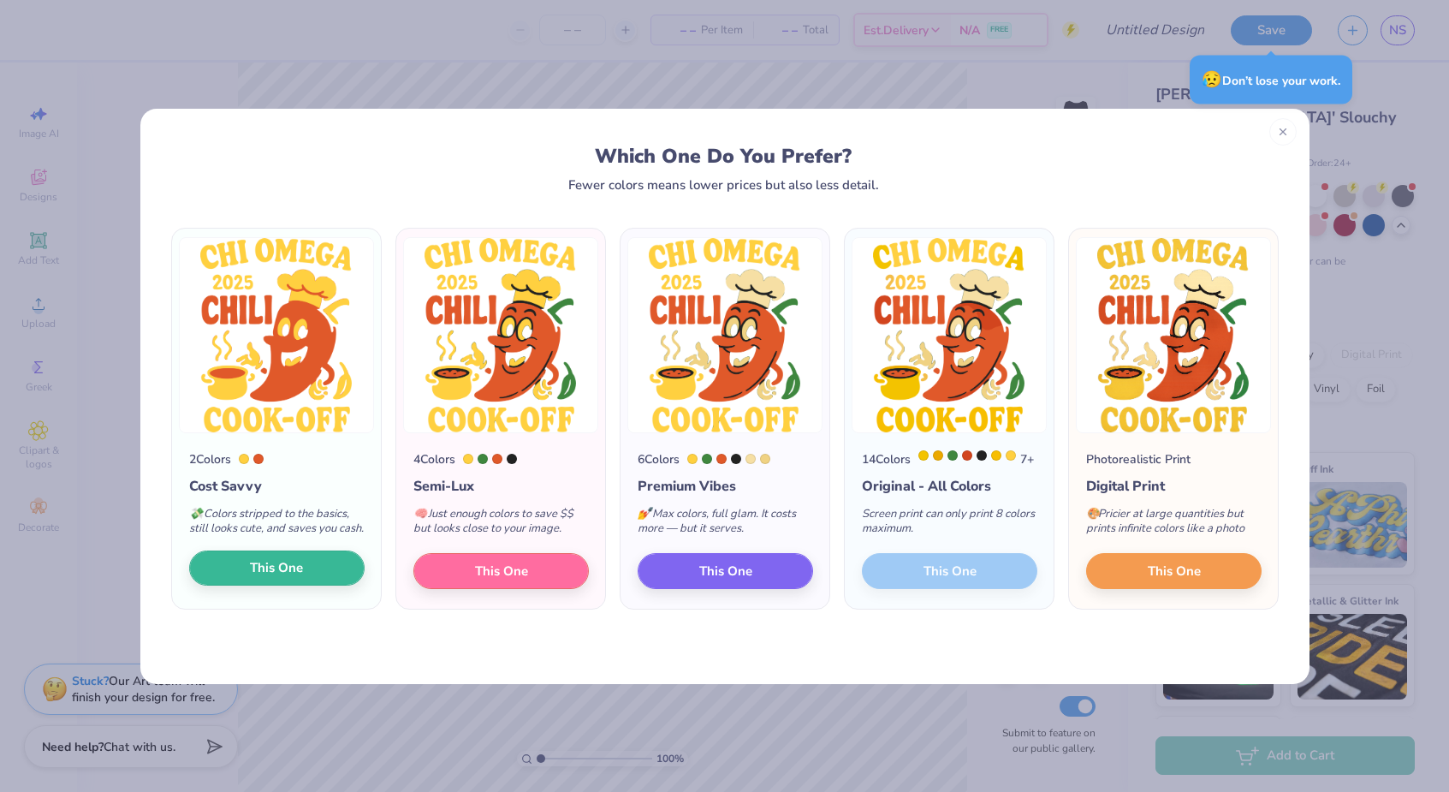
click at [292, 578] on span "This One" at bounding box center [276, 568] width 53 height 20
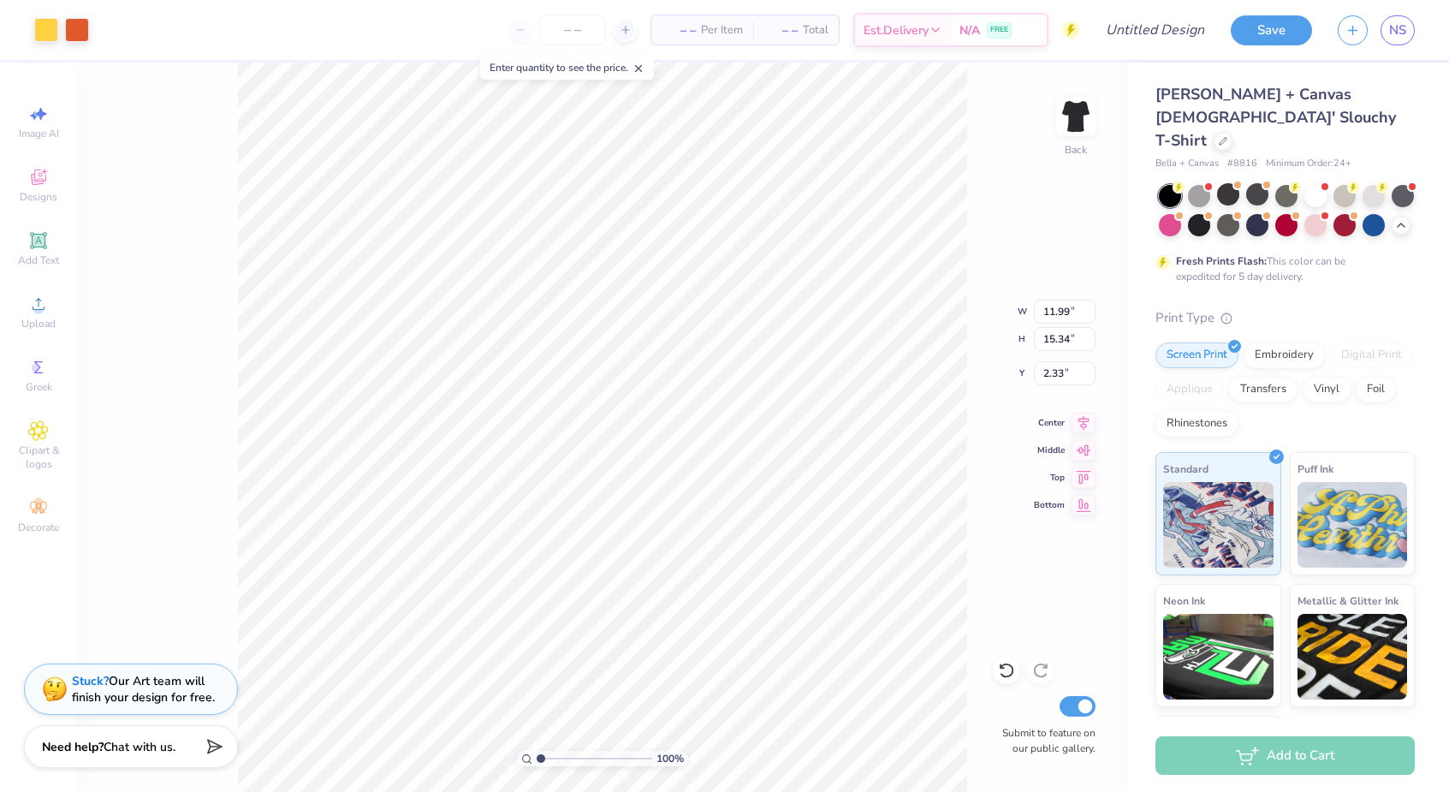
type input "5.76"
type input "7.37"
type input "1.32"
type input "8.08"
type input "10.34"
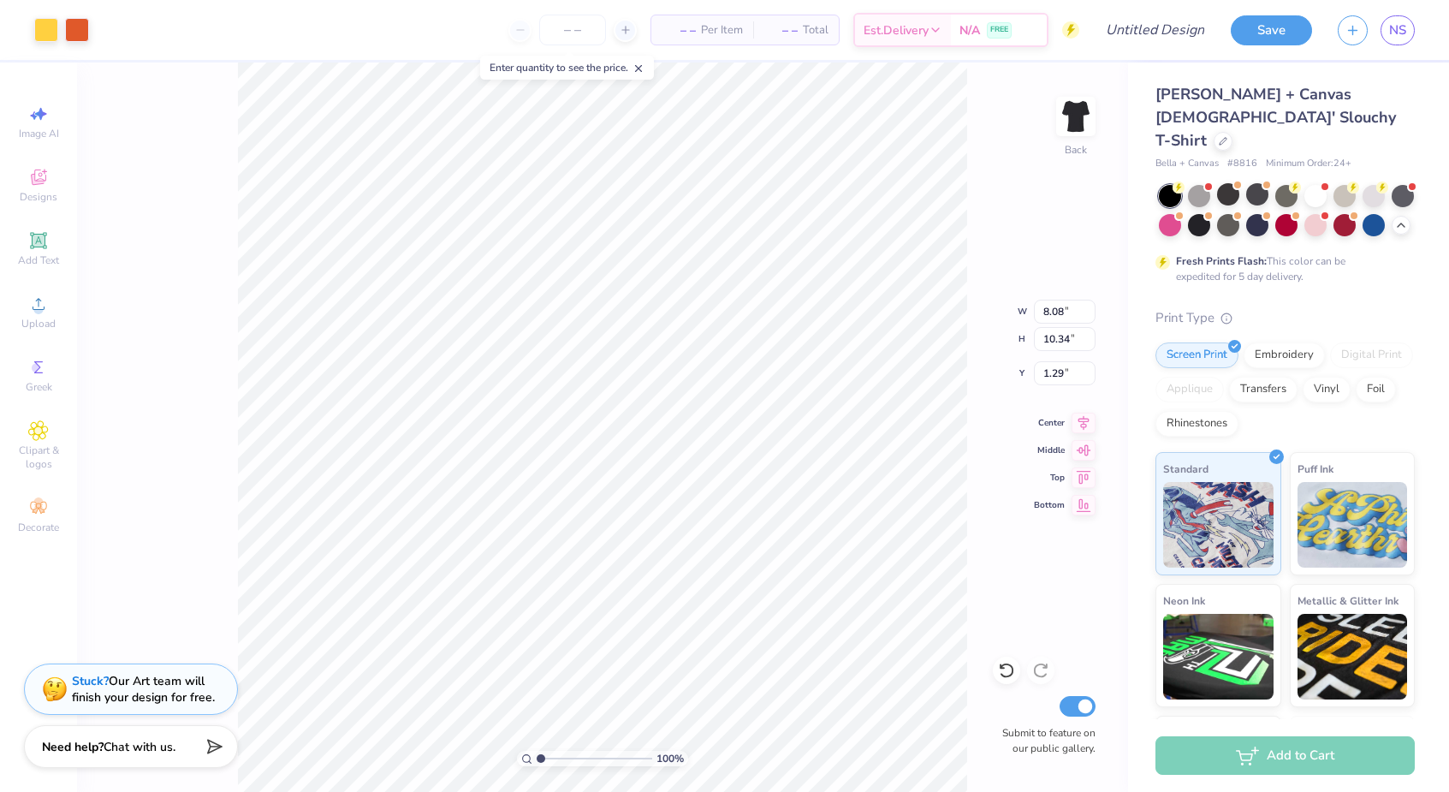
type input "2.07"
click at [33, 111] on icon at bounding box center [38, 114] width 21 height 21
select select "4"
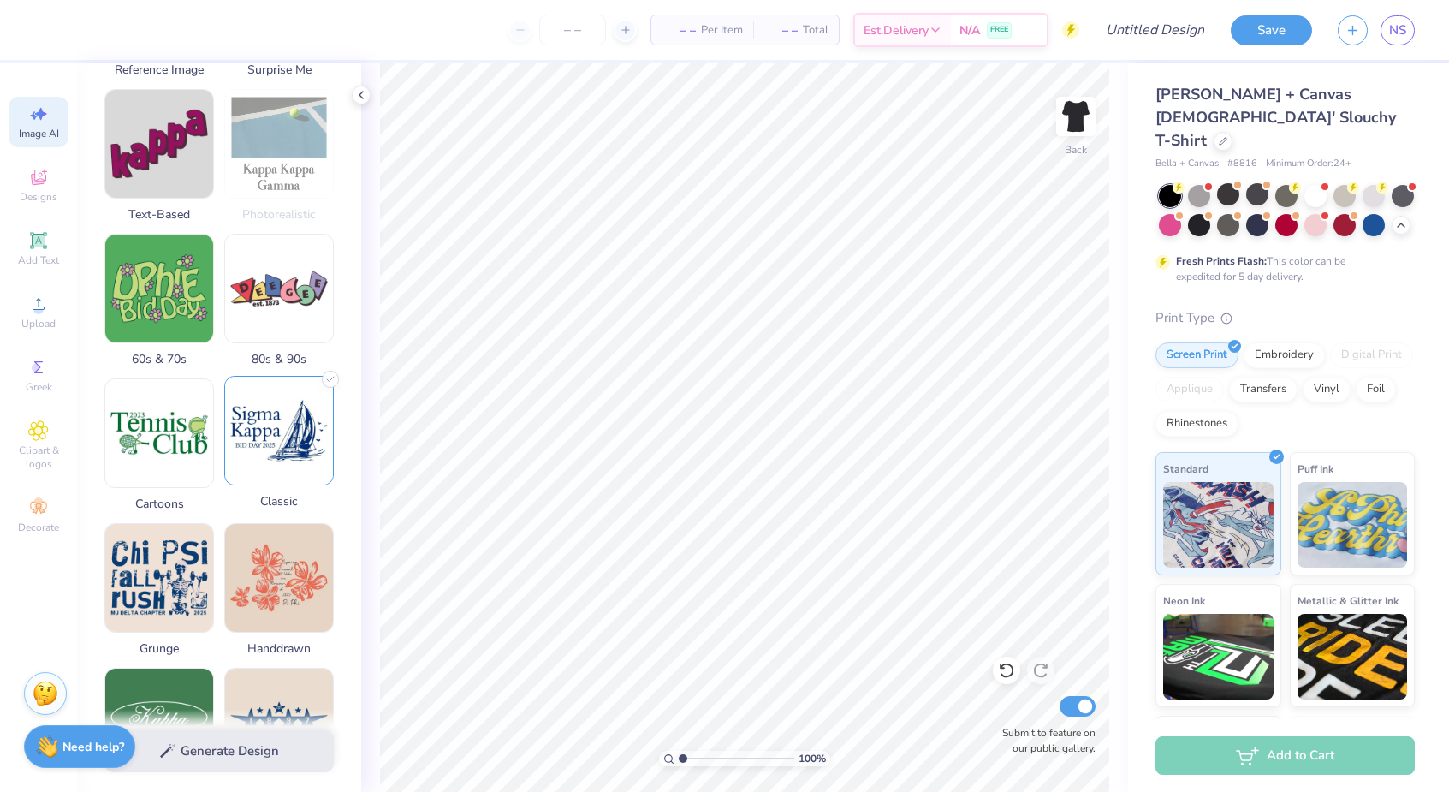
scroll to position [396, 0]
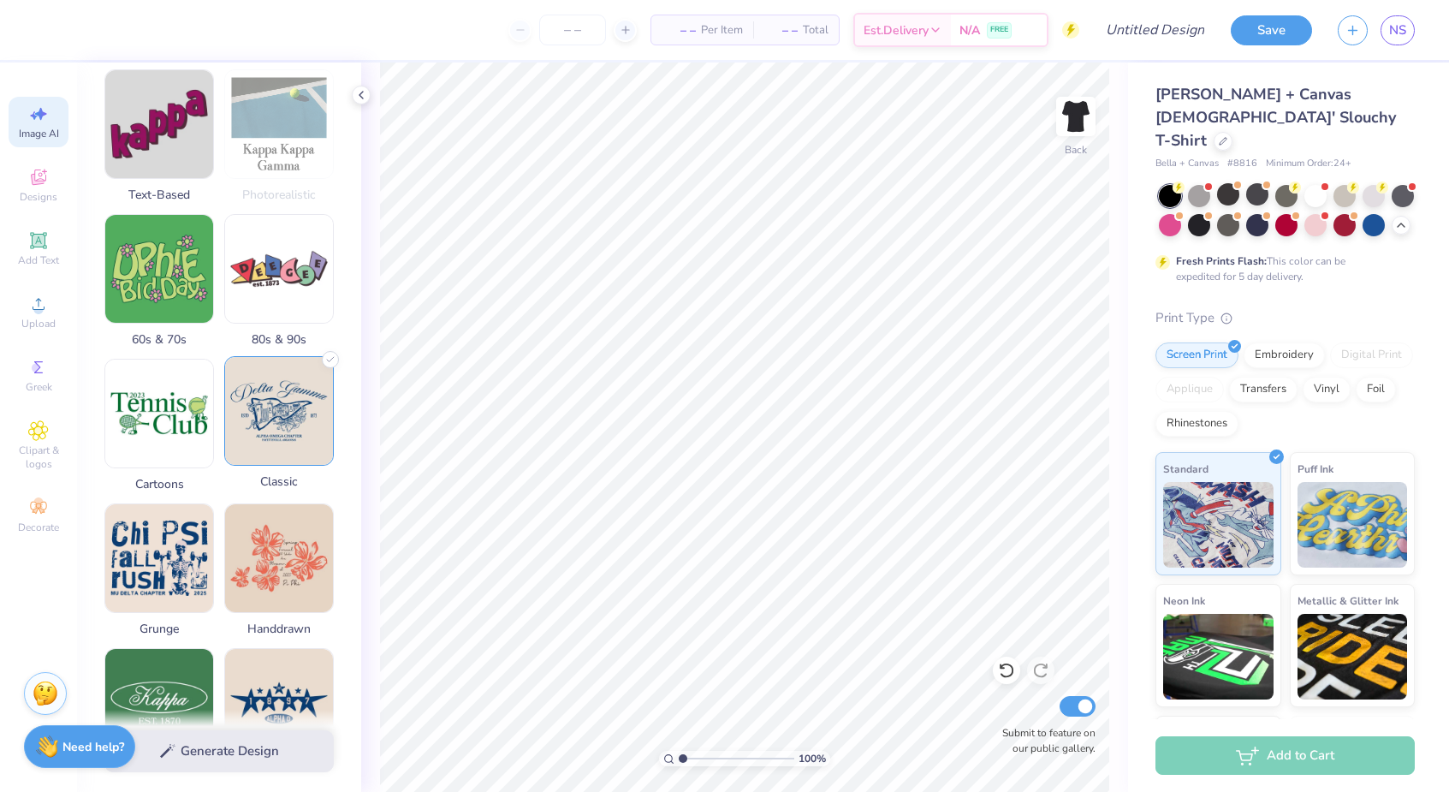
click at [251, 442] on img at bounding box center [279, 411] width 108 height 108
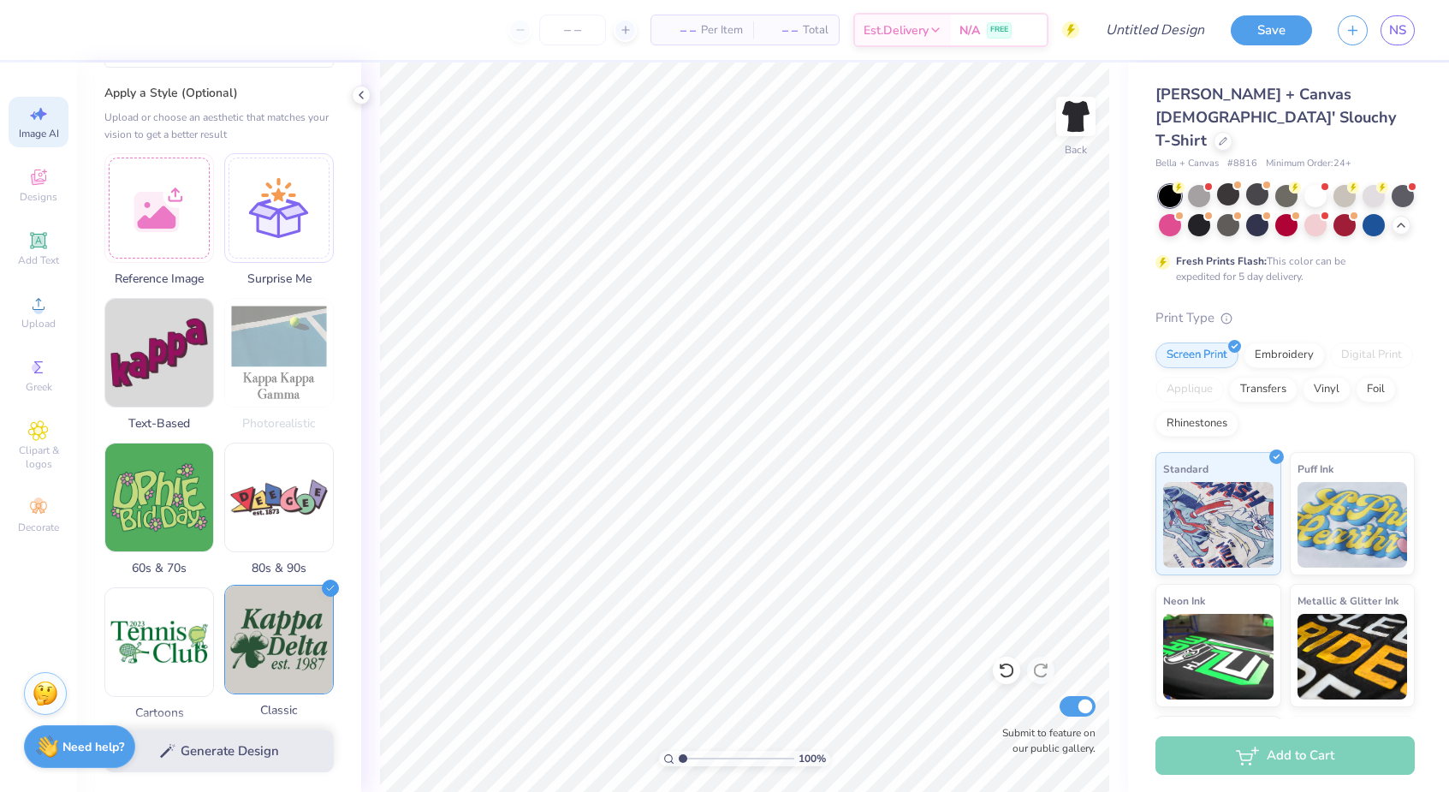
scroll to position [46, 0]
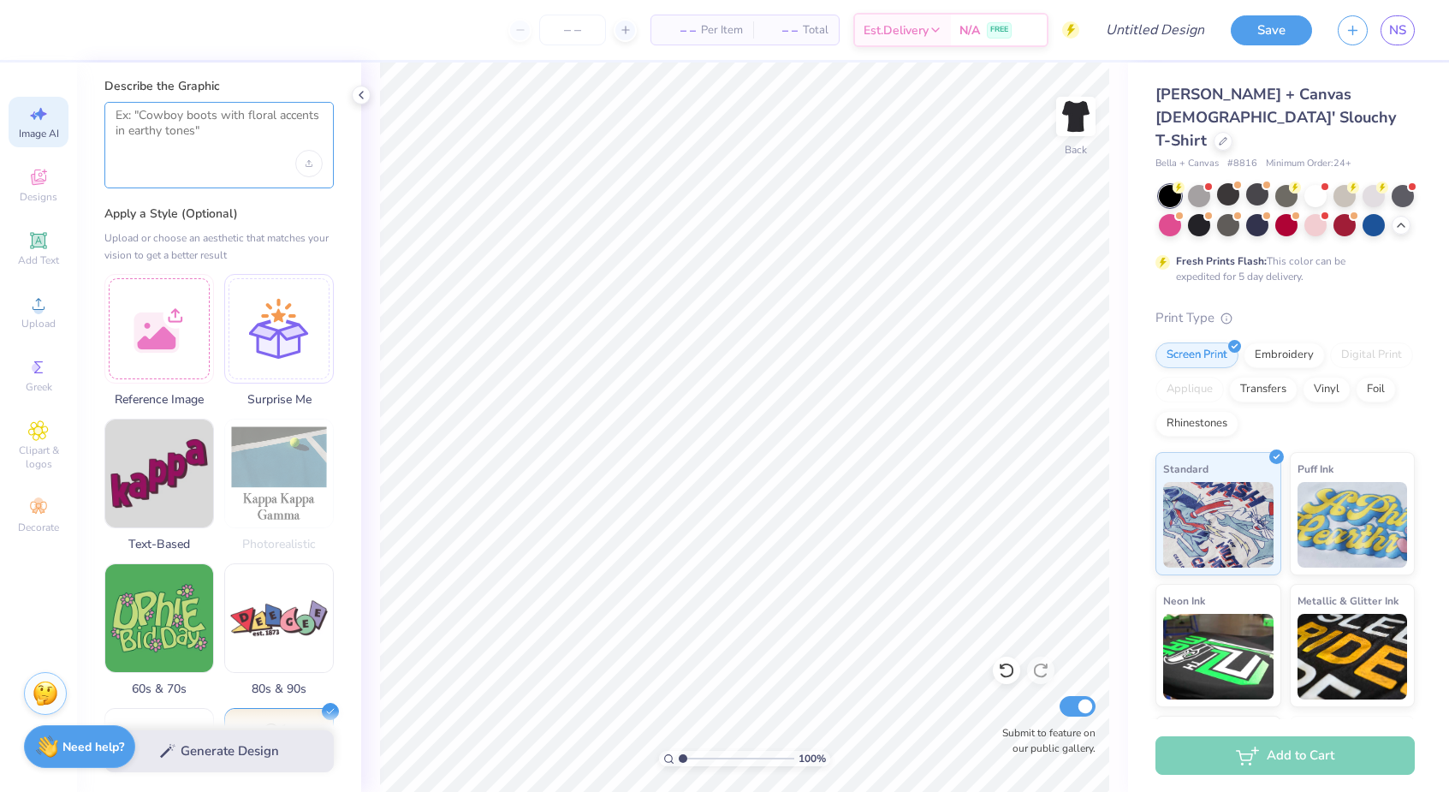
click at [185, 116] on textarea at bounding box center [219, 129] width 207 height 43
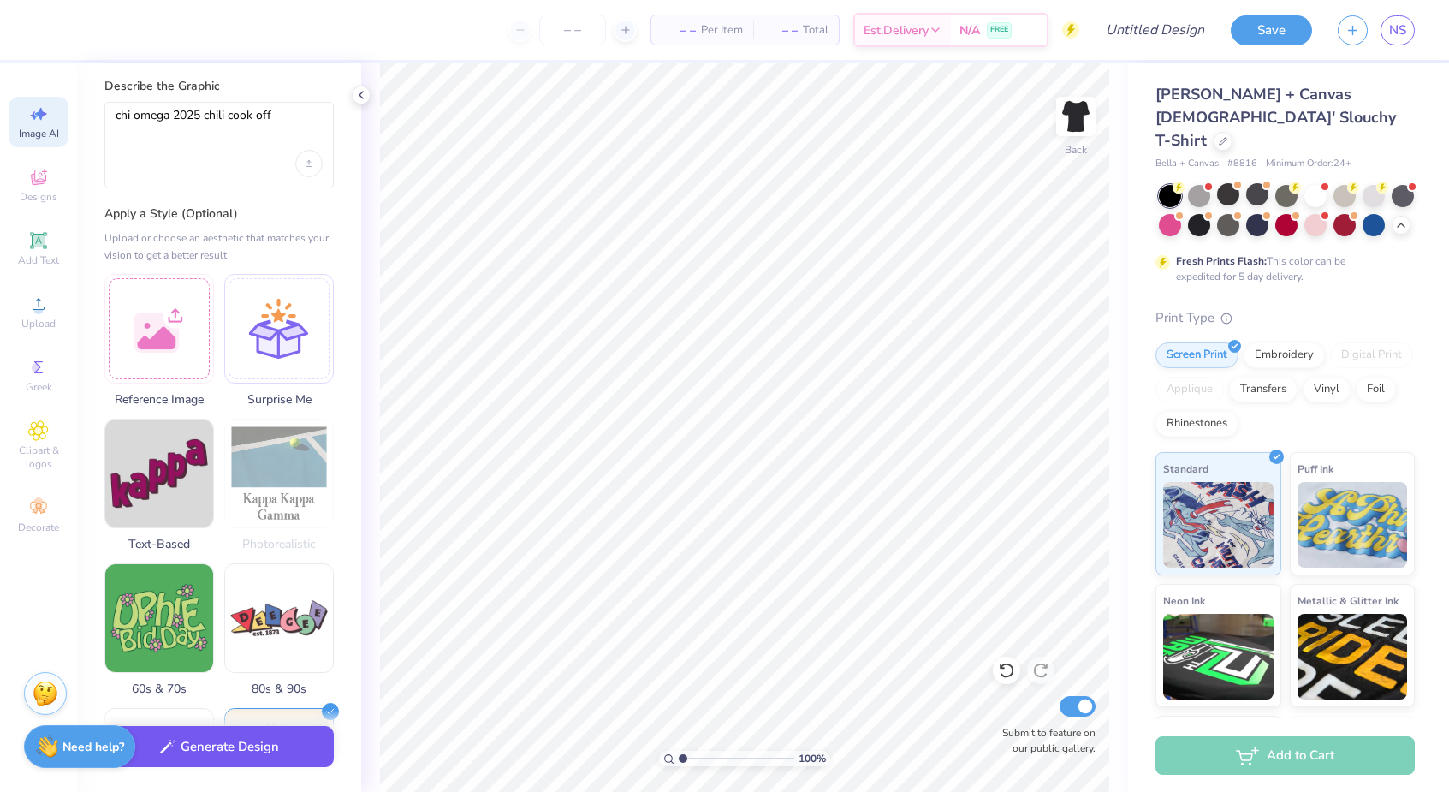
click at [263, 753] on button "Generate Design" at bounding box center [218, 747] width 229 height 42
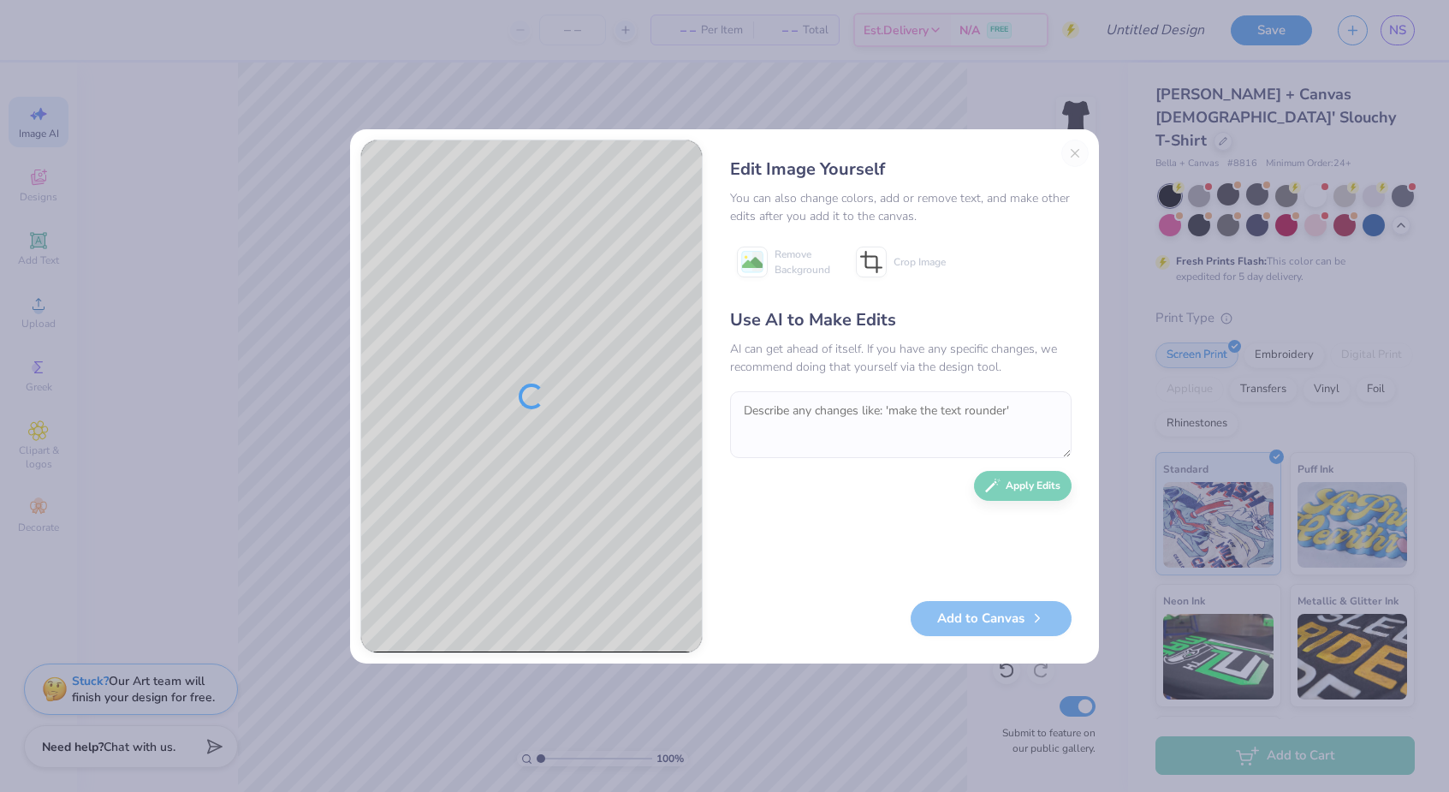
click at [1071, 154] on div "Edit Image Yourself You can also change colors, add or remove text, and make ot…" at bounding box center [901, 397] width 376 height 514
click at [1071, 154] on button "Close" at bounding box center [1075, 153] width 27 height 27
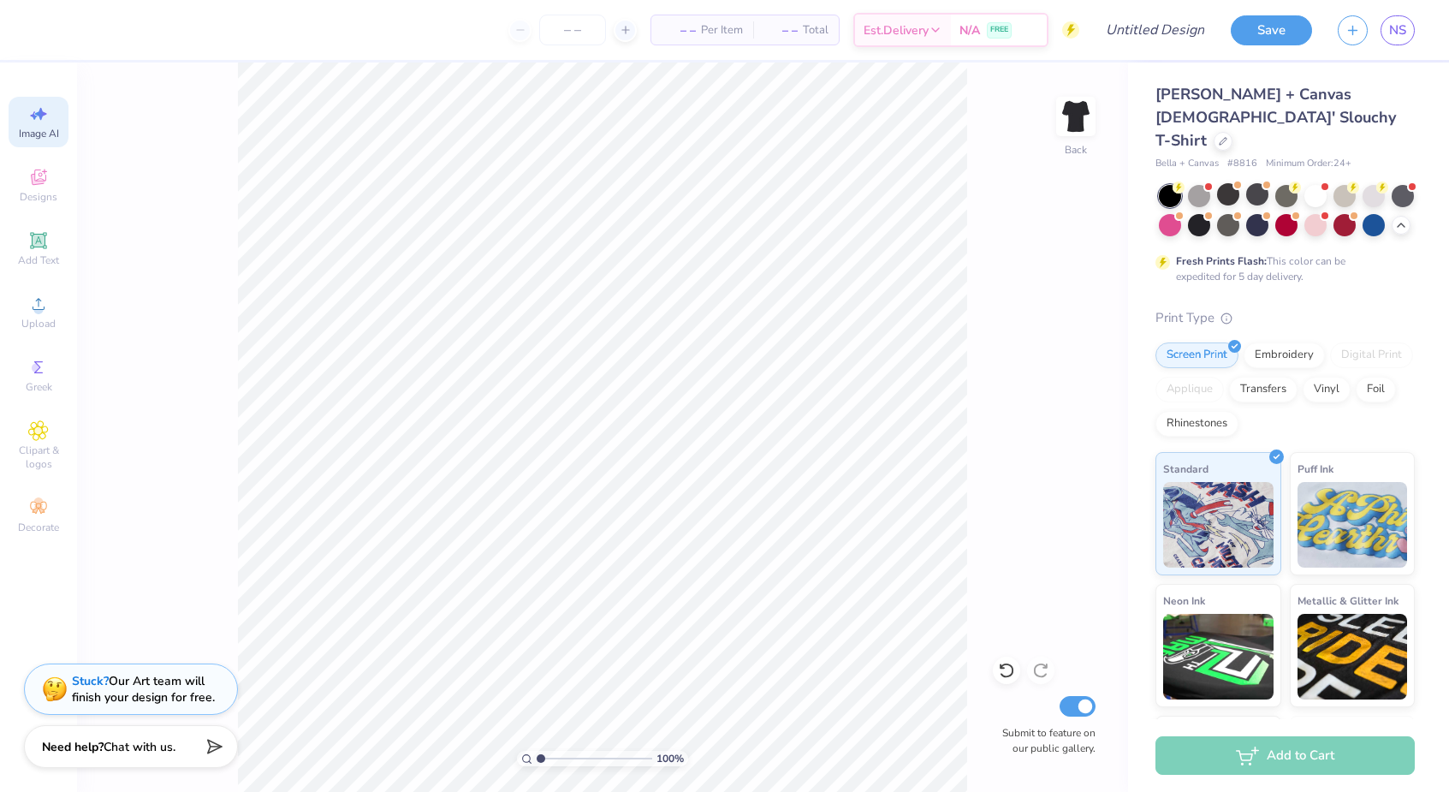
click at [51, 122] on div "Image AI" at bounding box center [39, 122] width 60 height 51
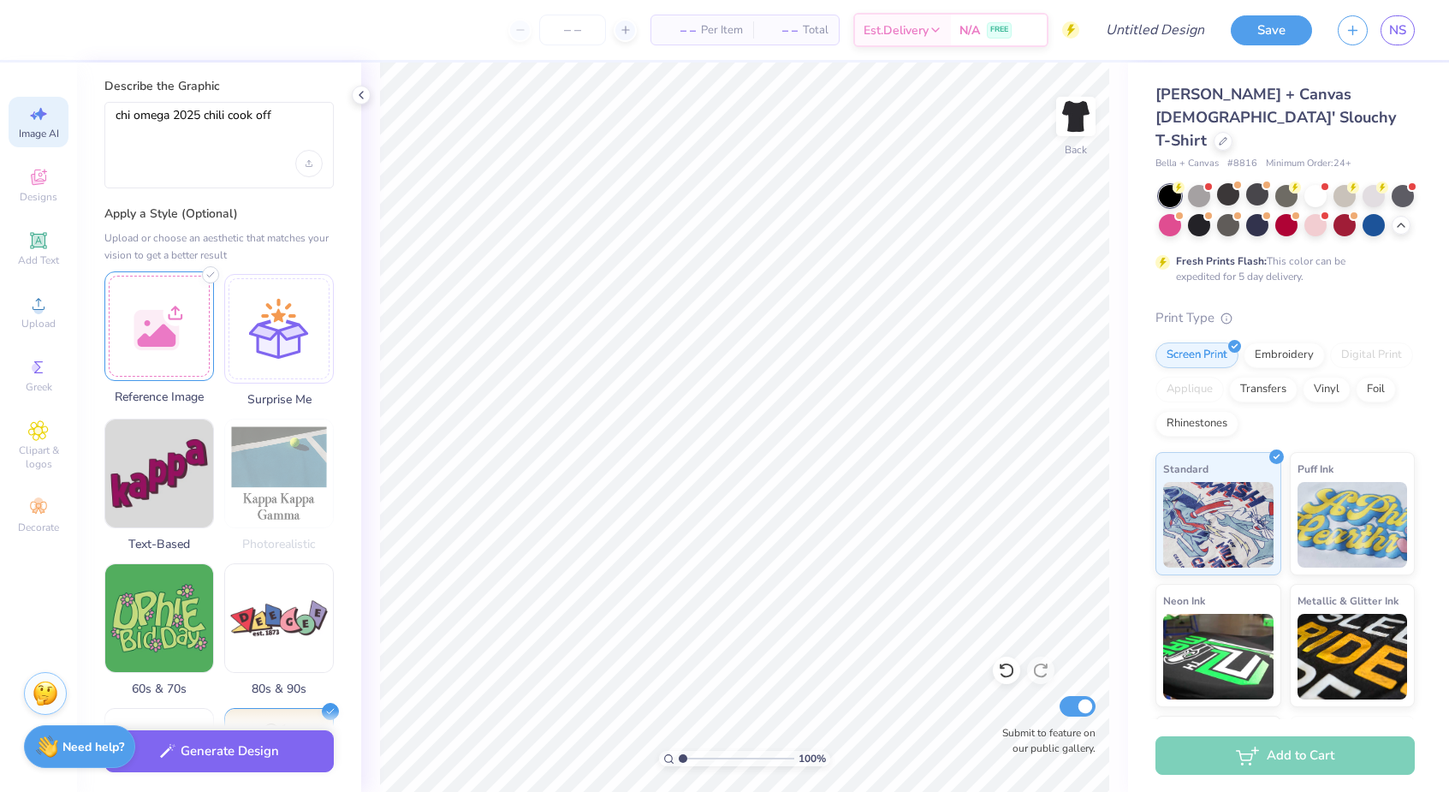
click at [134, 351] on div at bounding box center [159, 326] width 110 height 110
click at [185, 342] on div at bounding box center [159, 326] width 110 height 110
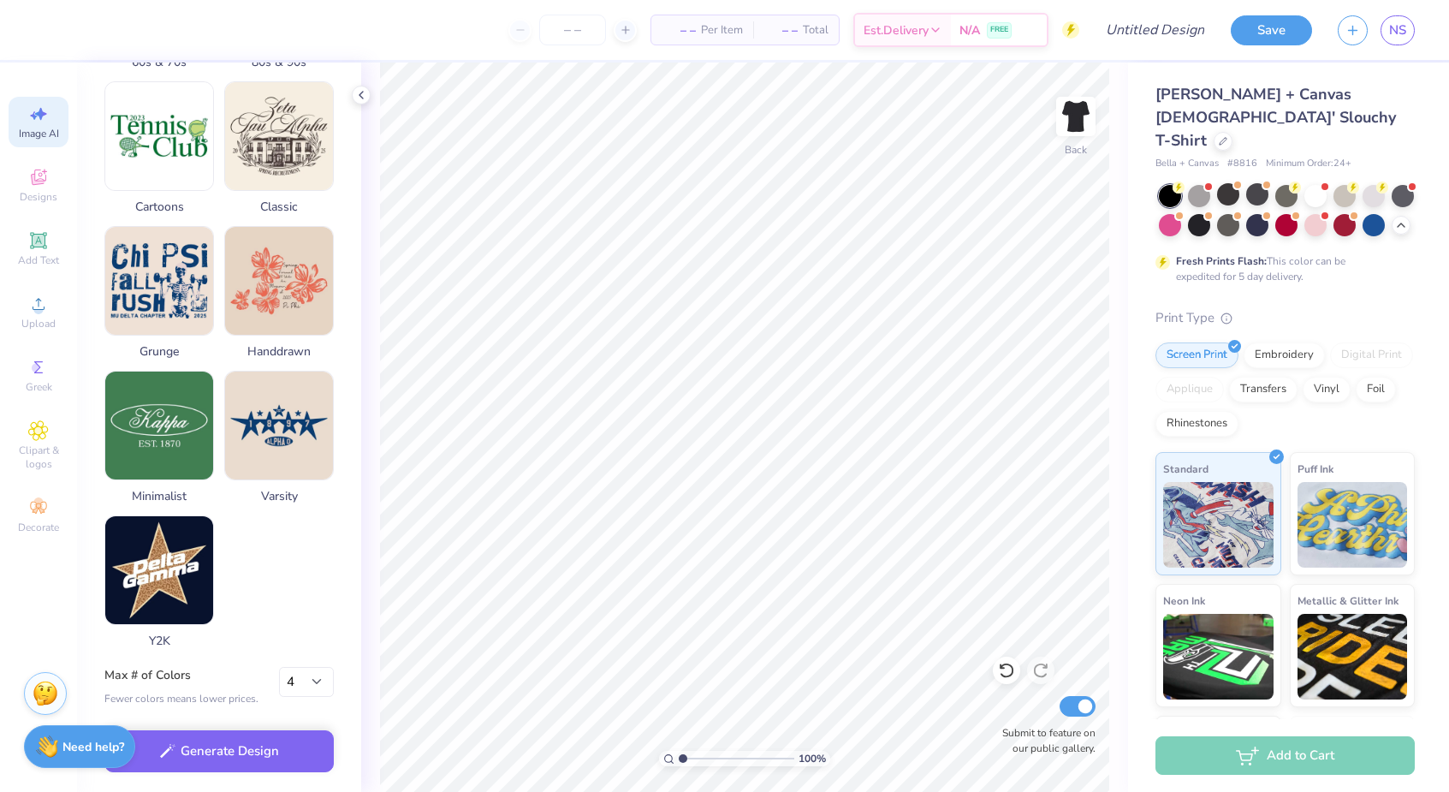
scroll to position [657, 0]
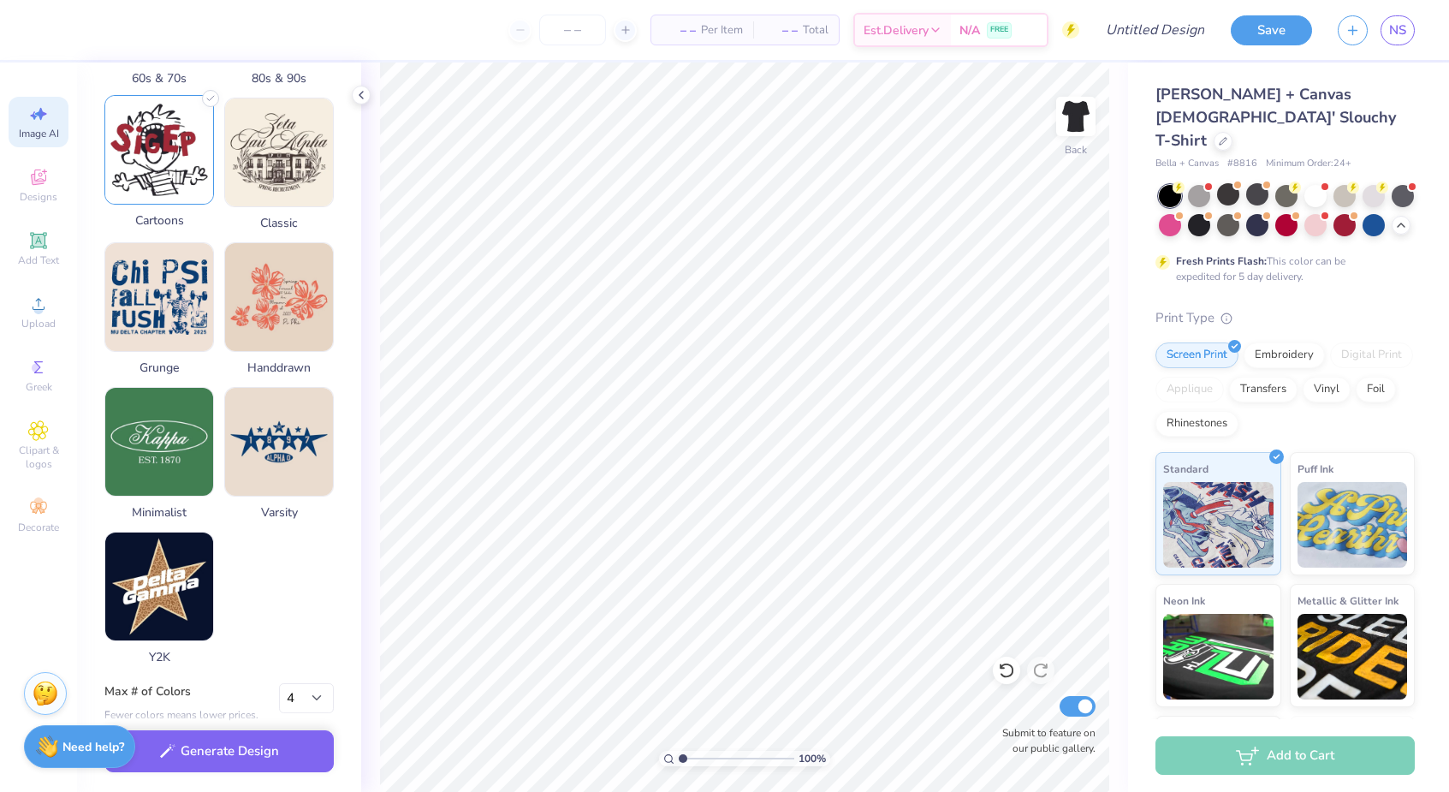
click at [156, 169] on img at bounding box center [159, 150] width 108 height 108
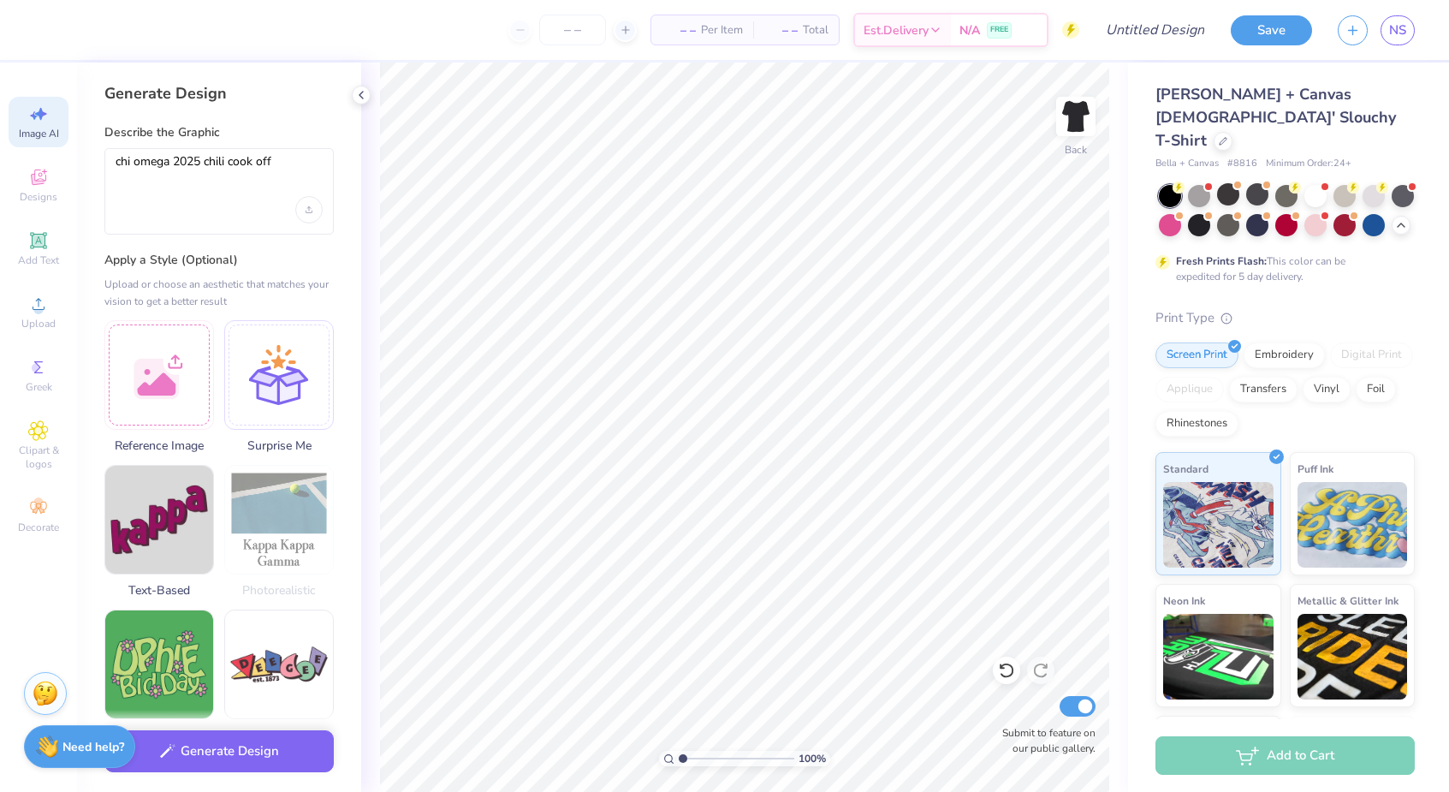
scroll to position [0, 0]
click at [293, 155] on textarea "chi omega 2025 chili cook off" at bounding box center [219, 175] width 207 height 43
type textarea "chi omega 2025 chili cook off"
click at [289, 741] on button "Generate Design" at bounding box center [218, 747] width 229 height 42
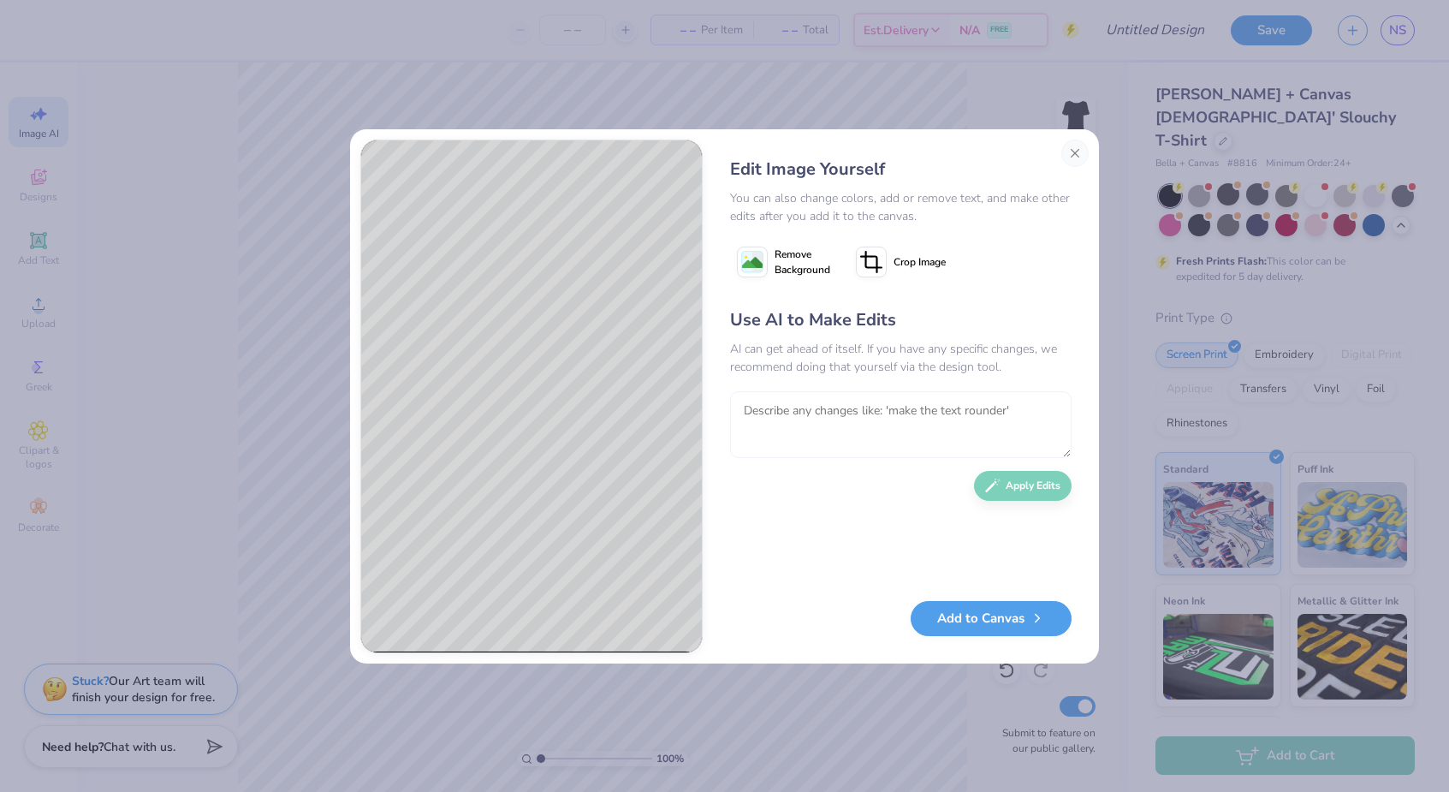
click at [777, 430] on textarea at bounding box center [901, 424] width 342 height 67
type textarea "c"
type textarea "make the blue font same color as other font"
click at [1020, 479] on button "Apply Edits" at bounding box center [1023, 482] width 98 height 30
click at [845, 397] on textarea at bounding box center [901, 424] width 342 height 67
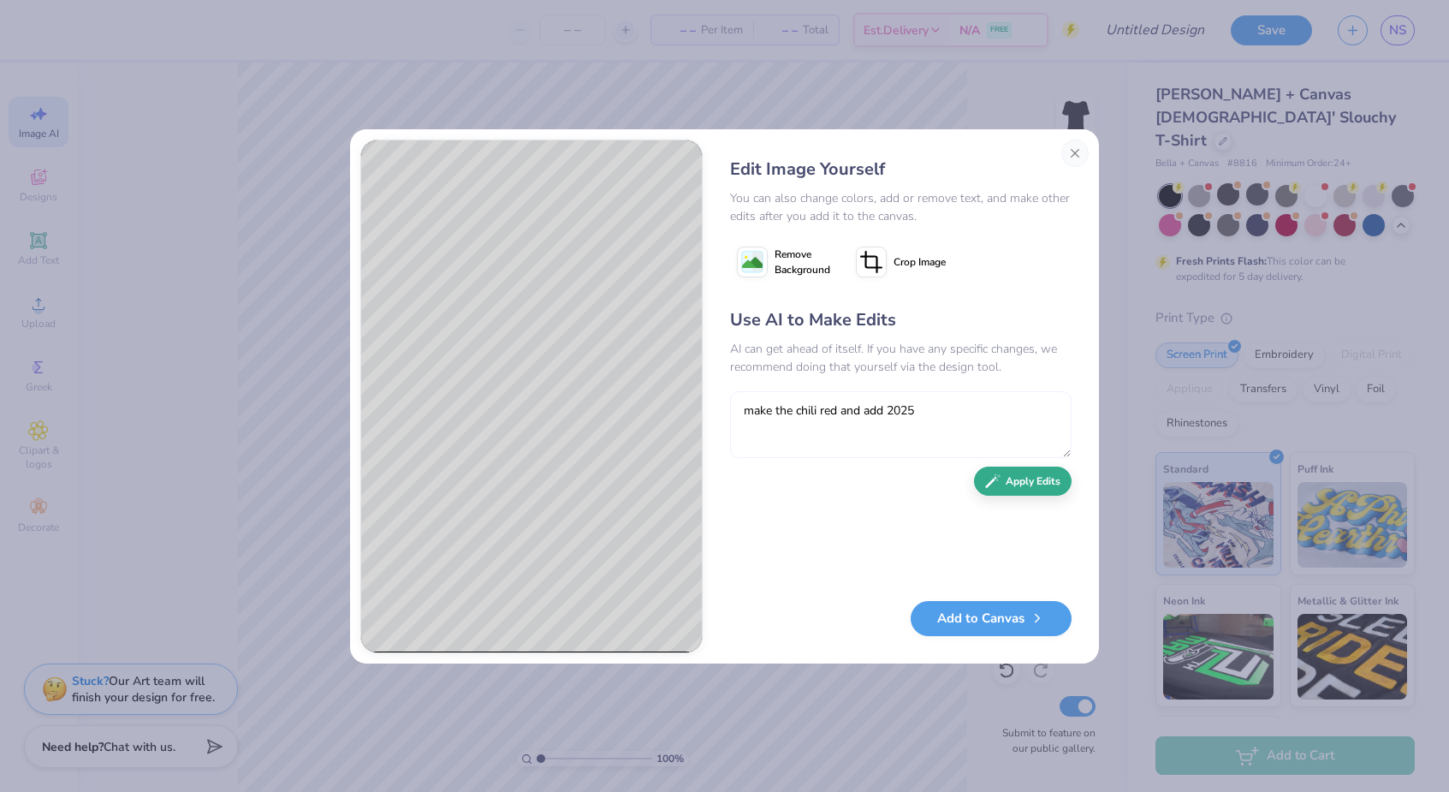
type textarea "make the chili red and add 2025"
click at [1021, 484] on button "Apply Edits" at bounding box center [1023, 482] width 98 height 30
click at [1067, 155] on button "Close" at bounding box center [1075, 153] width 27 height 27
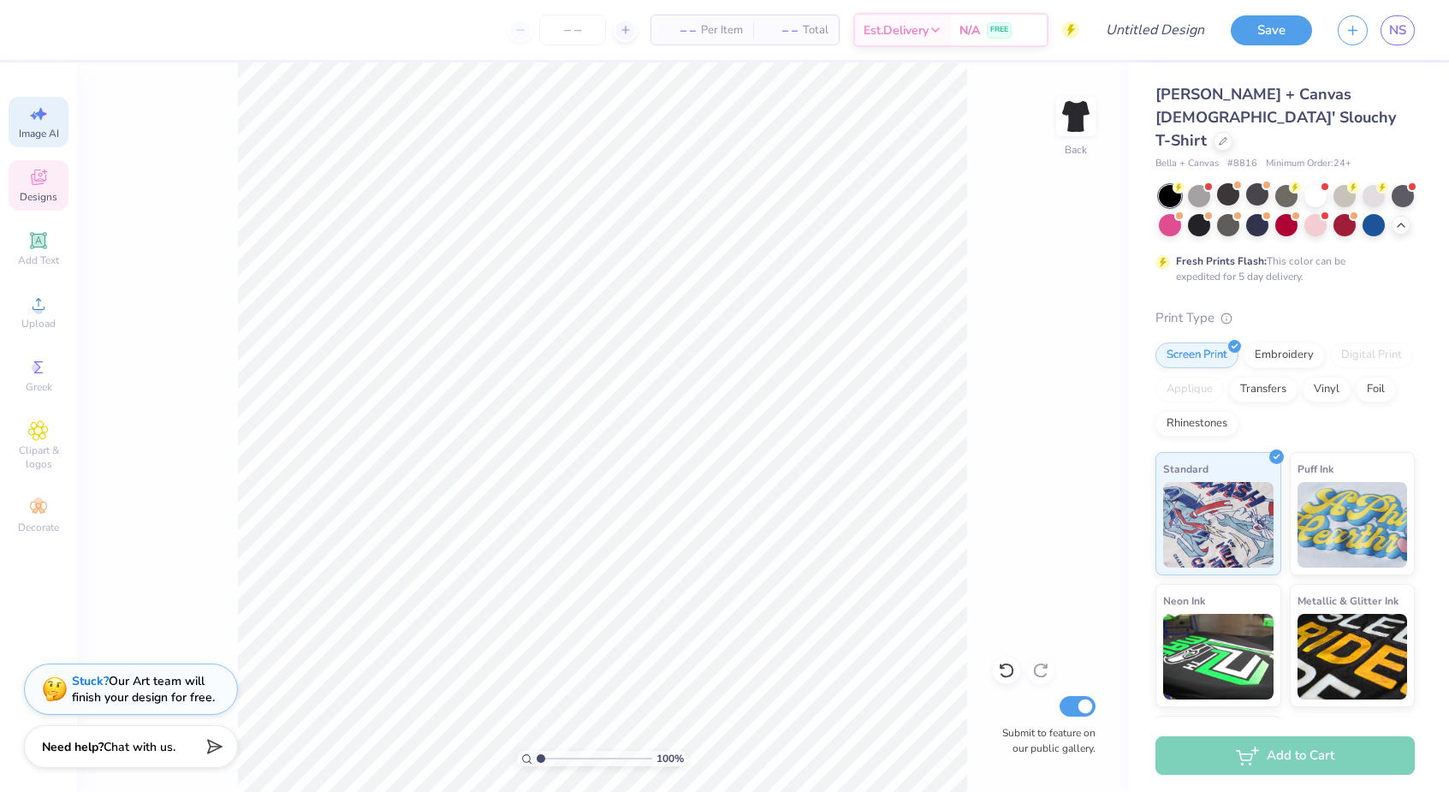
click at [40, 186] on icon at bounding box center [38, 177] width 21 height 21
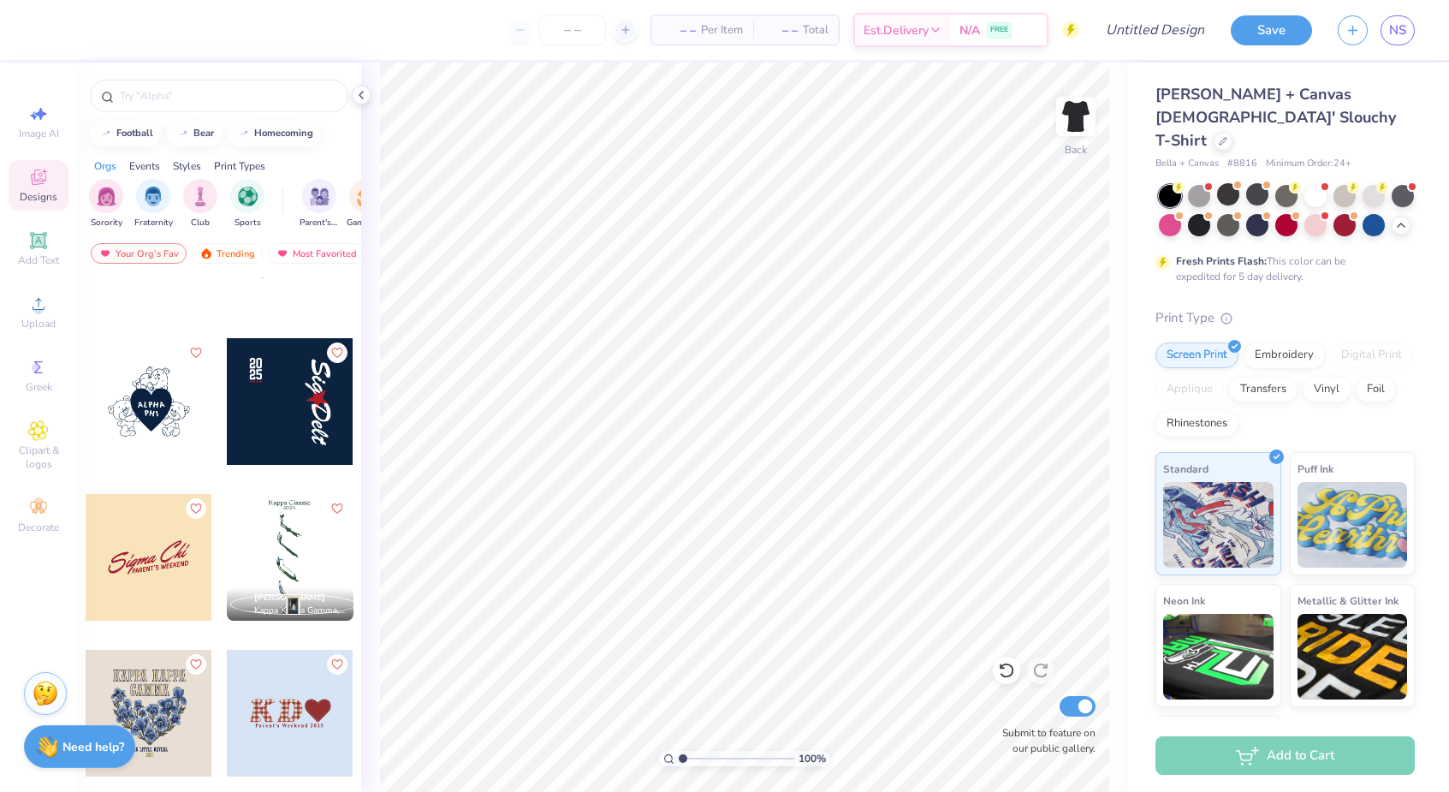
scroll to position [8512, 0]
click at [159, 544] on div at bounding box center [149, 555] width 127 height 127
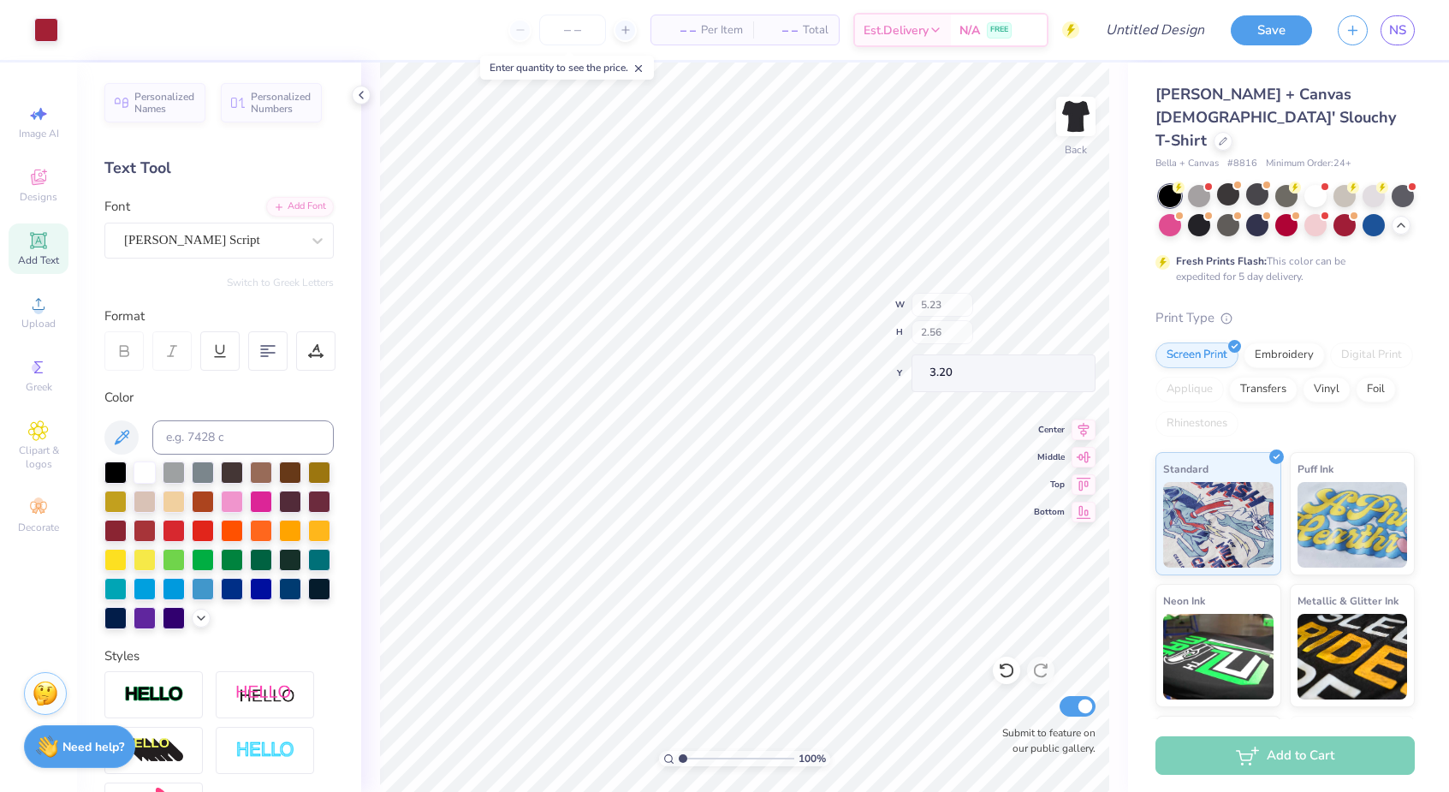
type input "5.23"
type input "2.56"
type input "3.20"
type textarea "hi"
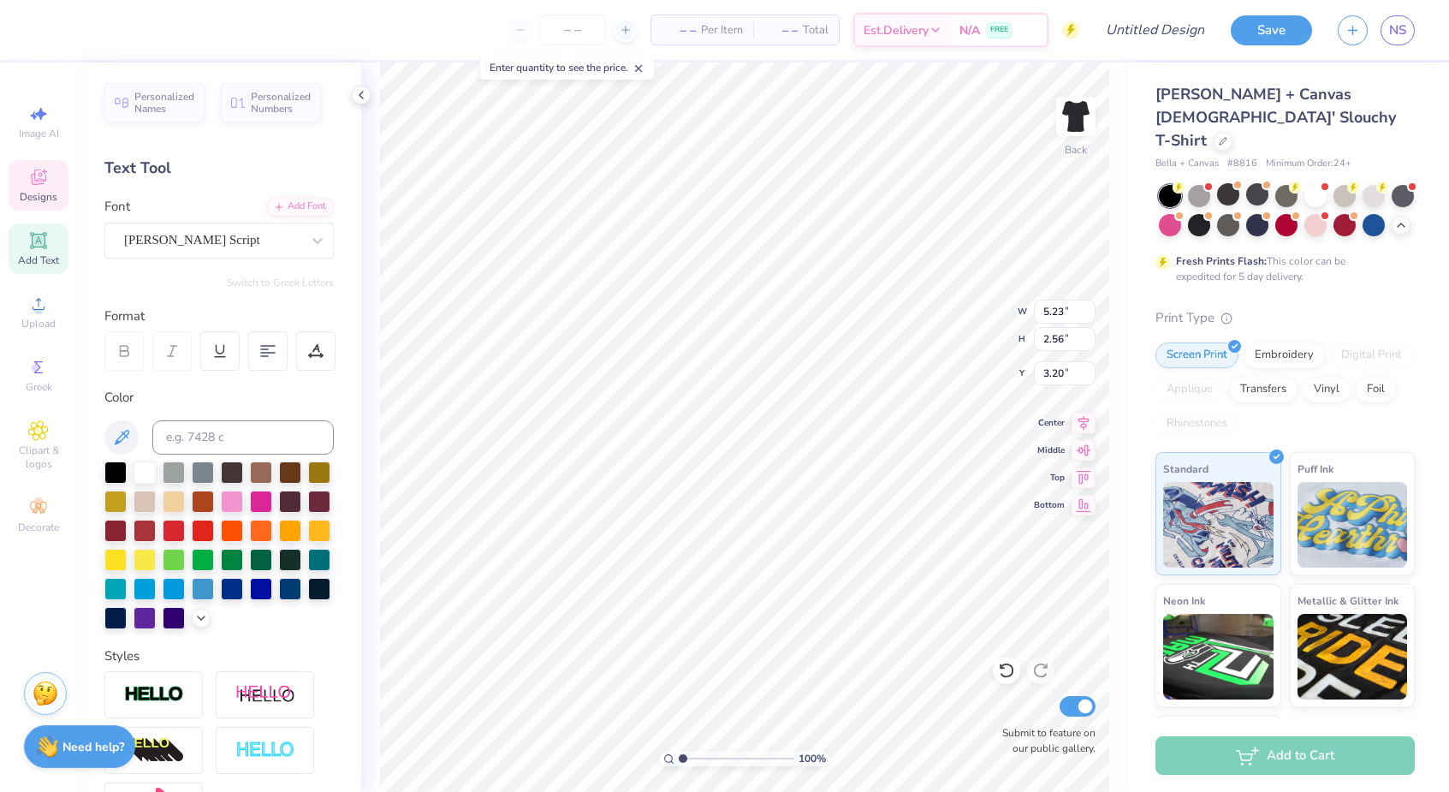
scroll to position [1, 0]
type textarea "Chi"
type input "1.75"
type input "1.81"
type input "3.00"
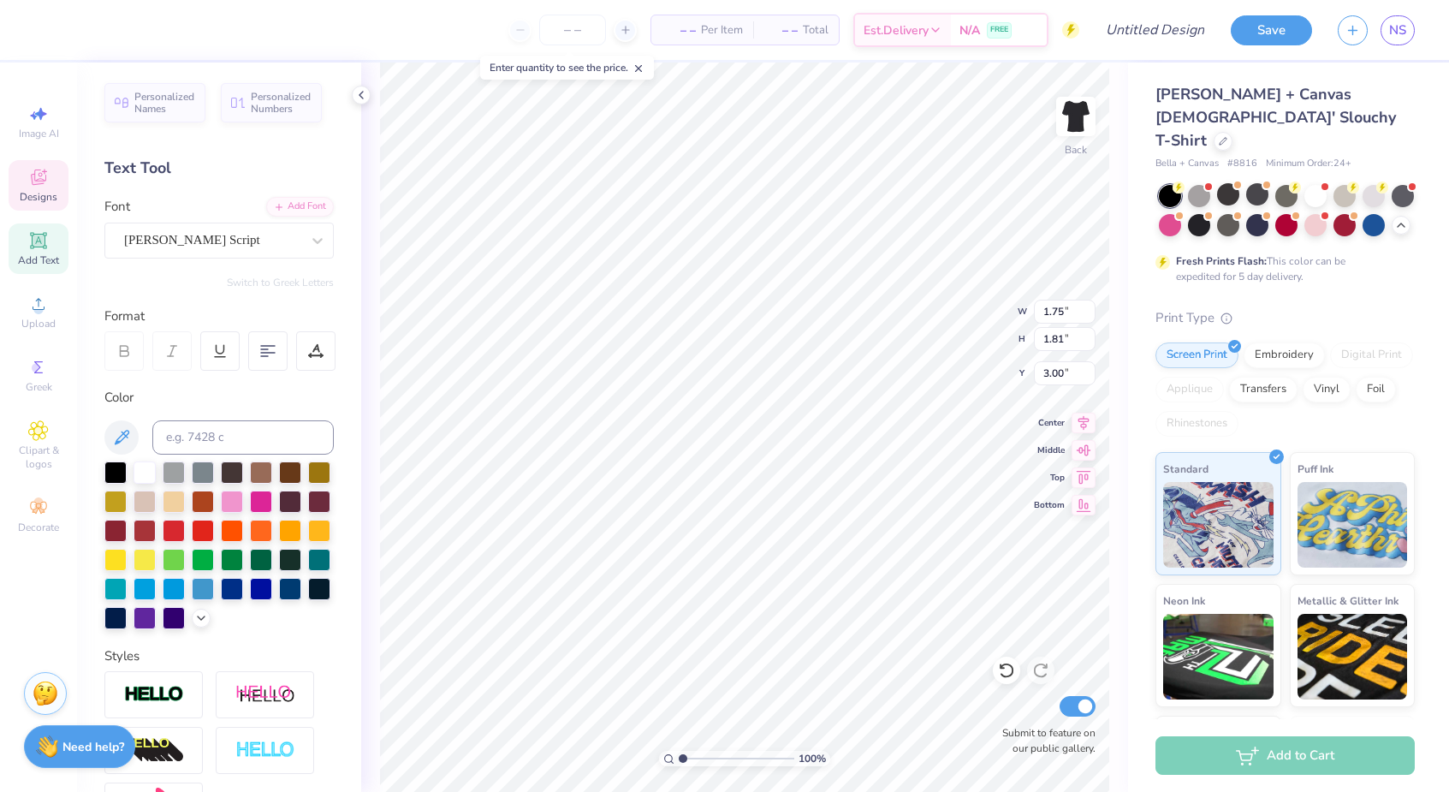
type input "1.27"
type input "1.26"
type input "3.83"
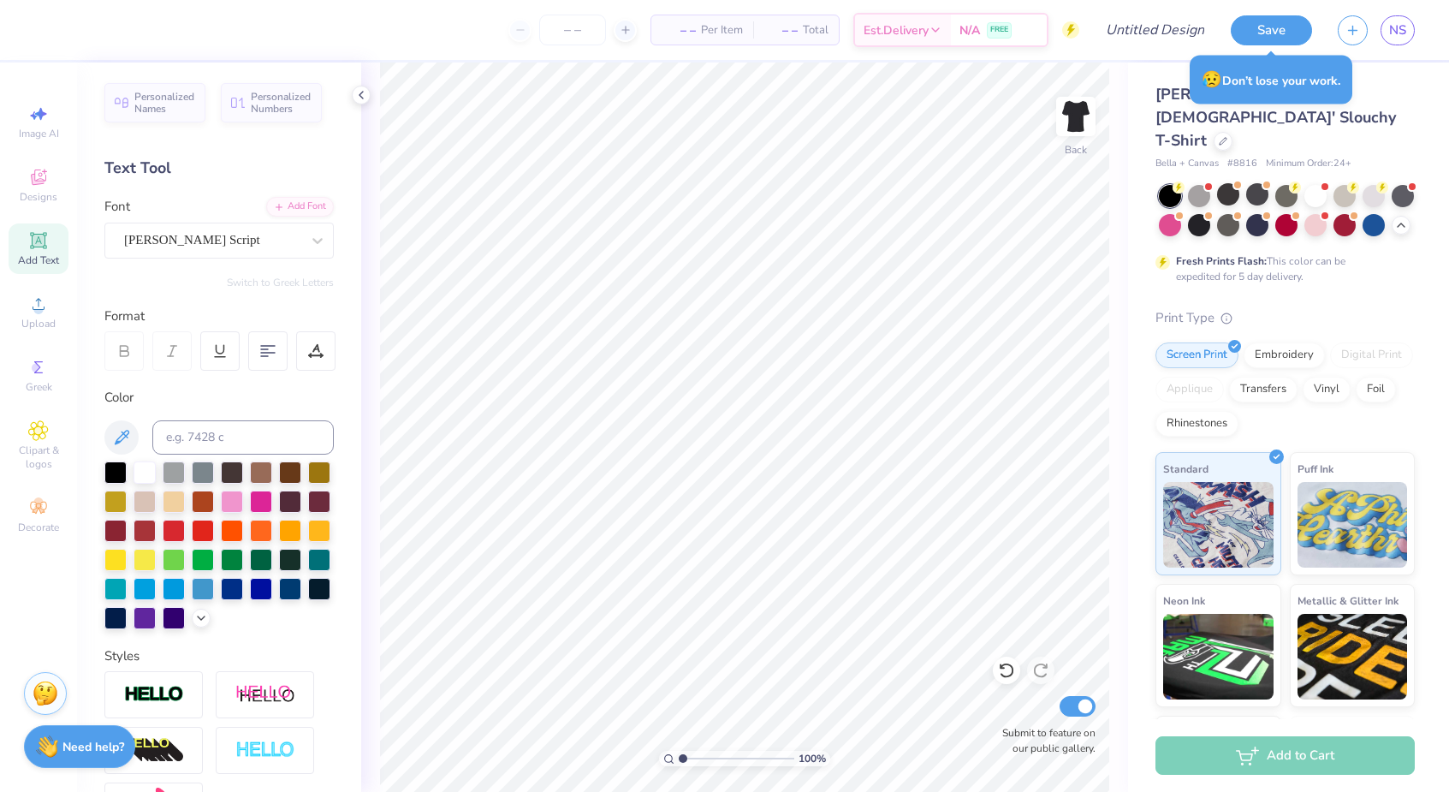
click at [3, 187] on div "Image AI Designs Add Text Upload Greek Clipart & logos Decorate" at bounding box center [38, 426] width 77 height 729
click at [39, 185] on icon at bounding box center [38, 177] width 21 height 21
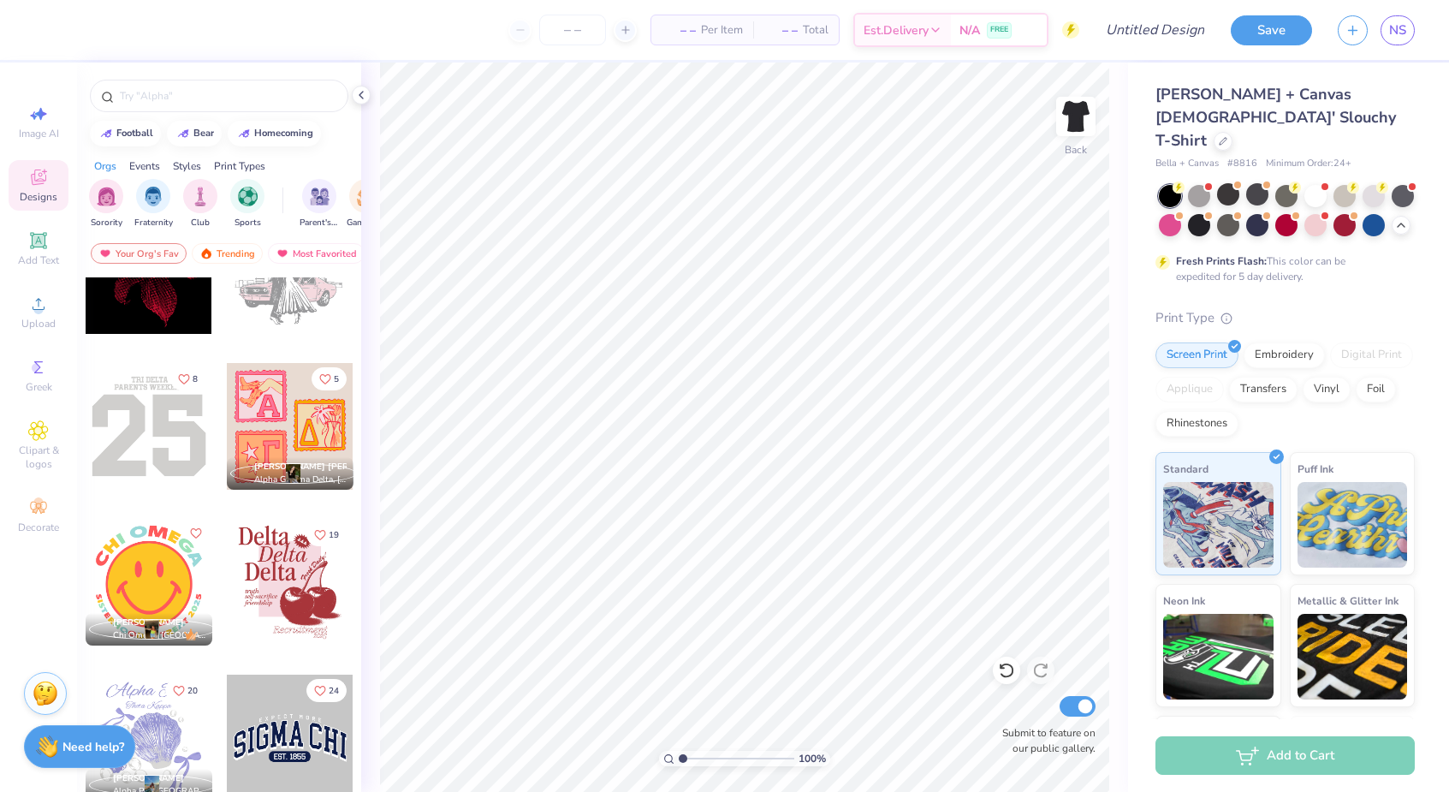
scroll to position [6921, 0]
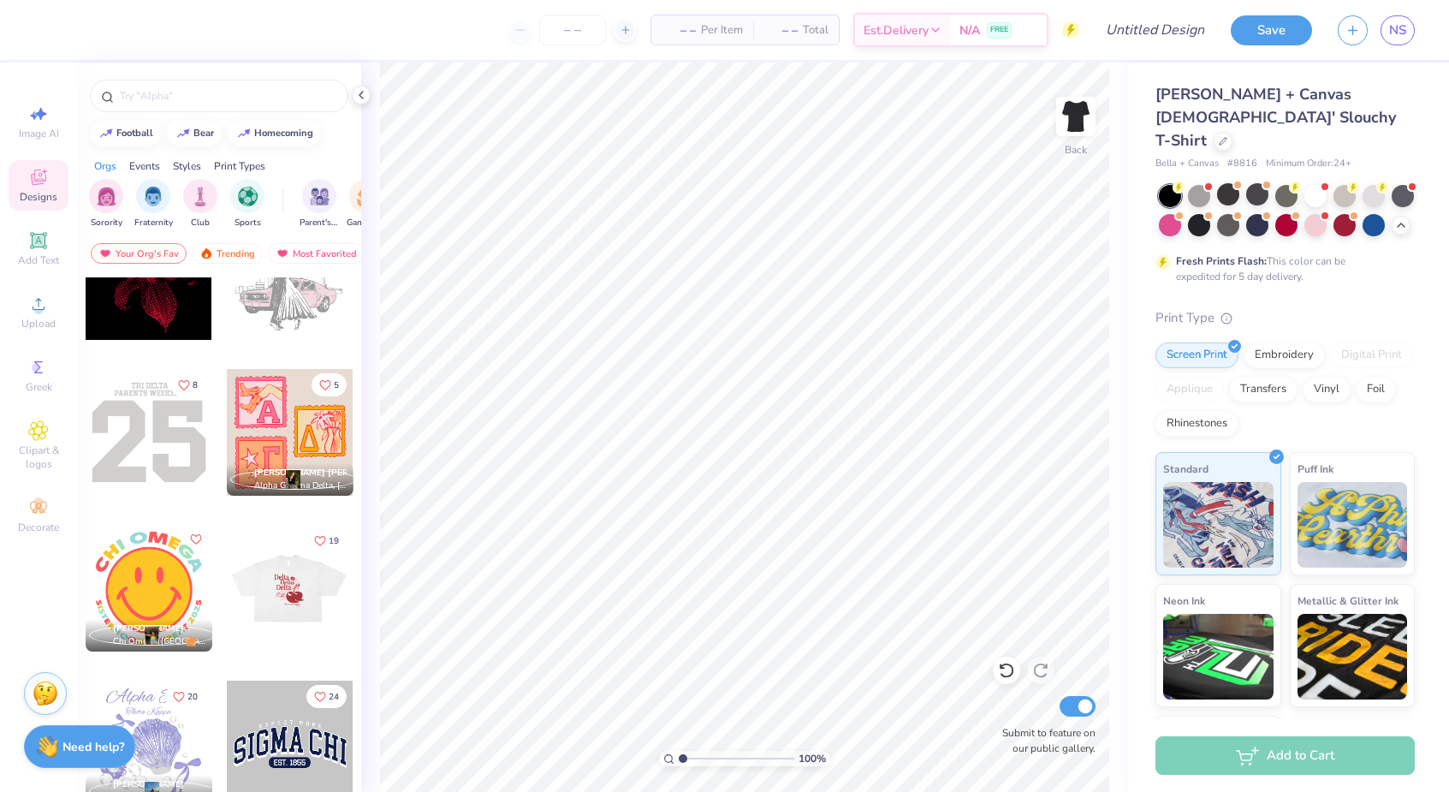
click at [274, 598] on div at bounding box center [289, 588] width 127 height 127
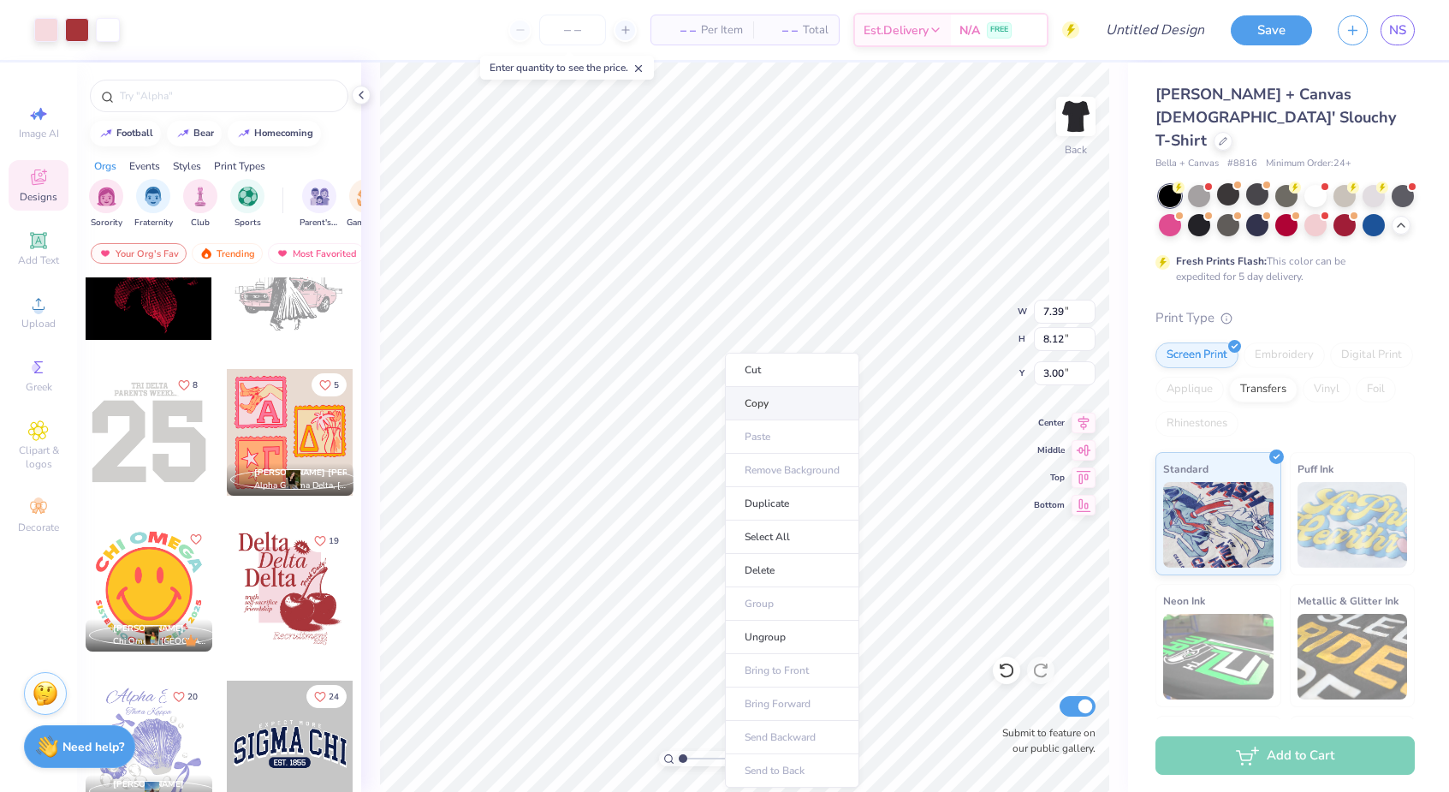
click at [779, 408] on li "Copy" at bounding box center [792, 403] width 134 height 33
click at [39, 124] on div "Image AI" at bounding box center [39, 122] width 60 height 51
select select "4"
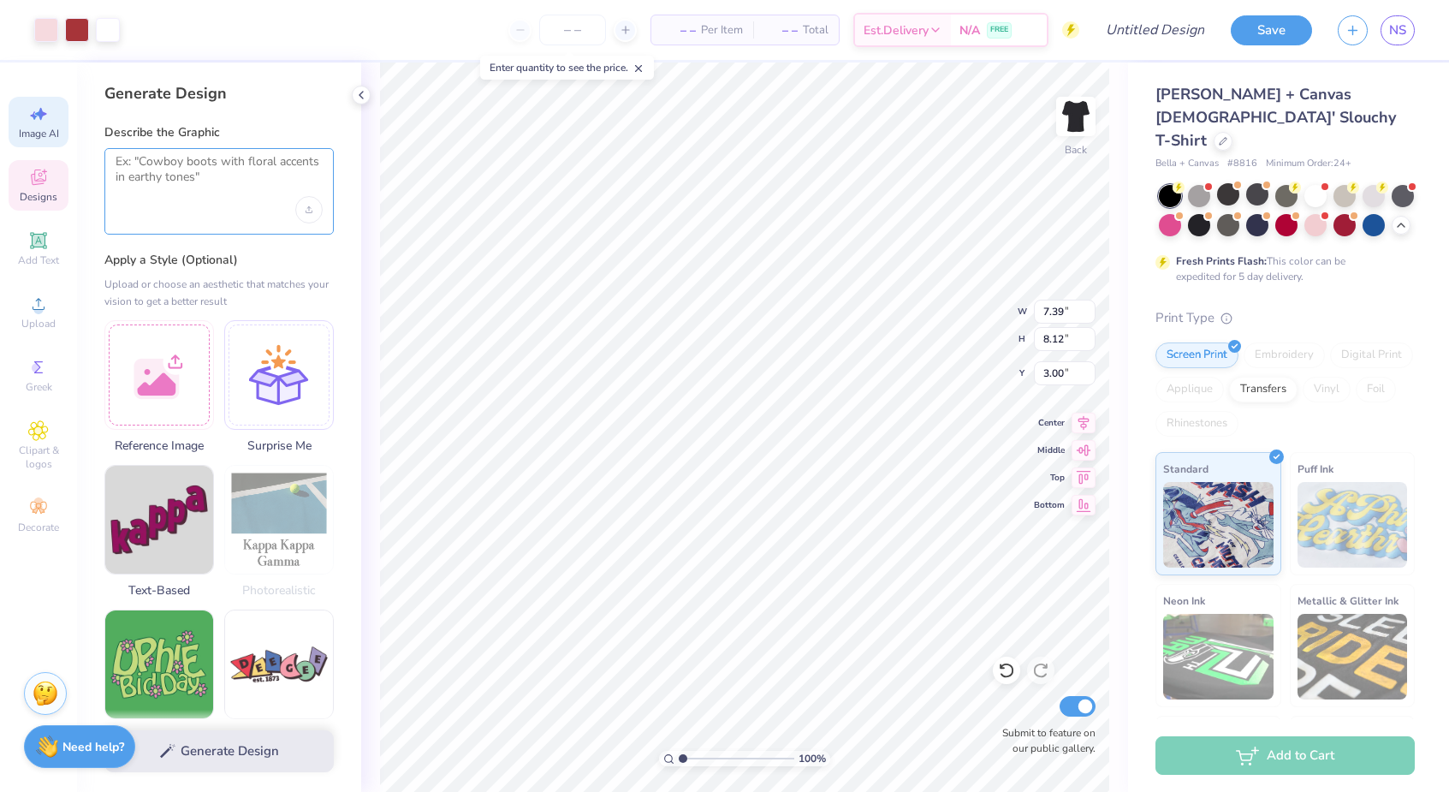
click at [142, 165] on textarea at bounding box center [219, 175] width 207 height 43
paste textarea "[URL][DOMAIN_NAME][PERSON_NAME]"
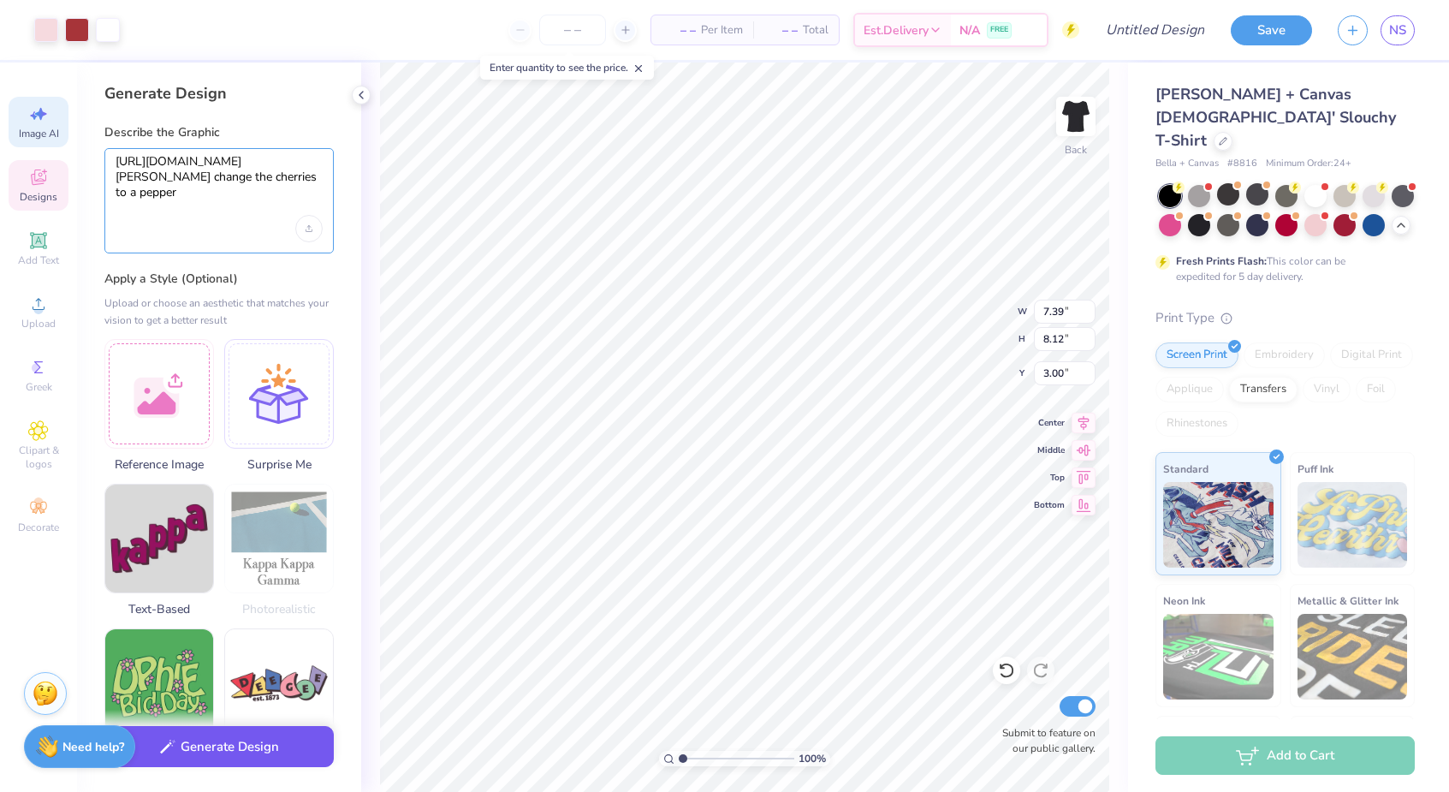
type textarea "[URL][DOMAIN_NAME][PERSON_NAME] change the cherries to a pepper"
click at [220, 736] on button "Generate Design" at bounding box center [218, 747] width 229 height 42
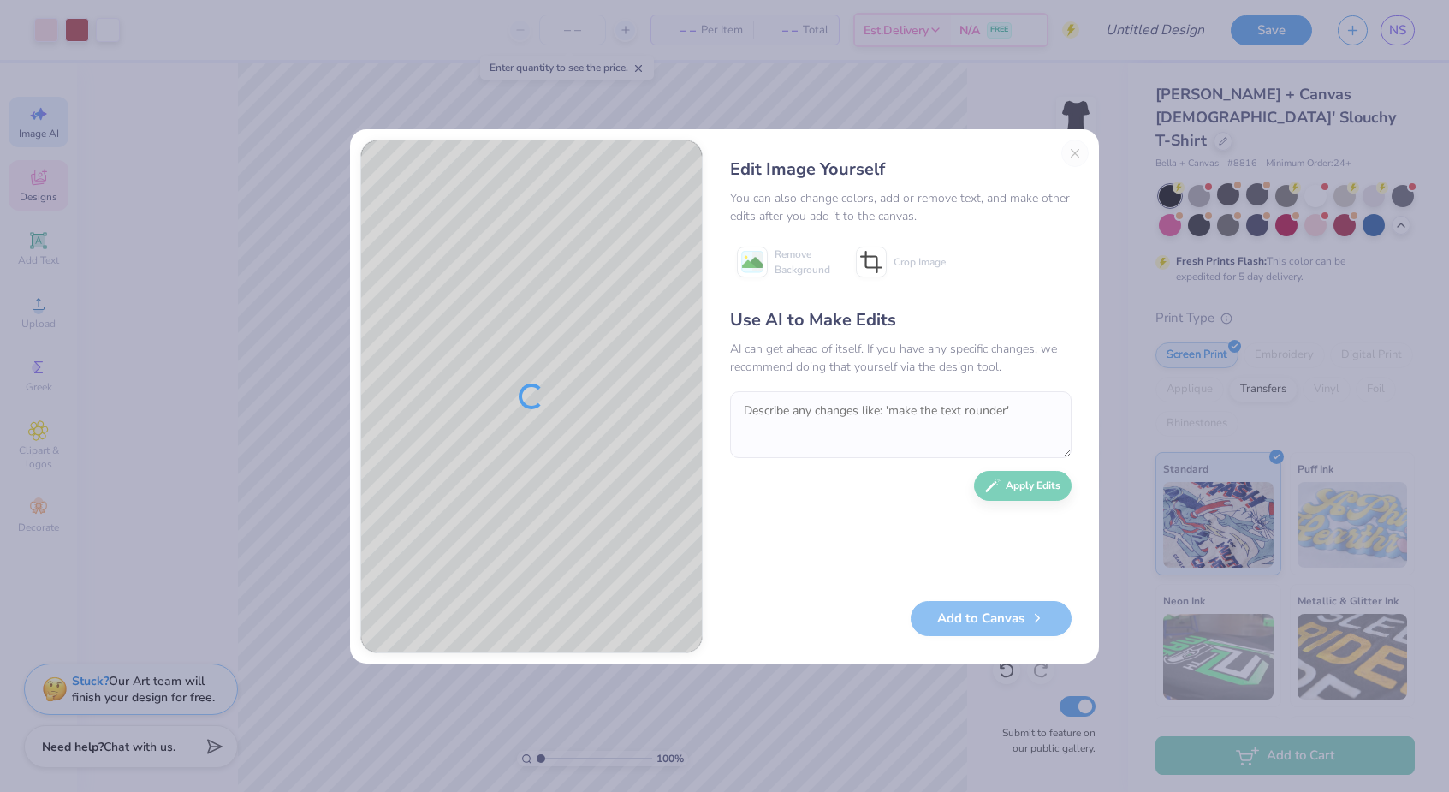
click at [1074, 152] on div "Edit Image Yourself You can also change colors, add or remove text, and make ot…" at bounding box center [901, 397] width 376 height 514
click at [1074, 152] on button "Close" at bounding box center [1075, 153] width 27 height 27
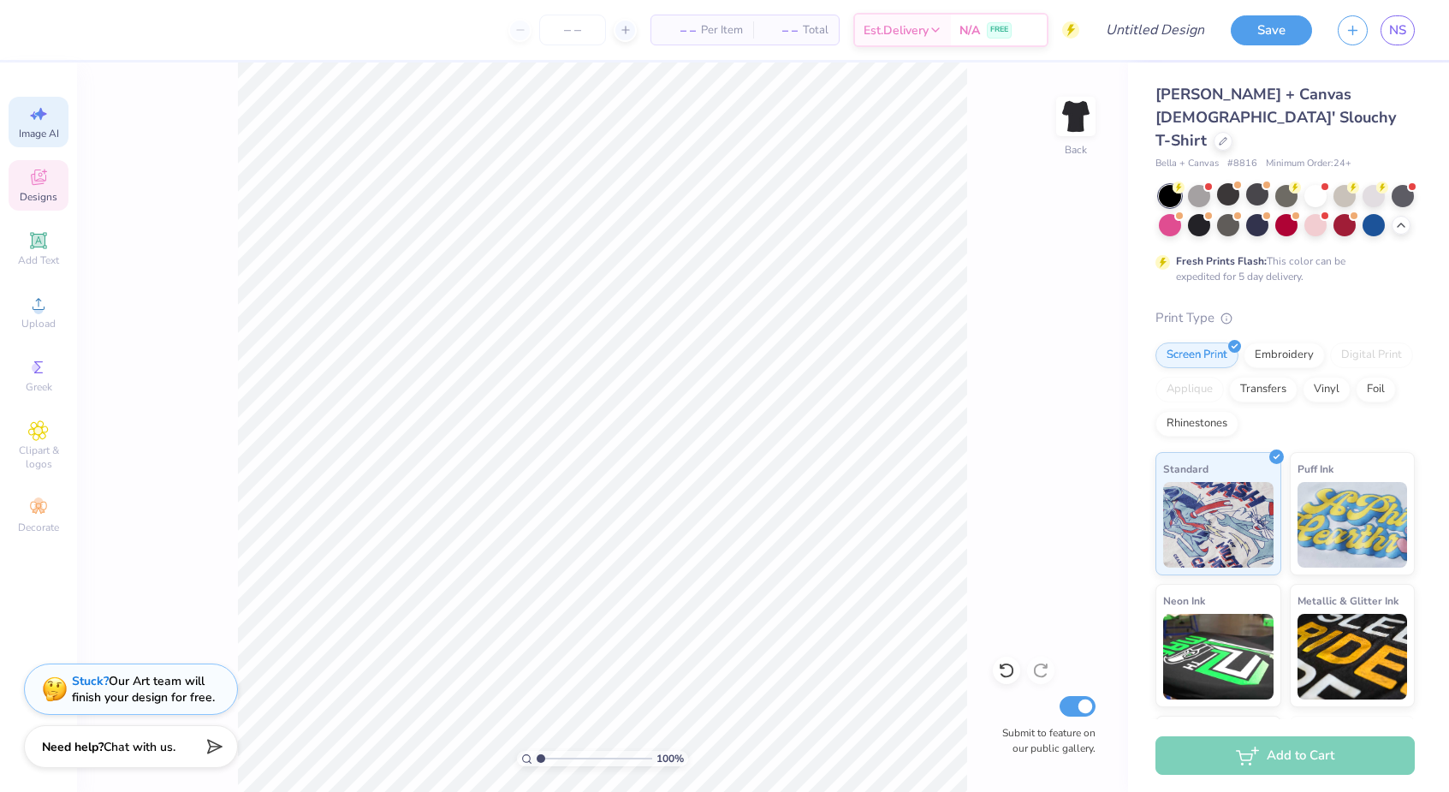
click at [46, 177] on icon at bounding box center [38, 177] width 21 height 21
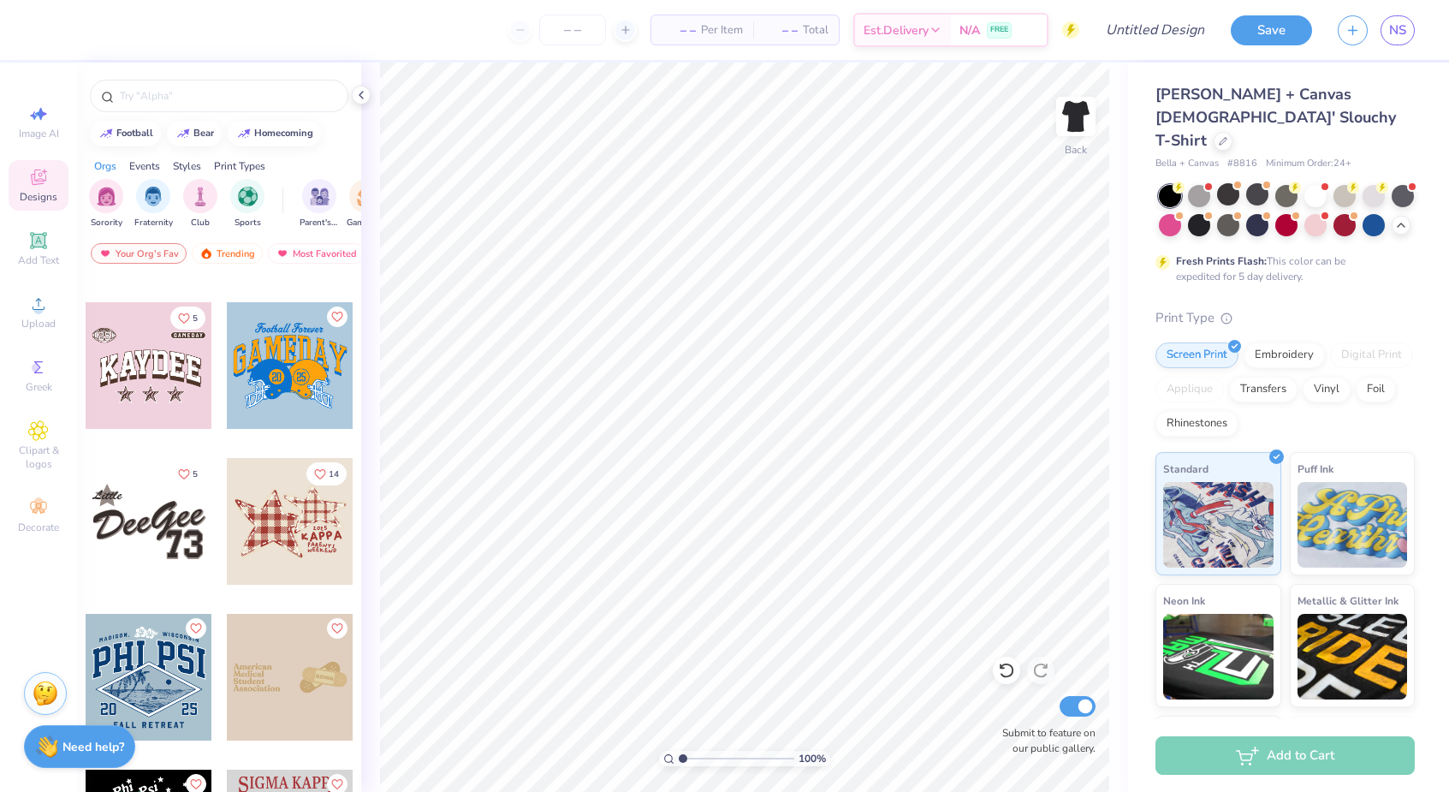
scroll to position [11510, 0]
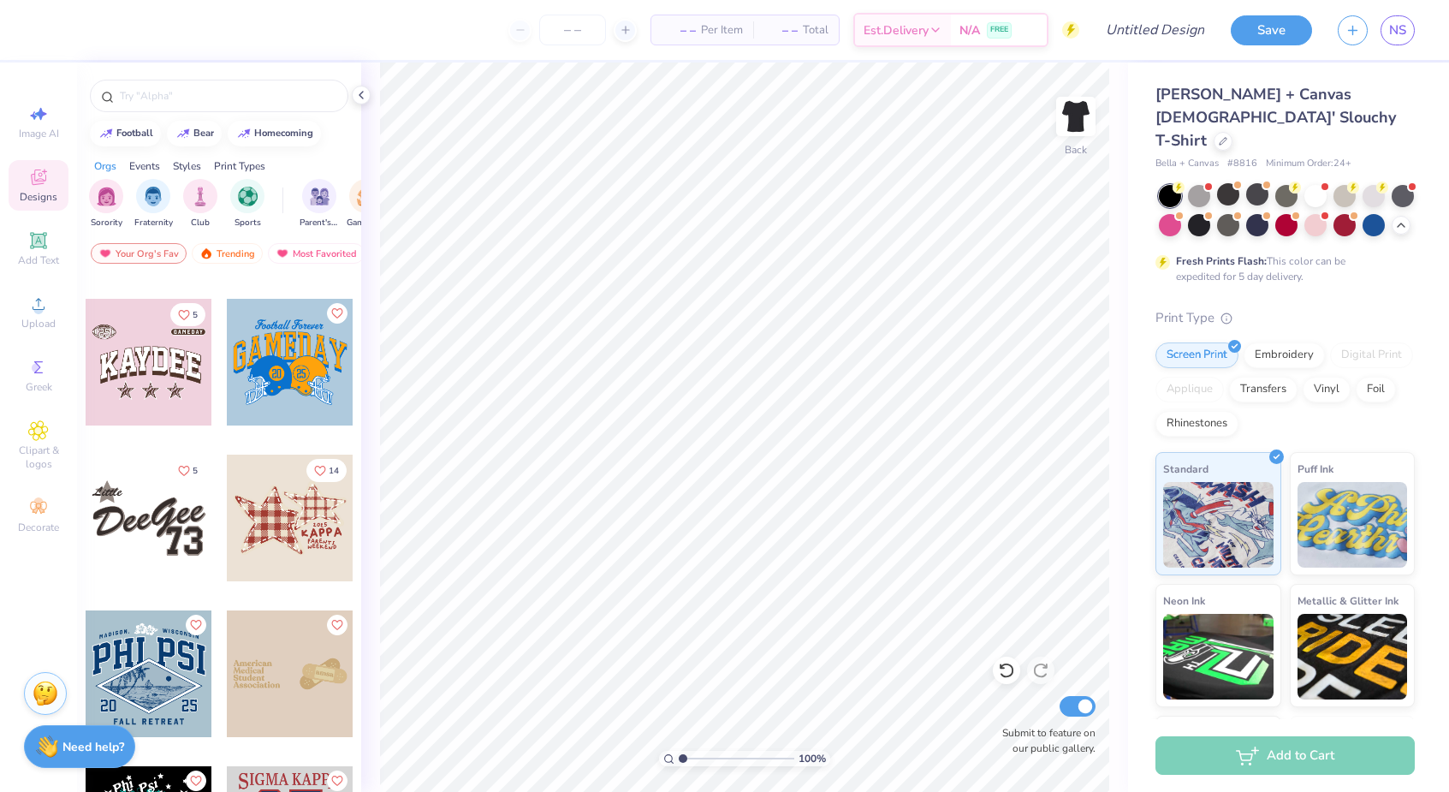
click at [281, 537] on div at bounding box center [290, 518] width 127 height 127
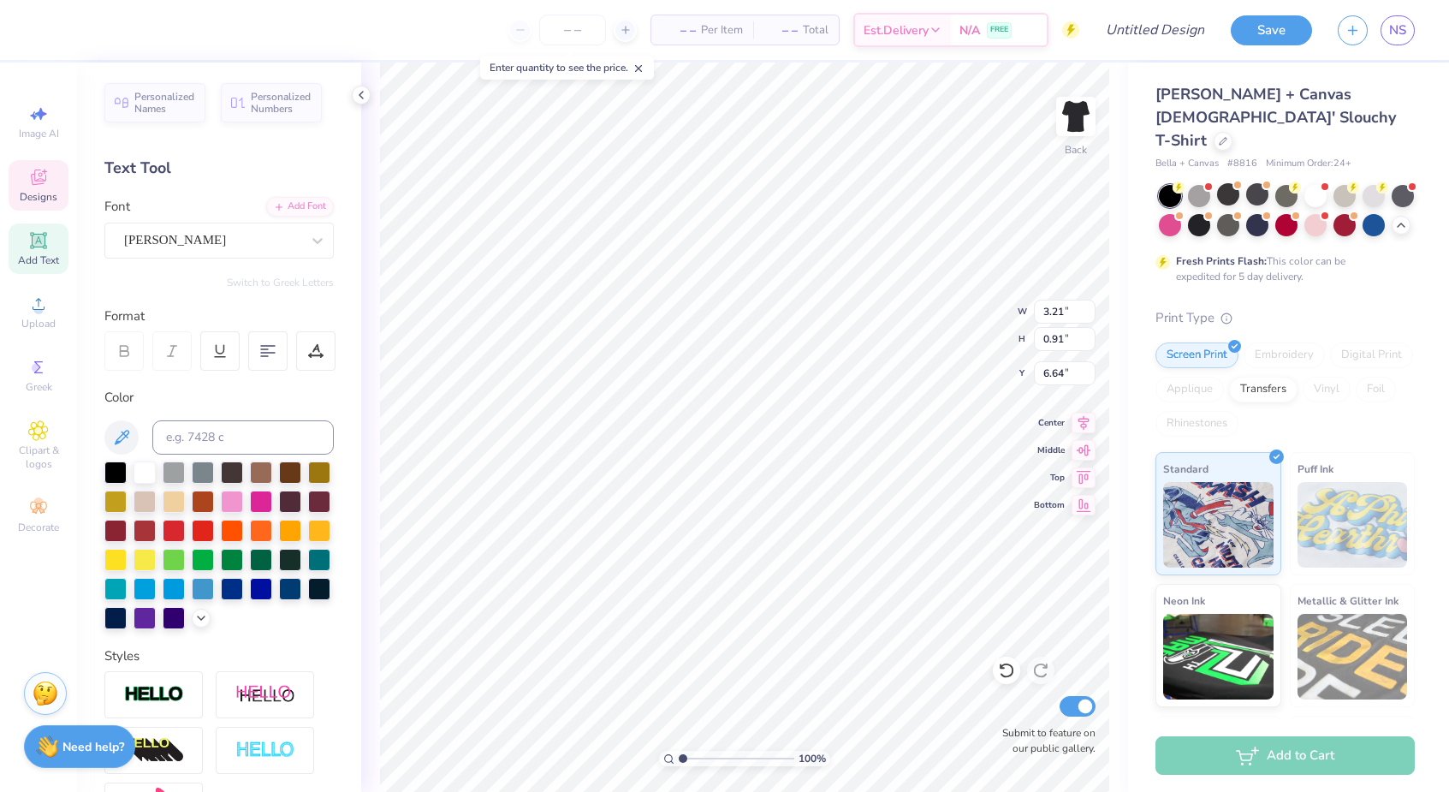
scroll to position [0, 0]
type textarea "K"
type textarea "Chi Omega"
click at [1089, 315] on input "5.35" at bounding box center [1065, 312] width 62 height 24
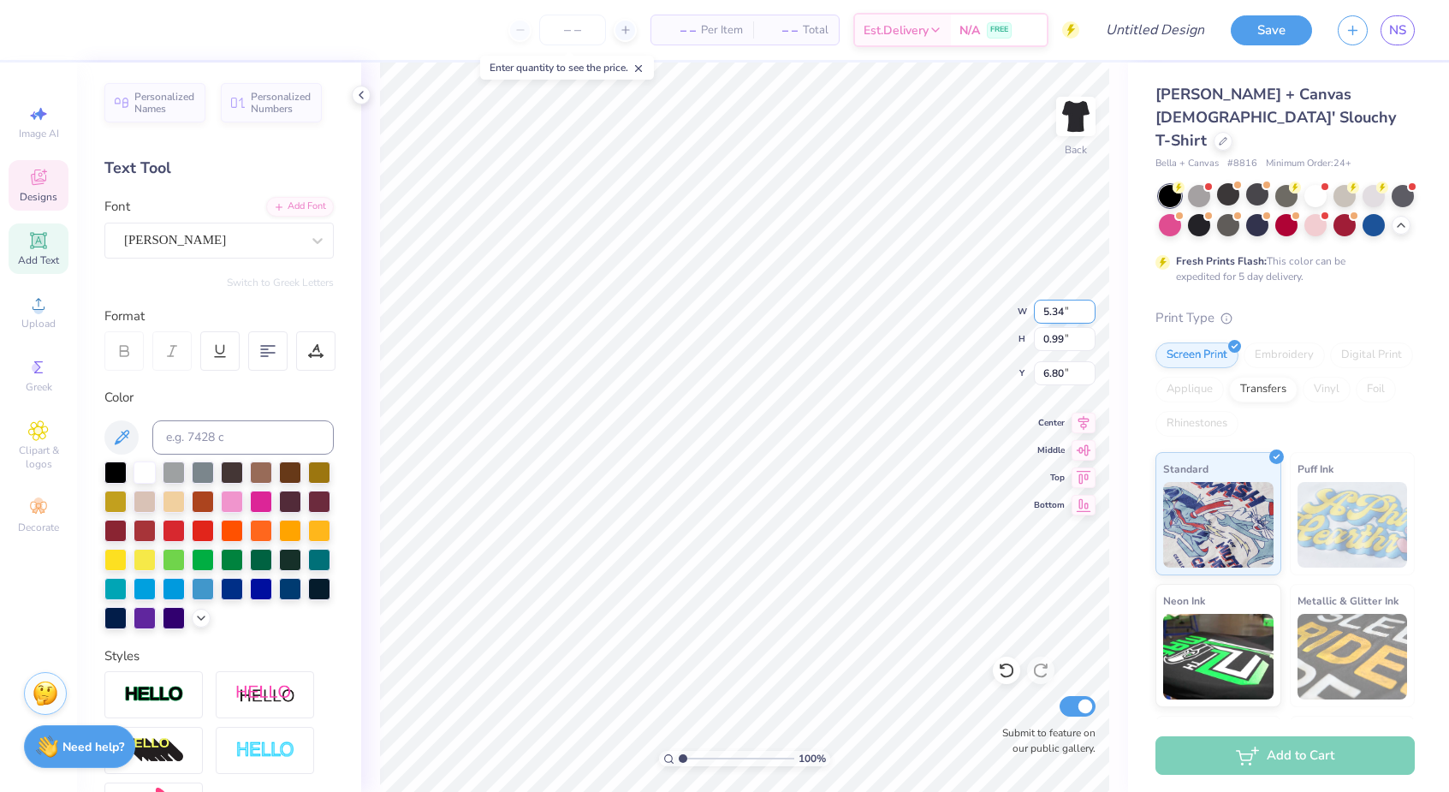
click at [1089, 315] on input "5.34" at bounding box center [1065, 312] width 62 height 24
click at [1089, 315] on input "5.33" at bounding box center [1065, 312] width 62 height 24
type input "4.68"
type input "0.87"
type input "6.66"
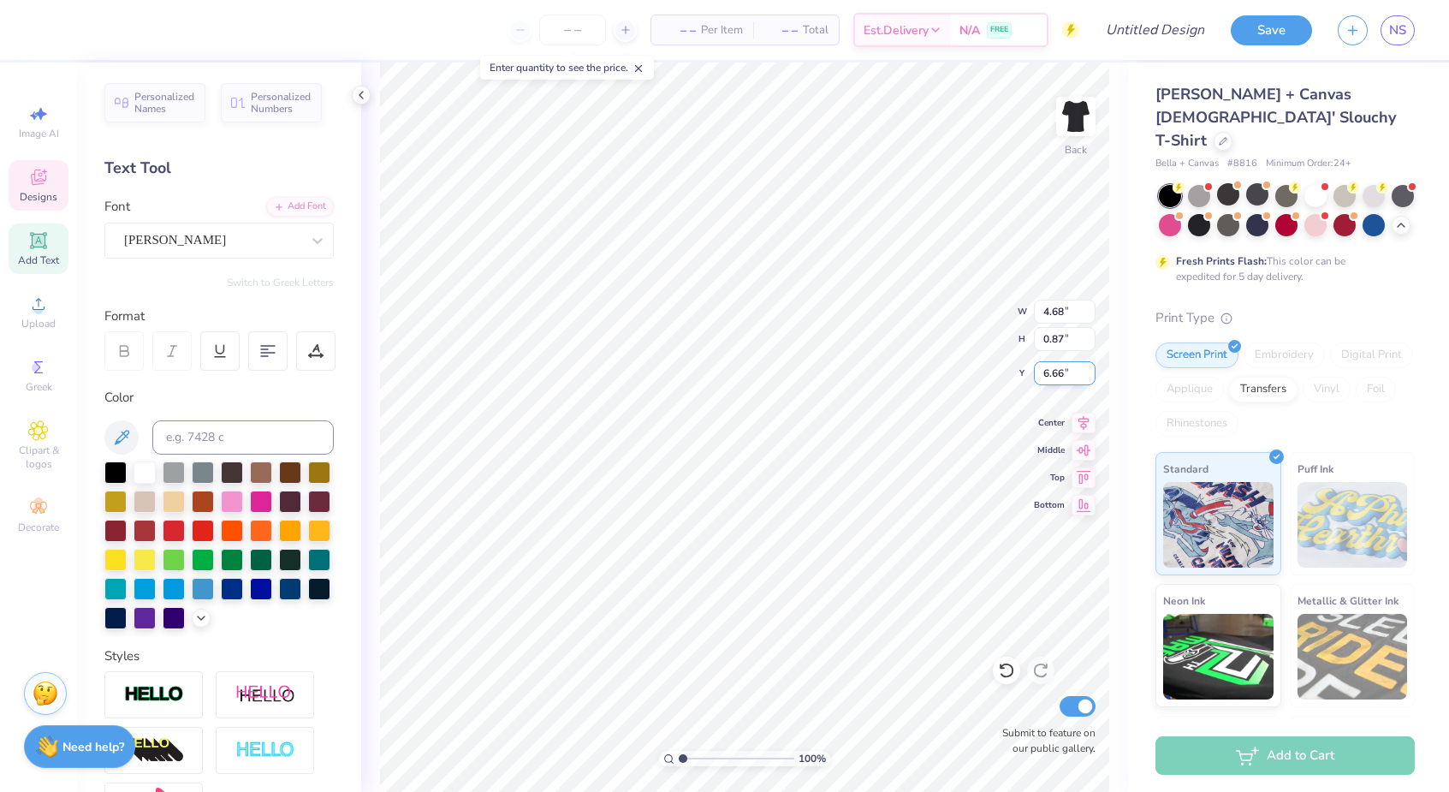
type input "2.27"
type input "0.47"
type input "7.94"
type input "2.14"
type input "0.49"
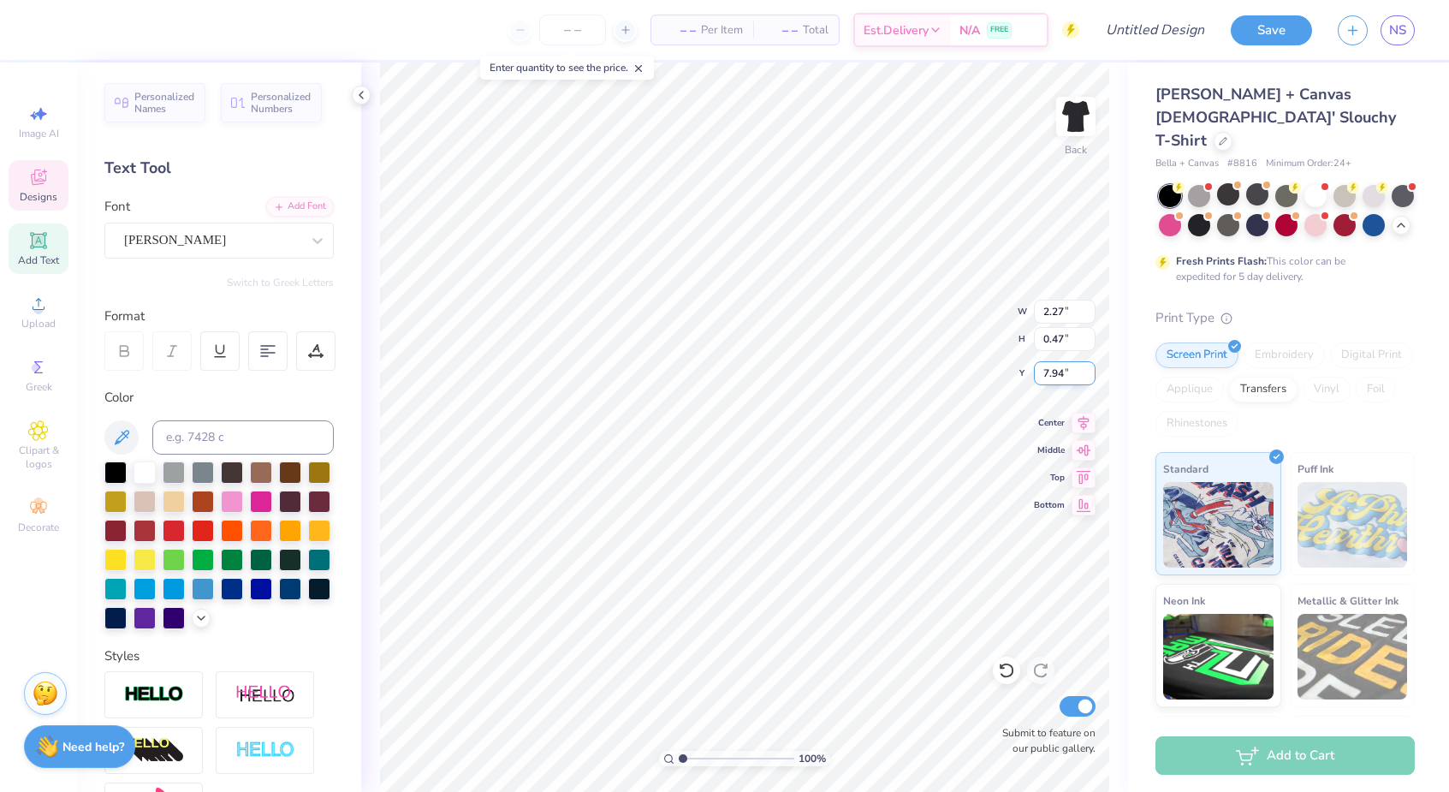
type input "7.54"
type textarea "Chili"
type input "2.27"
type input "0.47"
type input "7.94"
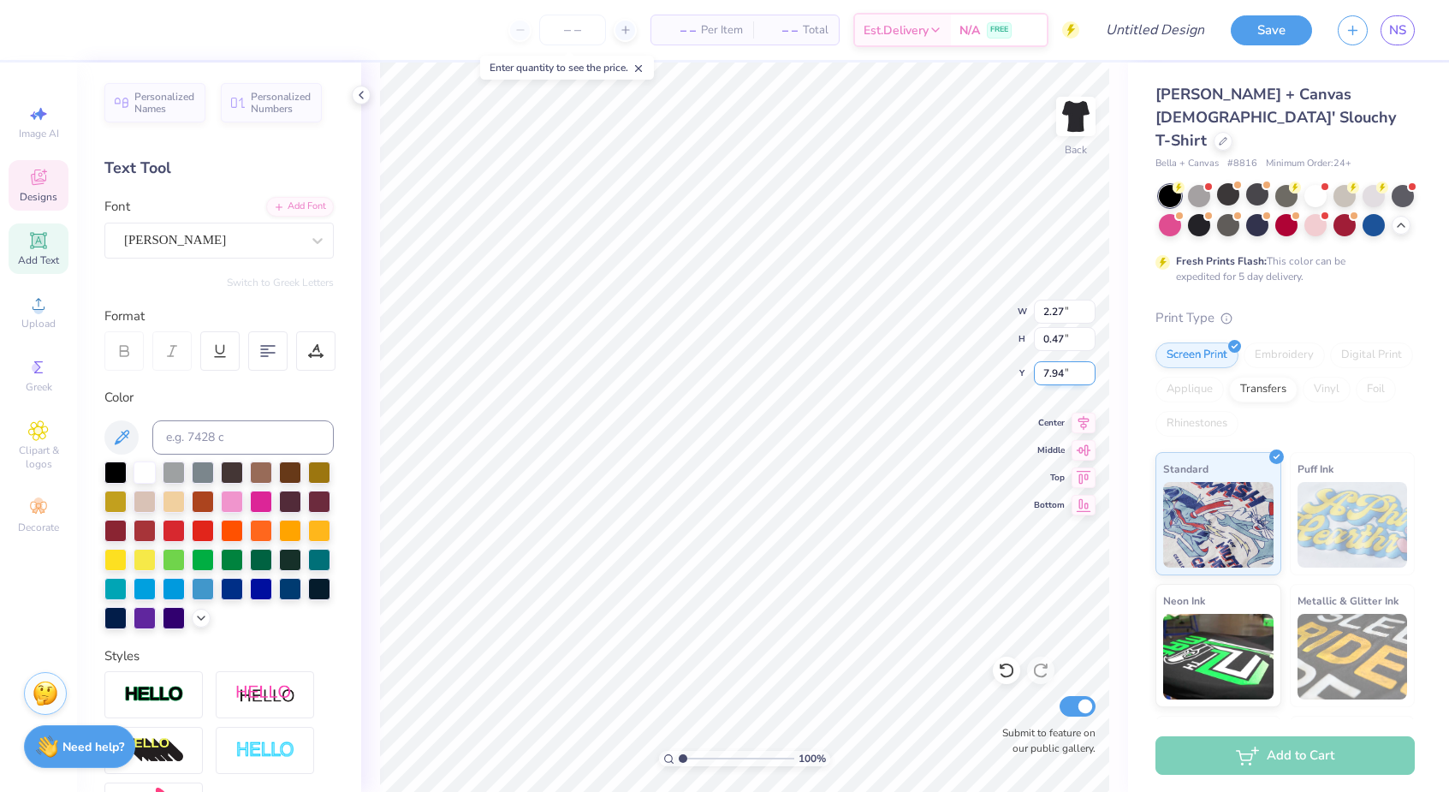
scroll to position [0, 2]
type textarea "Cook-Off"
click at [1261, 342] on div "Embroidery" at bounding box center [1284, 355] width 81 height 26
click at [27, 186] on div "Designs" at bounding box center [39, 185] width 60 height 51
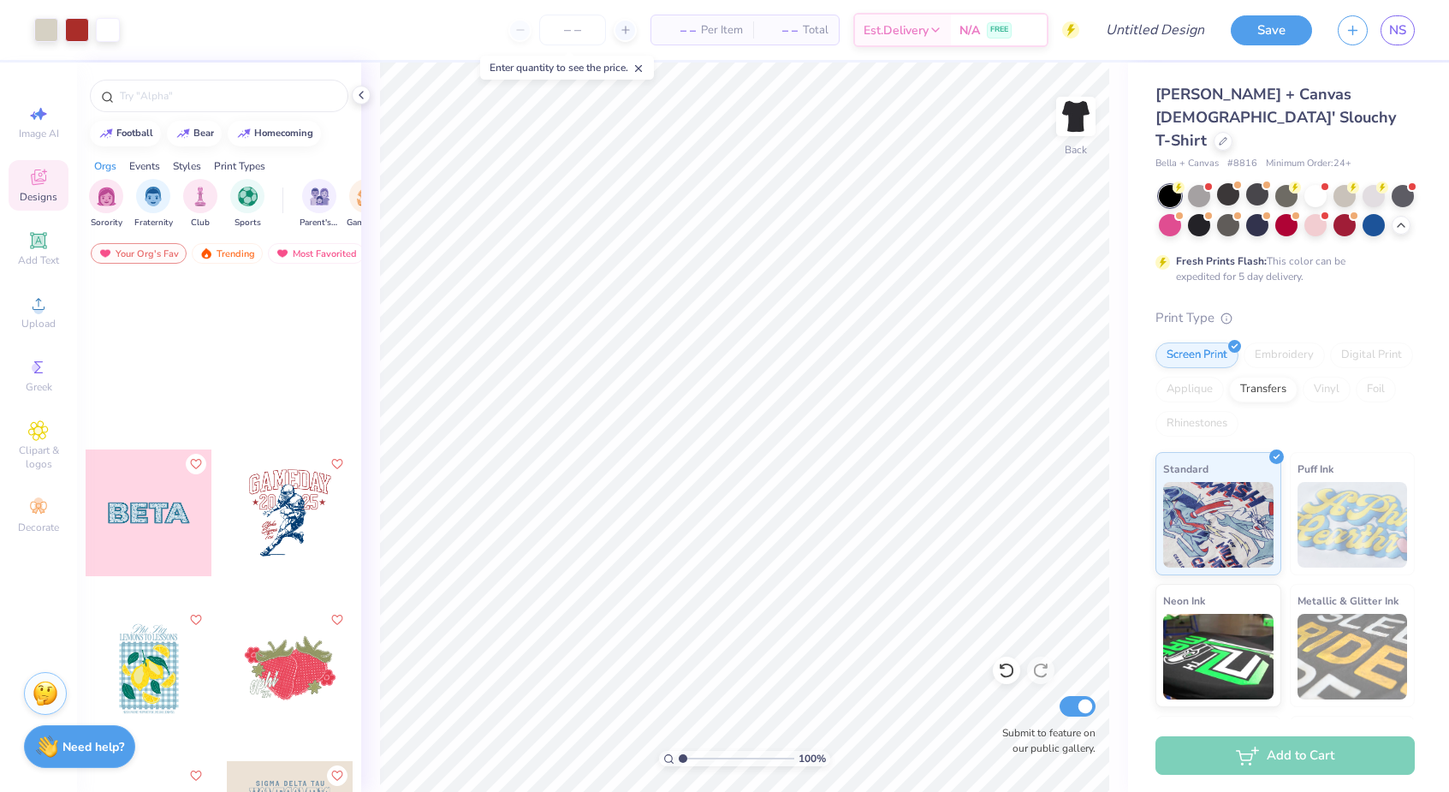
scroll to position [60133, 0]
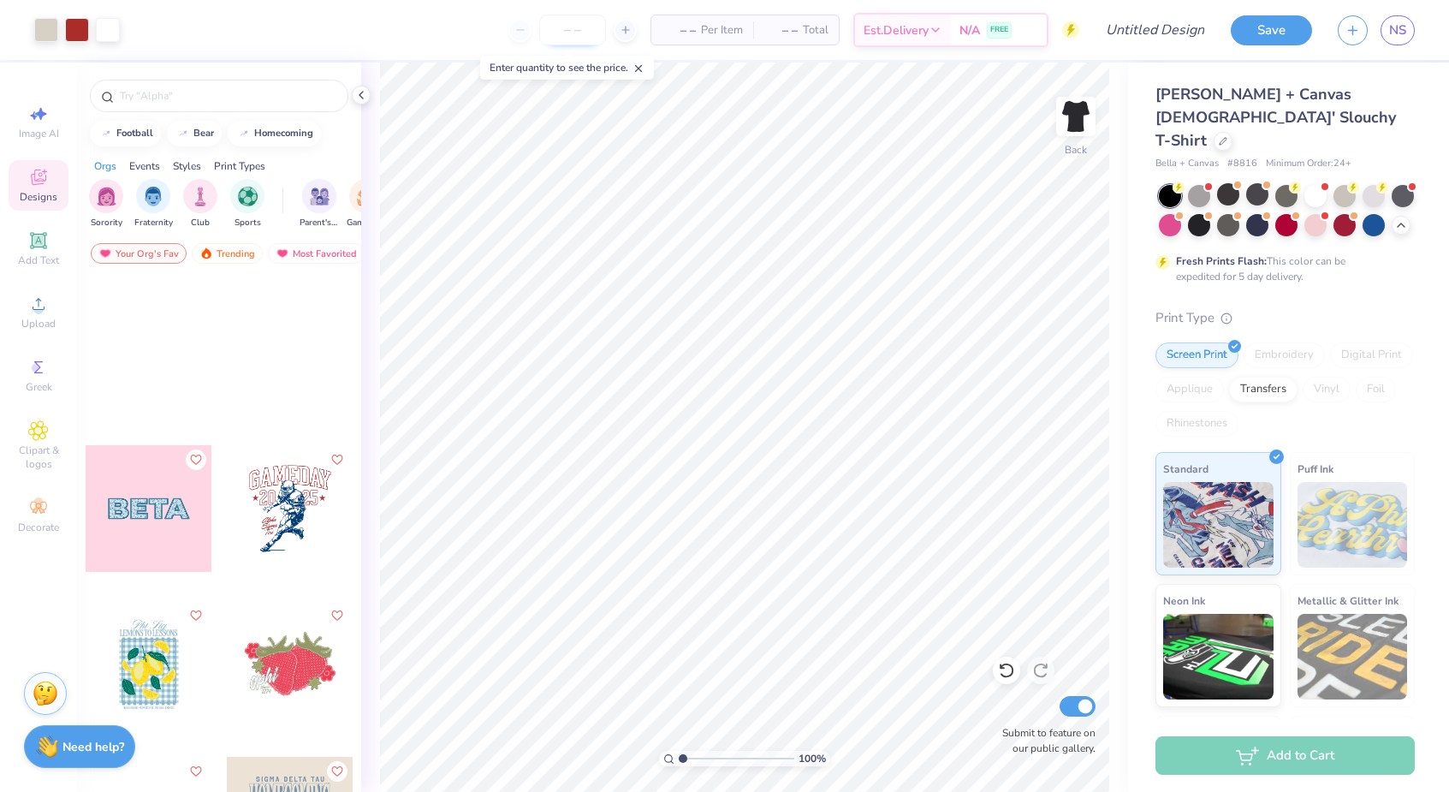
click at [562, 36] on input "number" at bounding box center [572, 30] width 67 height 31
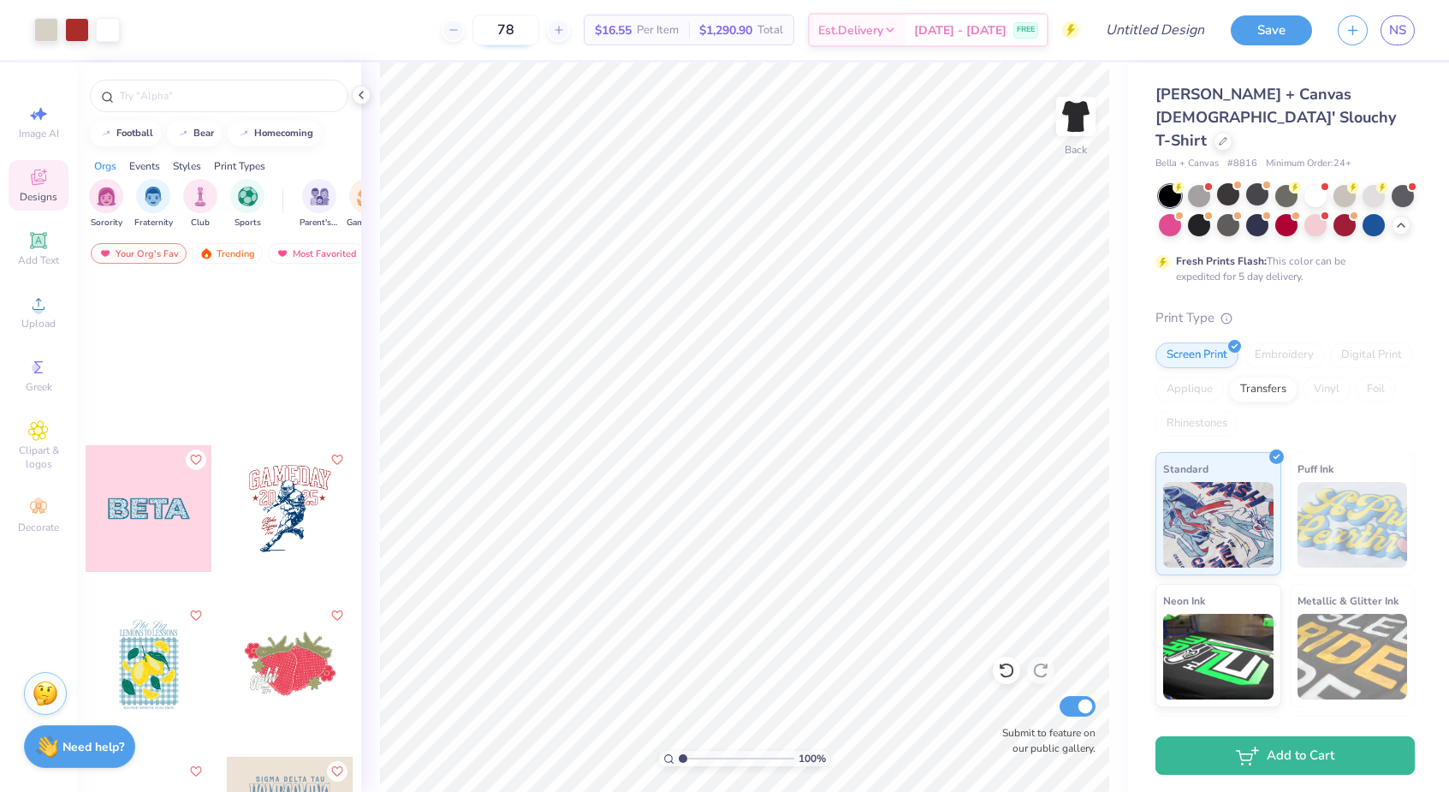
type input "7"
type input "94"
click at [387, 26] on div "94 $16.32 Per Item $1,534.08 Total Est. Delivery [DATE] - [DATE] FREE" at bounding box center [606, 30] width 947 height 60
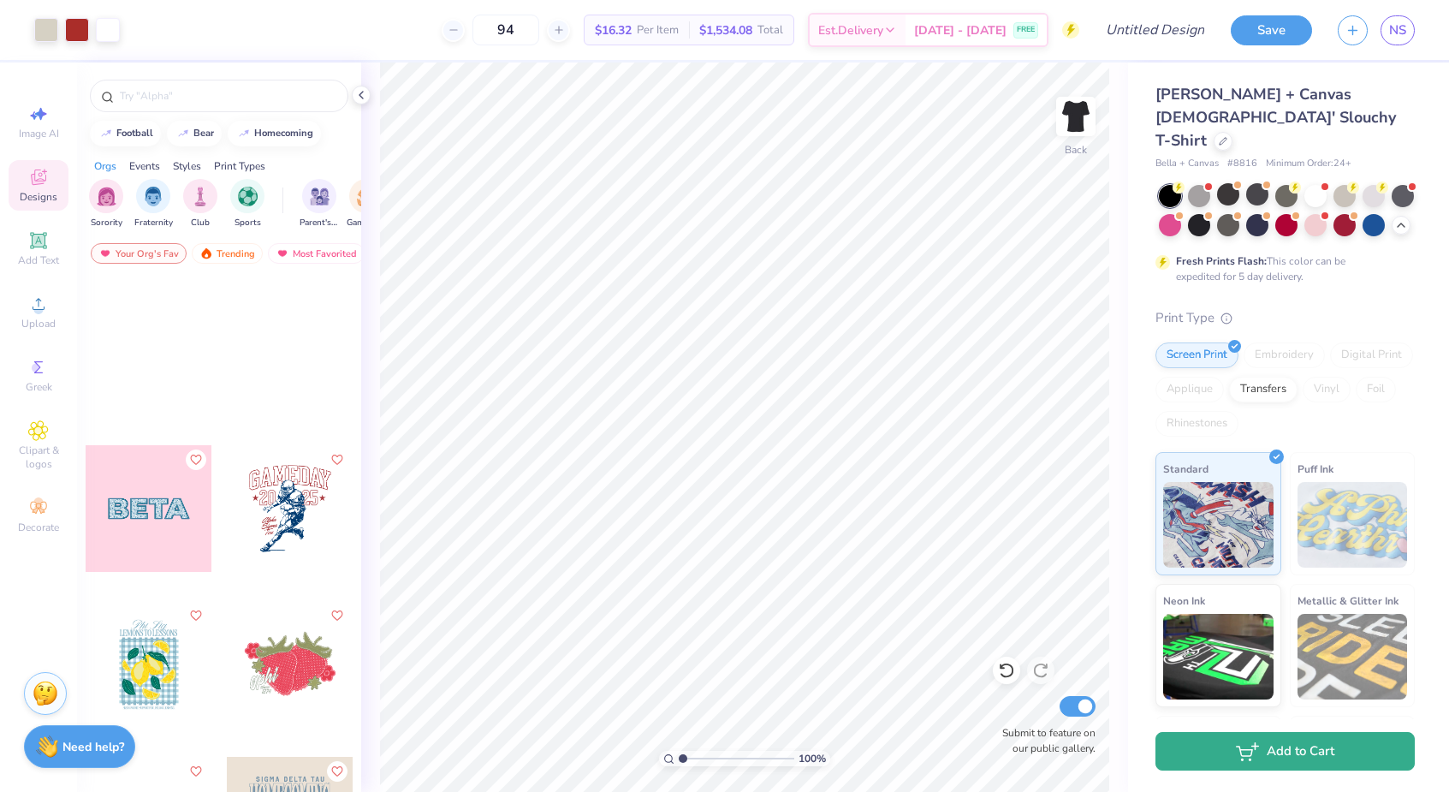
click at [1279, 765] on button "Add to Cart" at bounding box center [1285, 751] width 259 height 39
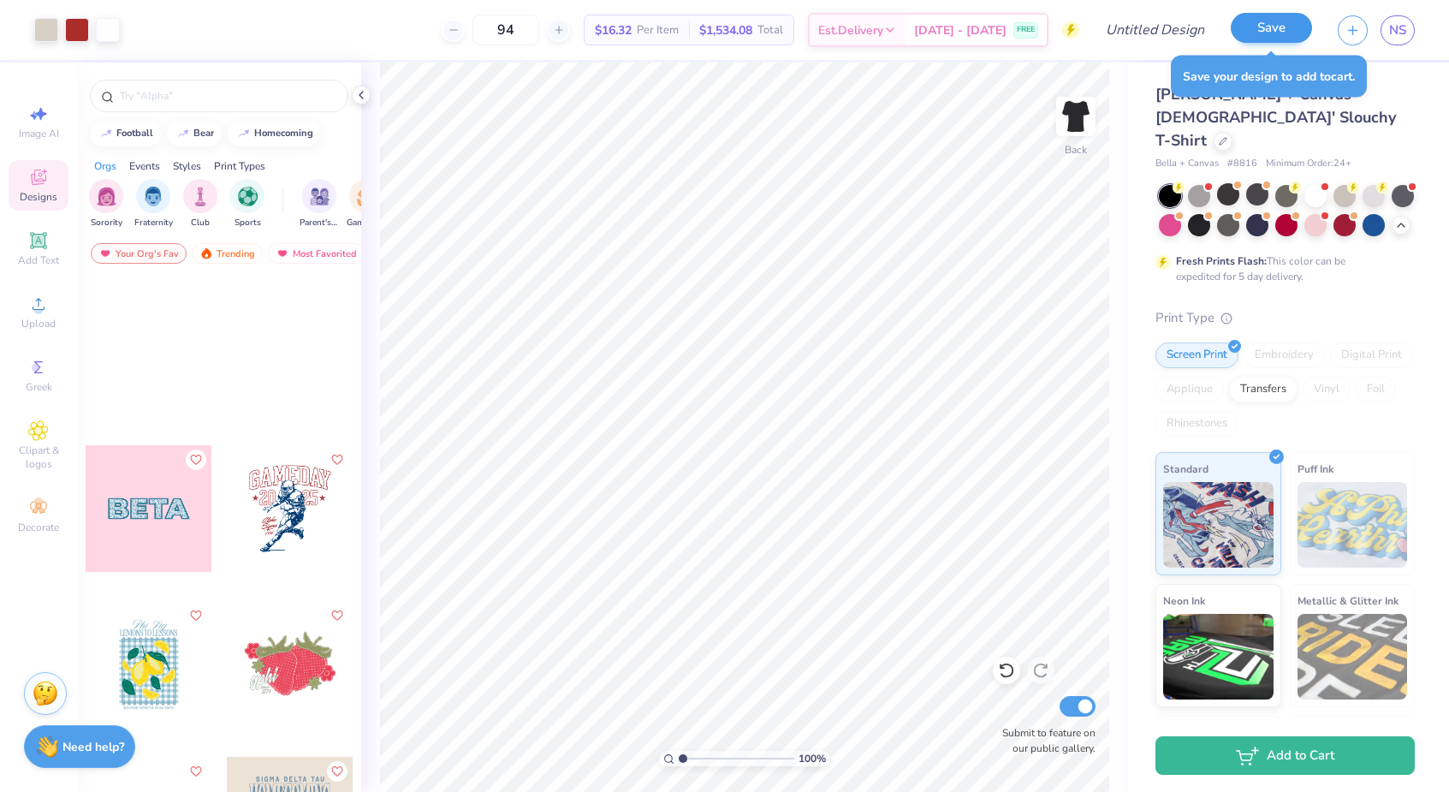
click at [1268, 40] on button "Save" at bounding box center [1271, 28] width 81 height 30
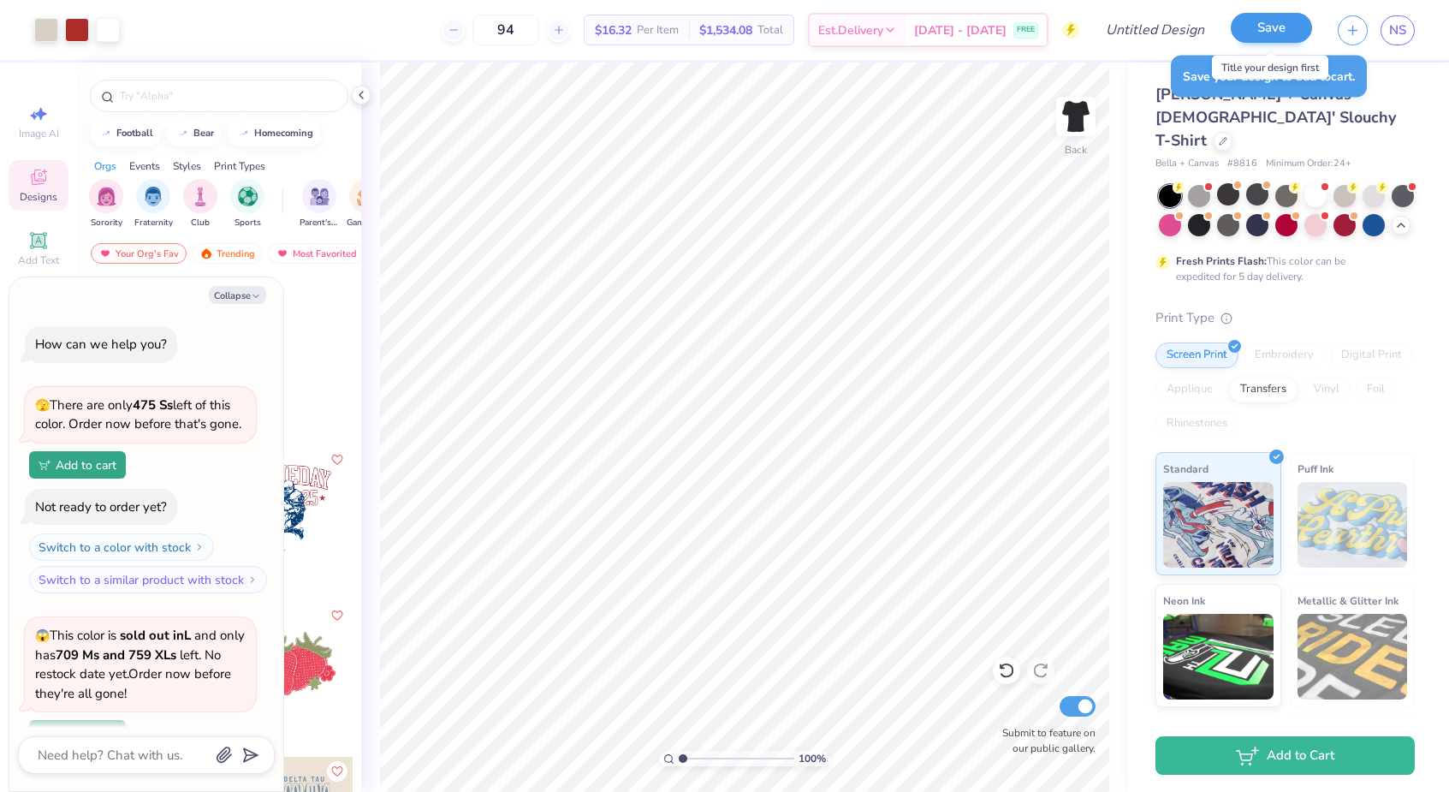
scroll to position [706, 0]
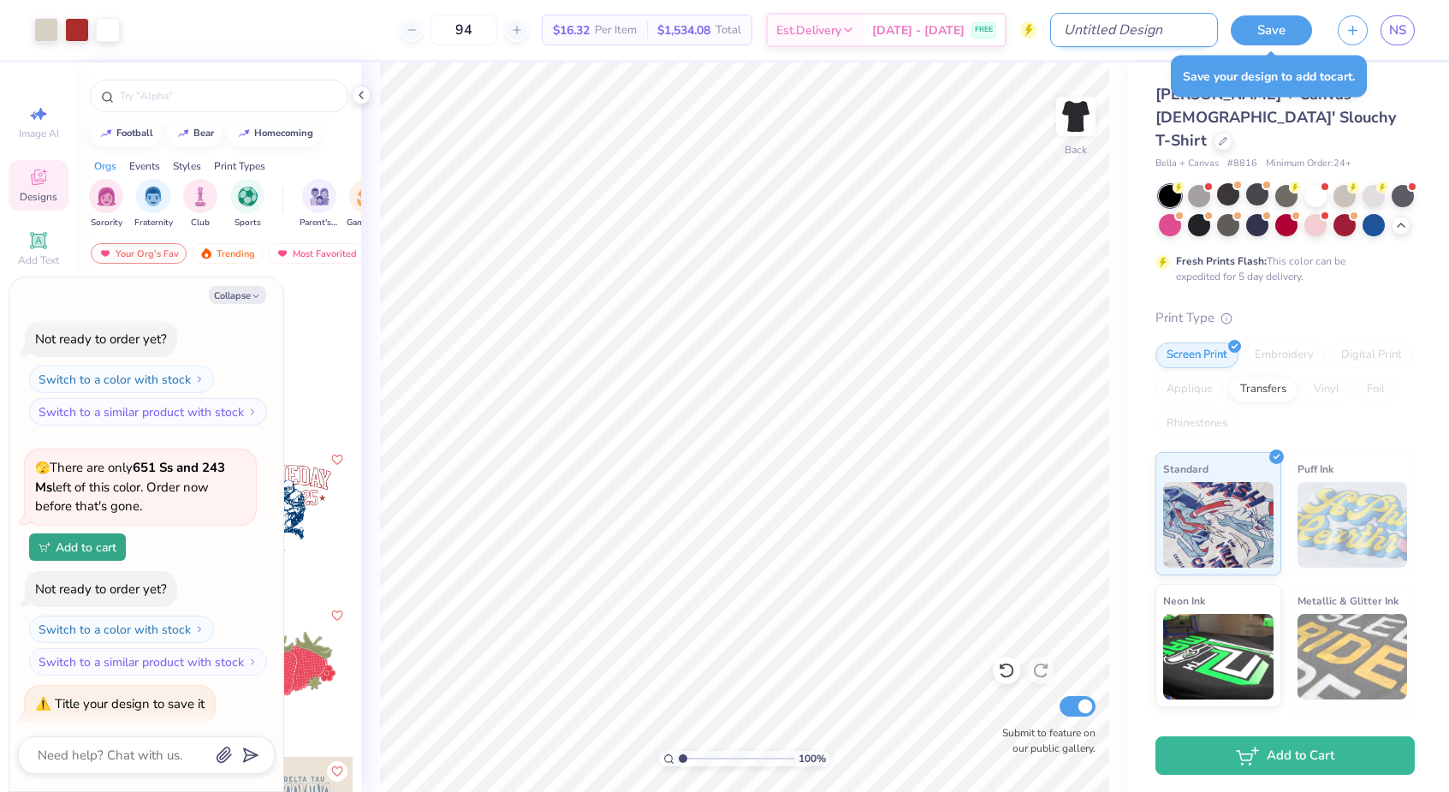
type textarea "x"
click at [1182, 31] on input "Design Title" at bounding box center [1134, 30] width 168 height 34
type input "C"
type textarea "x"
type input "Ch"
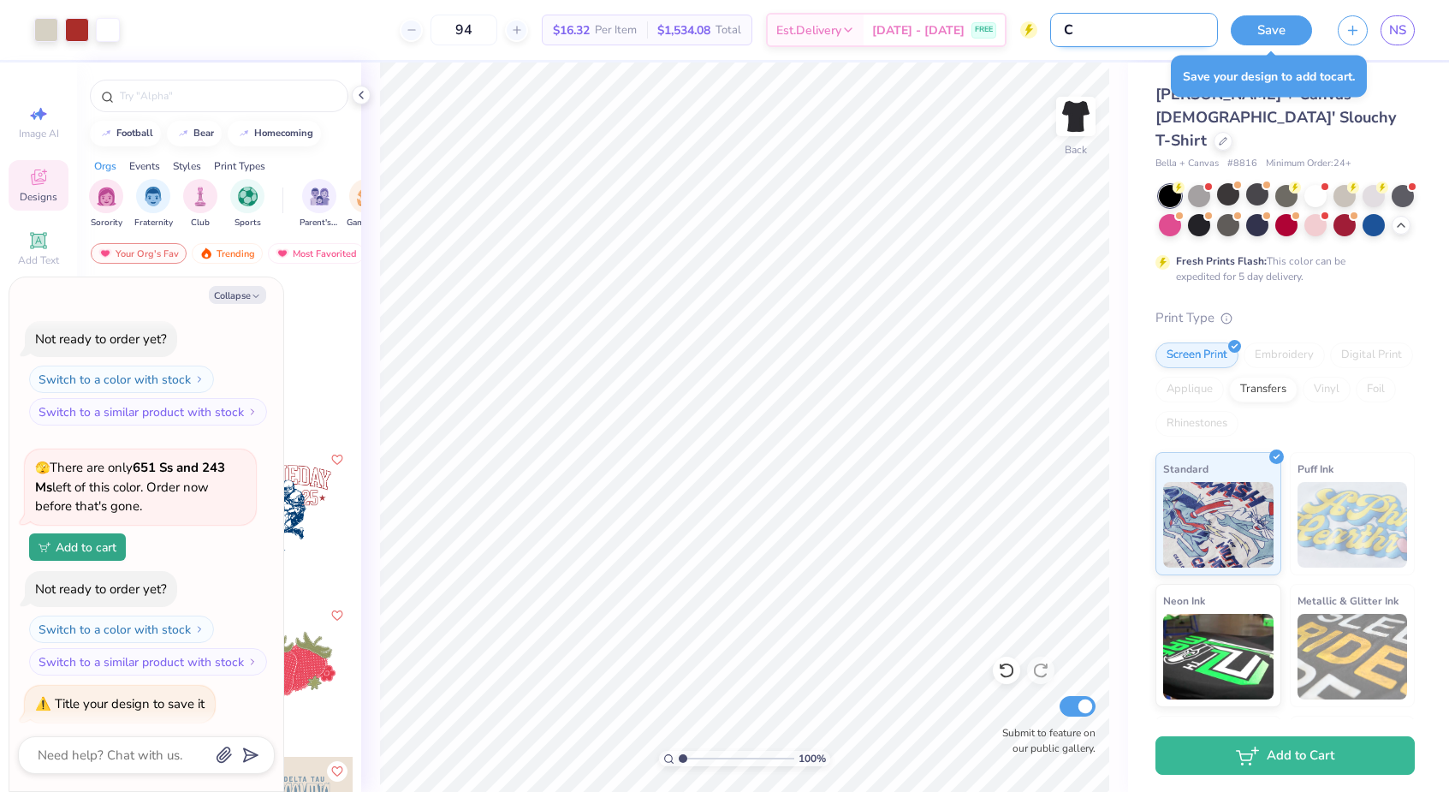
type textarea "x"
type input "Chi"
type textarea "x"
type input "Chi"
type textarea "x"
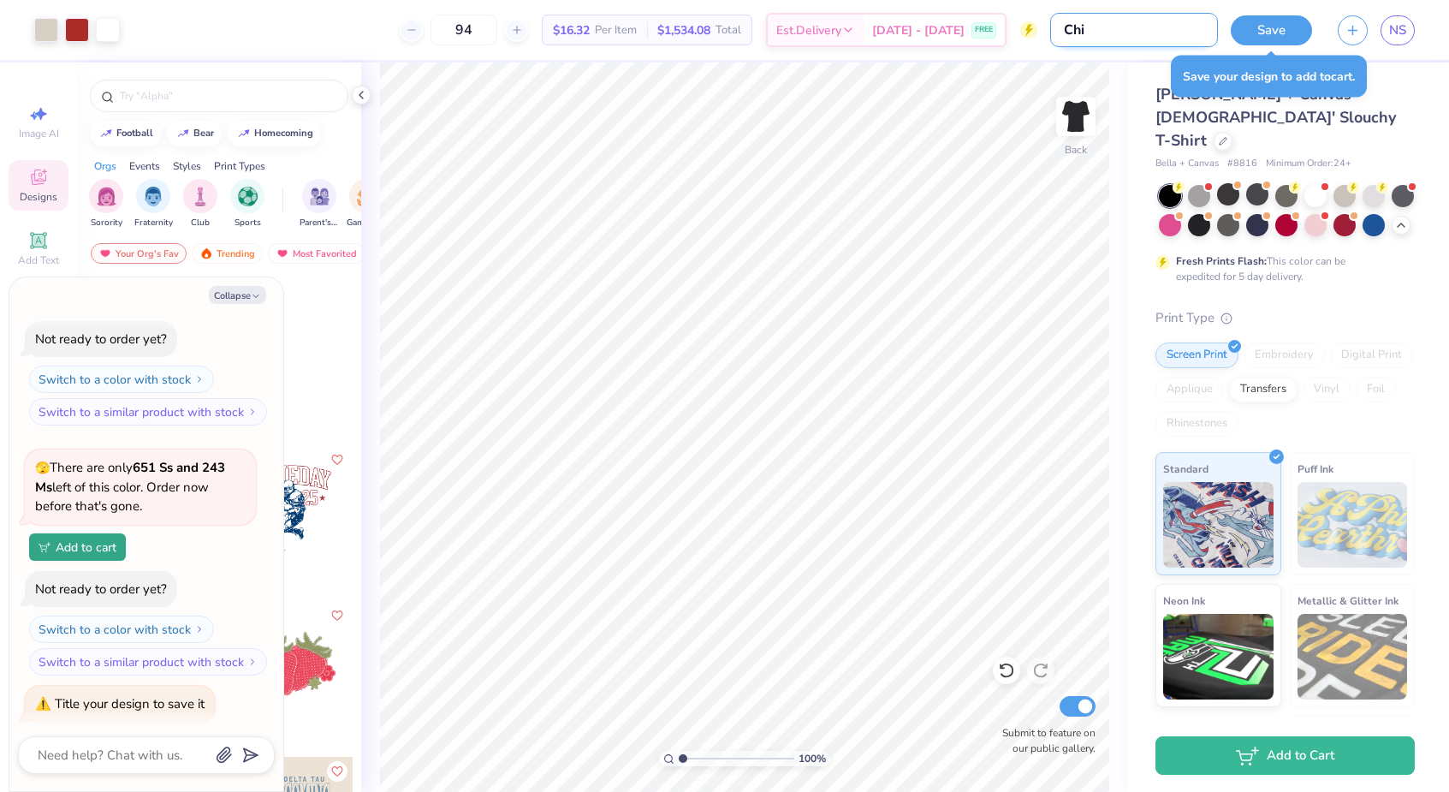
type input "Chi O"
type textarea "x"
type input "Chi O"
type textarea "x"
type input "Chi O C"
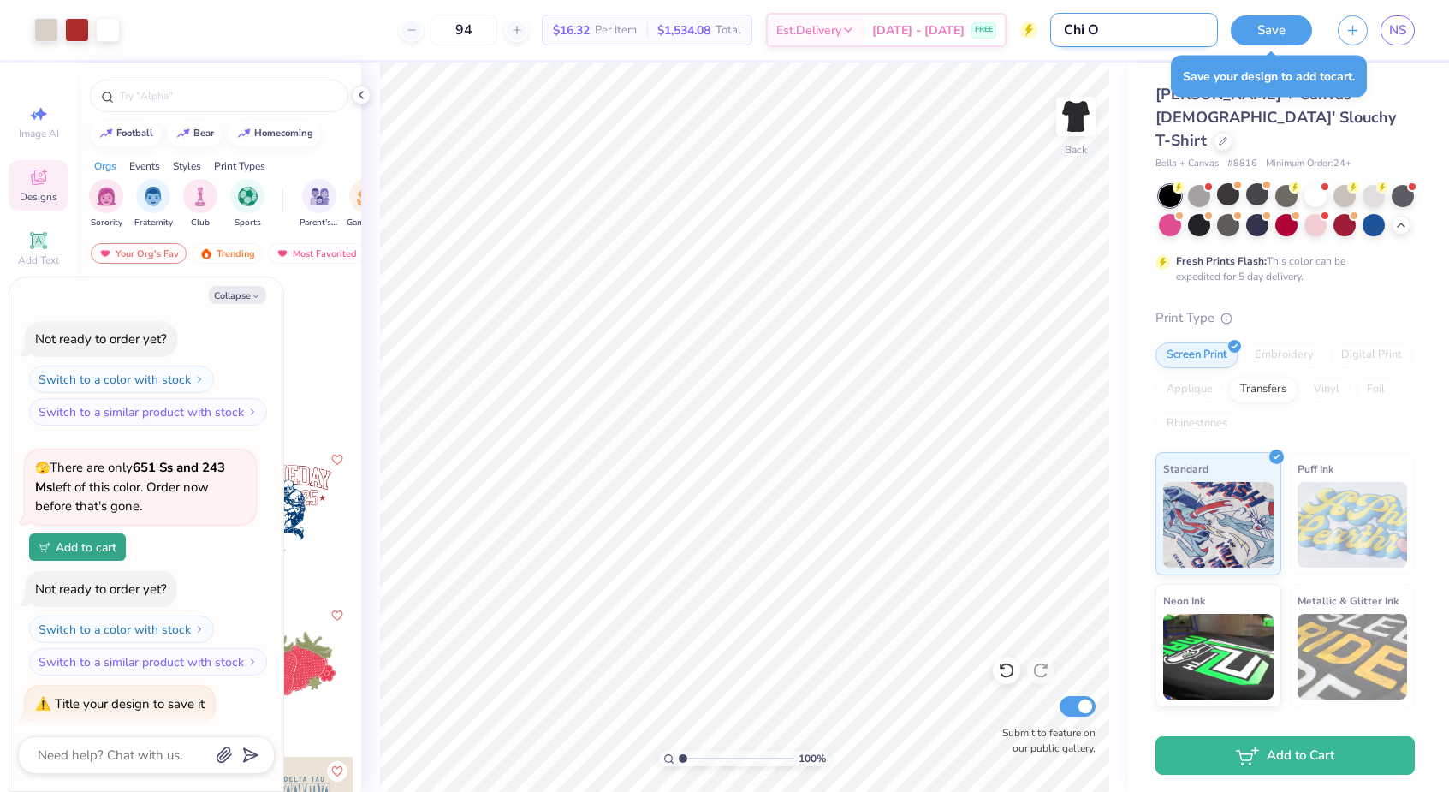
type textarea "x"
type input "Chi O Ch"
type textarea "x"
type input "Chi O Chi"
type textarea "x"
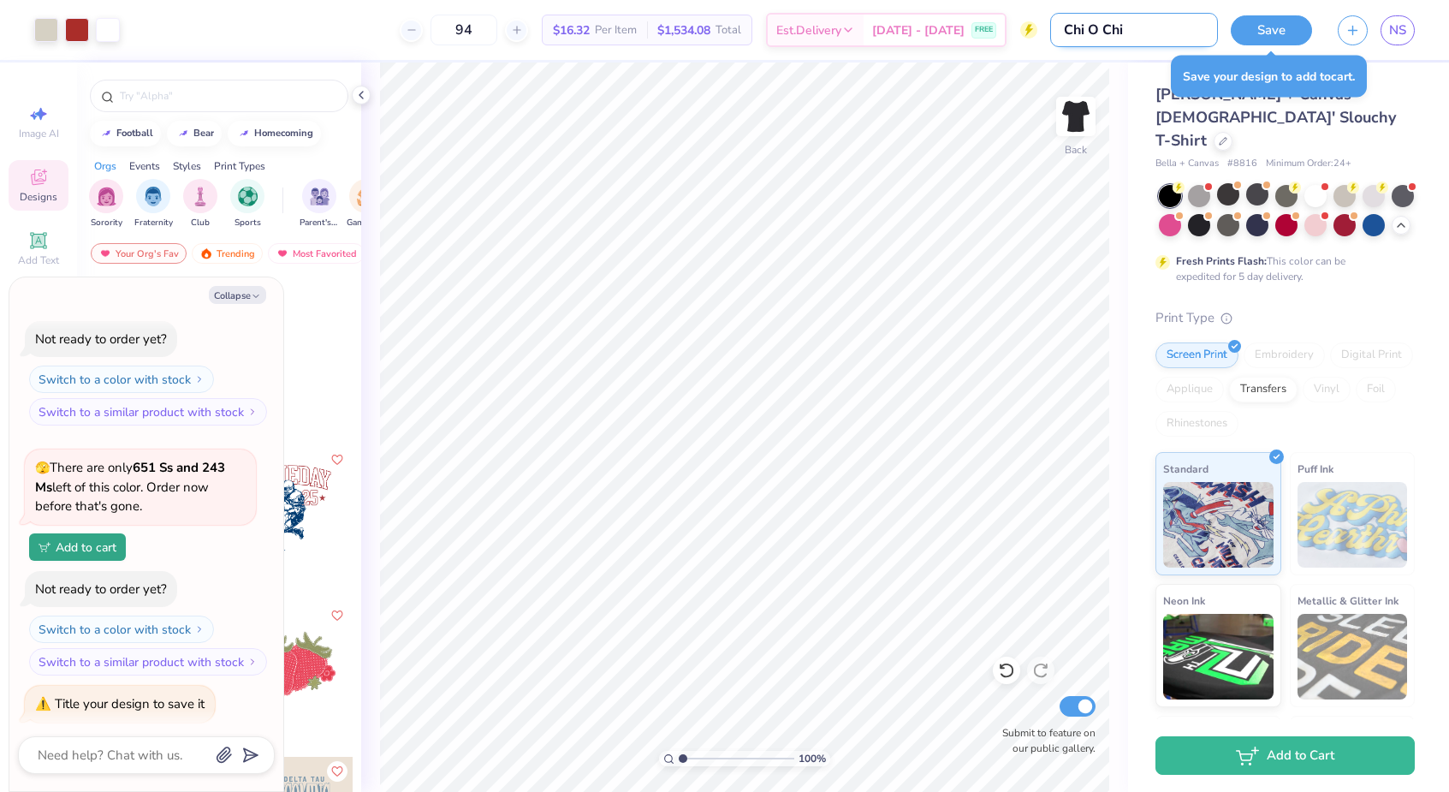
type input "Chi O Chil"
type textarea "x"
type input "Chi O Chili"
type textarea "x"
type input "Chi O Chili"
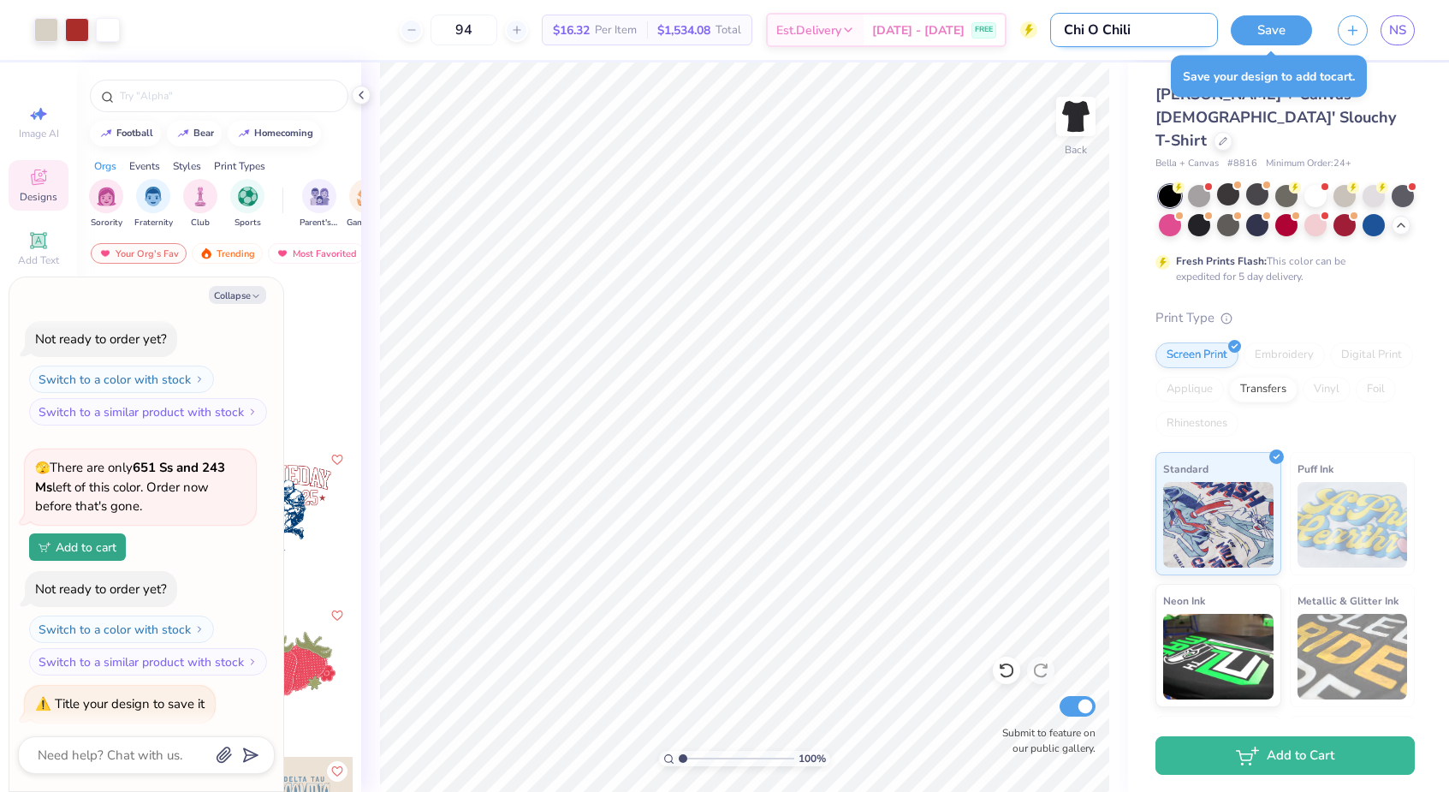
type textarea "x"
type input "Chi O Chili 2"
type textarea "x"
type input "Chi O Chili 20"
type textarea "x"
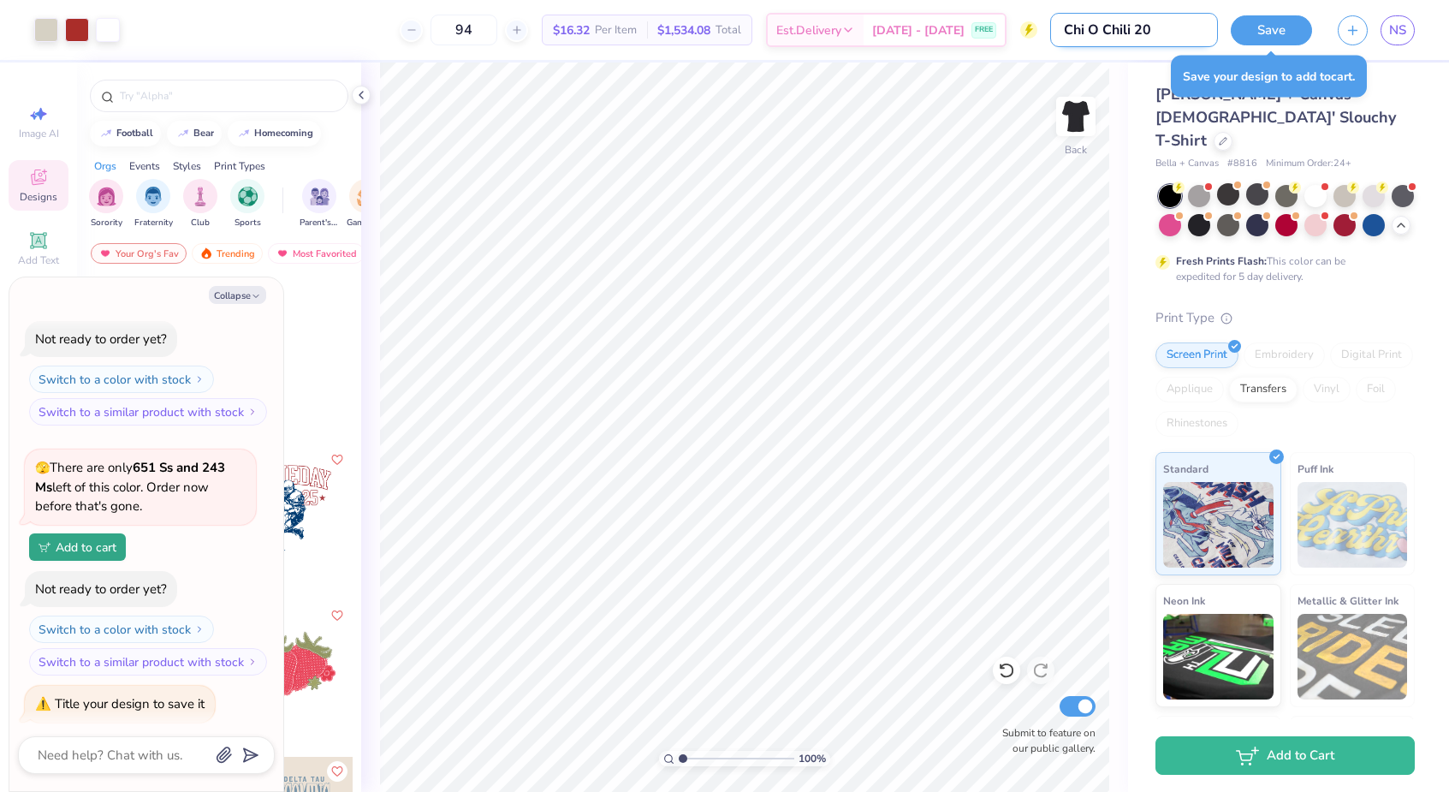
type input "Chi O Chili 202"
type textarea "x"
type input "Chi O Chili 2025"
type textarea "x"
type input "Chi O Chili 2025"
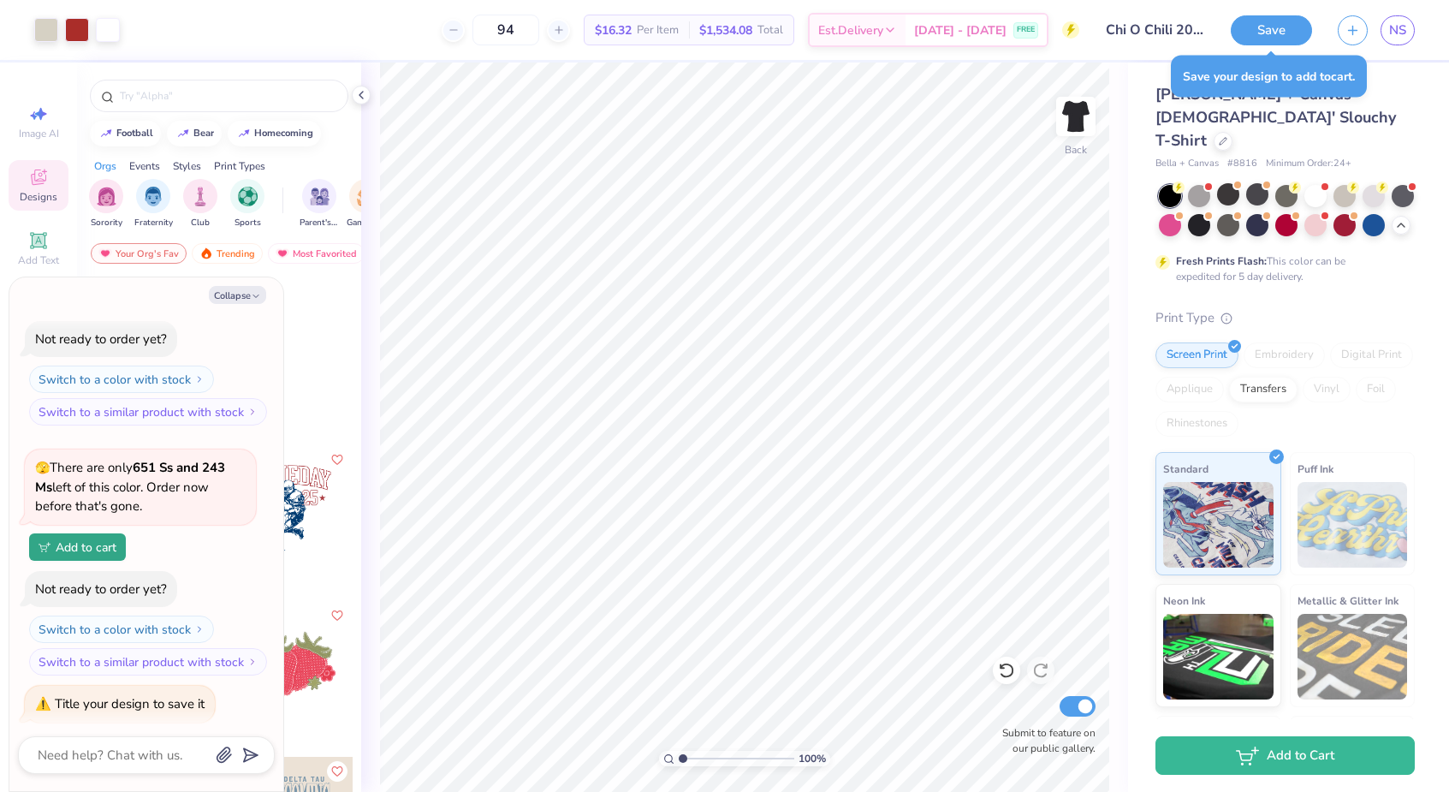
click at [1276, 21] on button "Save" at bounding box center [1271, 30] width 81 height 30
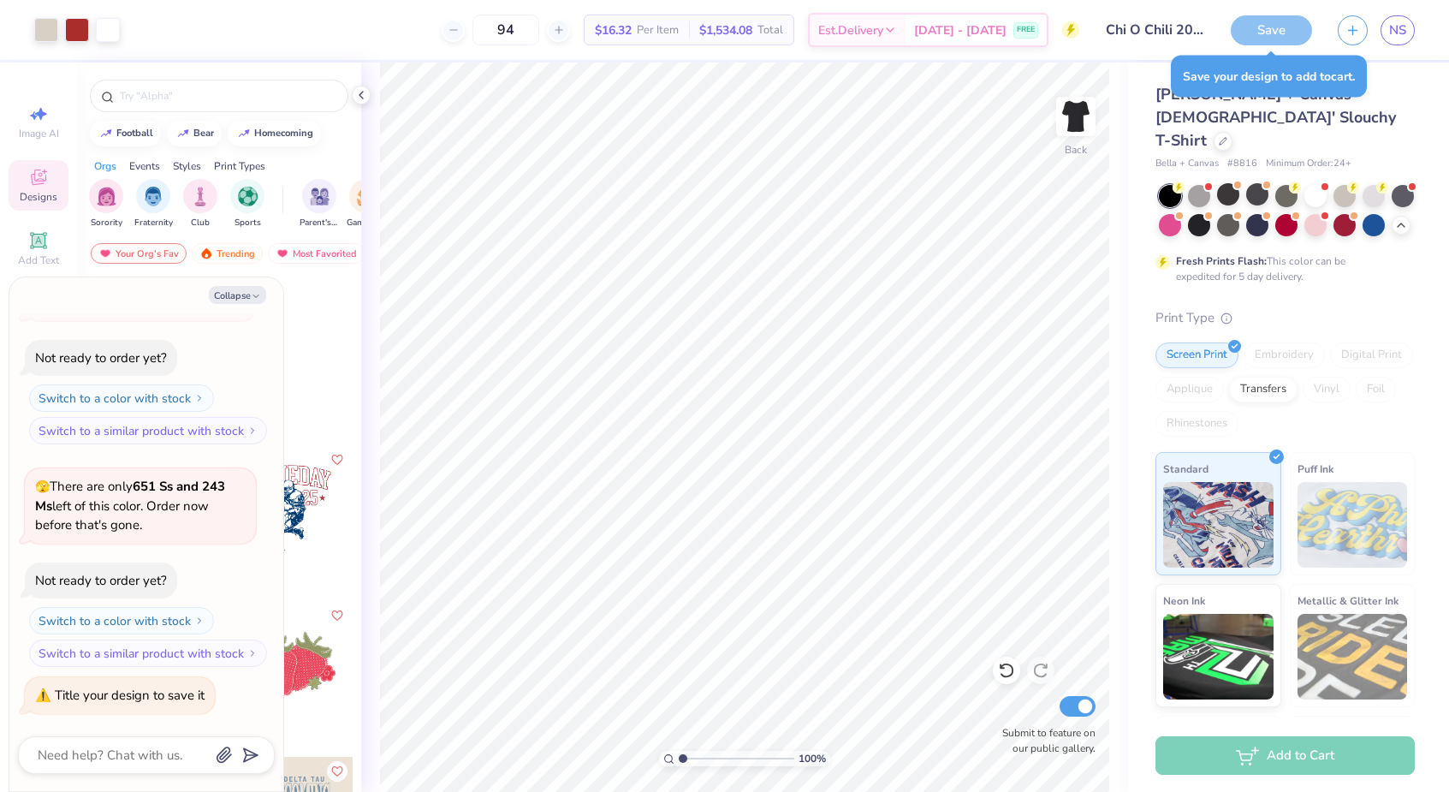
scroll to position [597, 0]
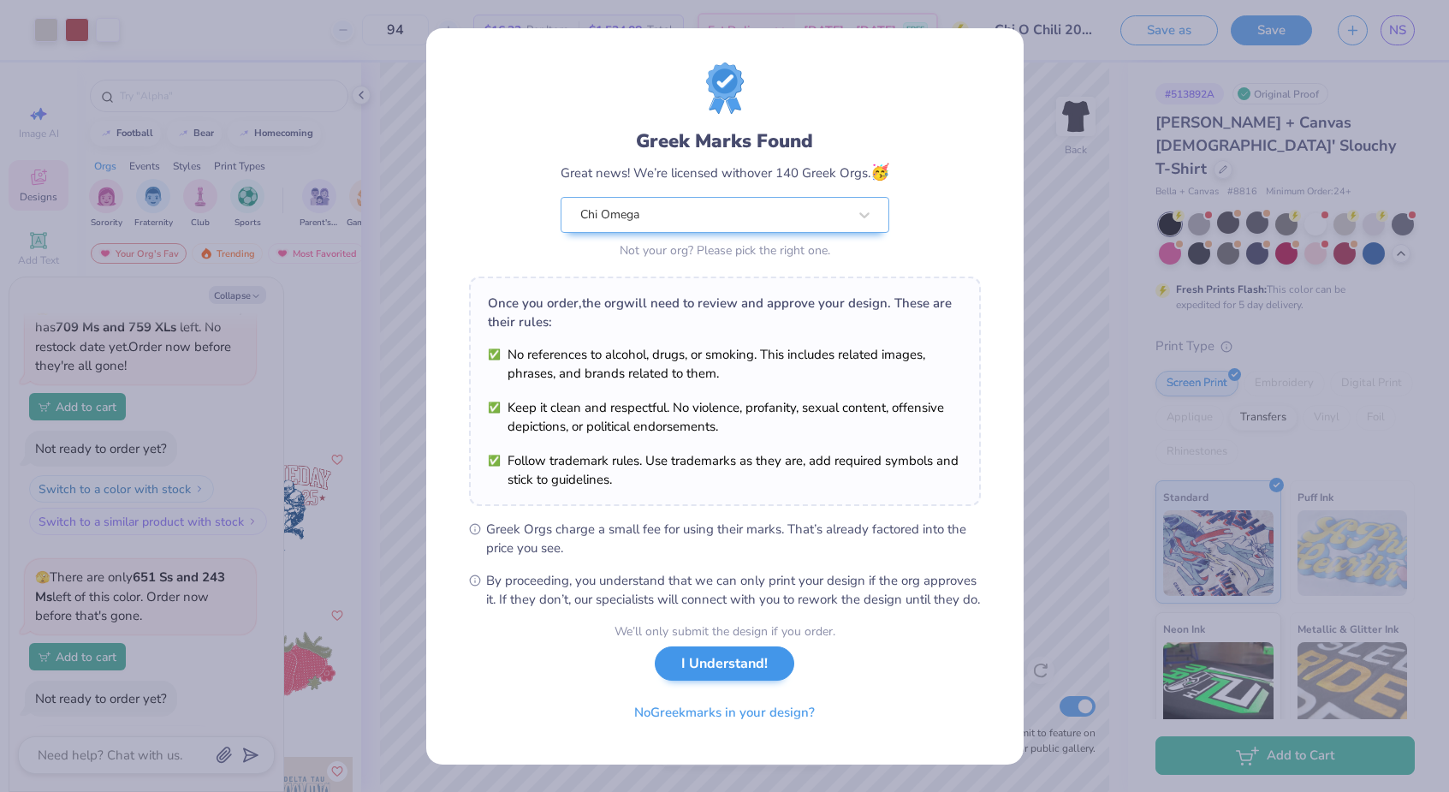
click at [741, 678] on button "I Understand!" at bounding box center [725, 663] width 140 height 35
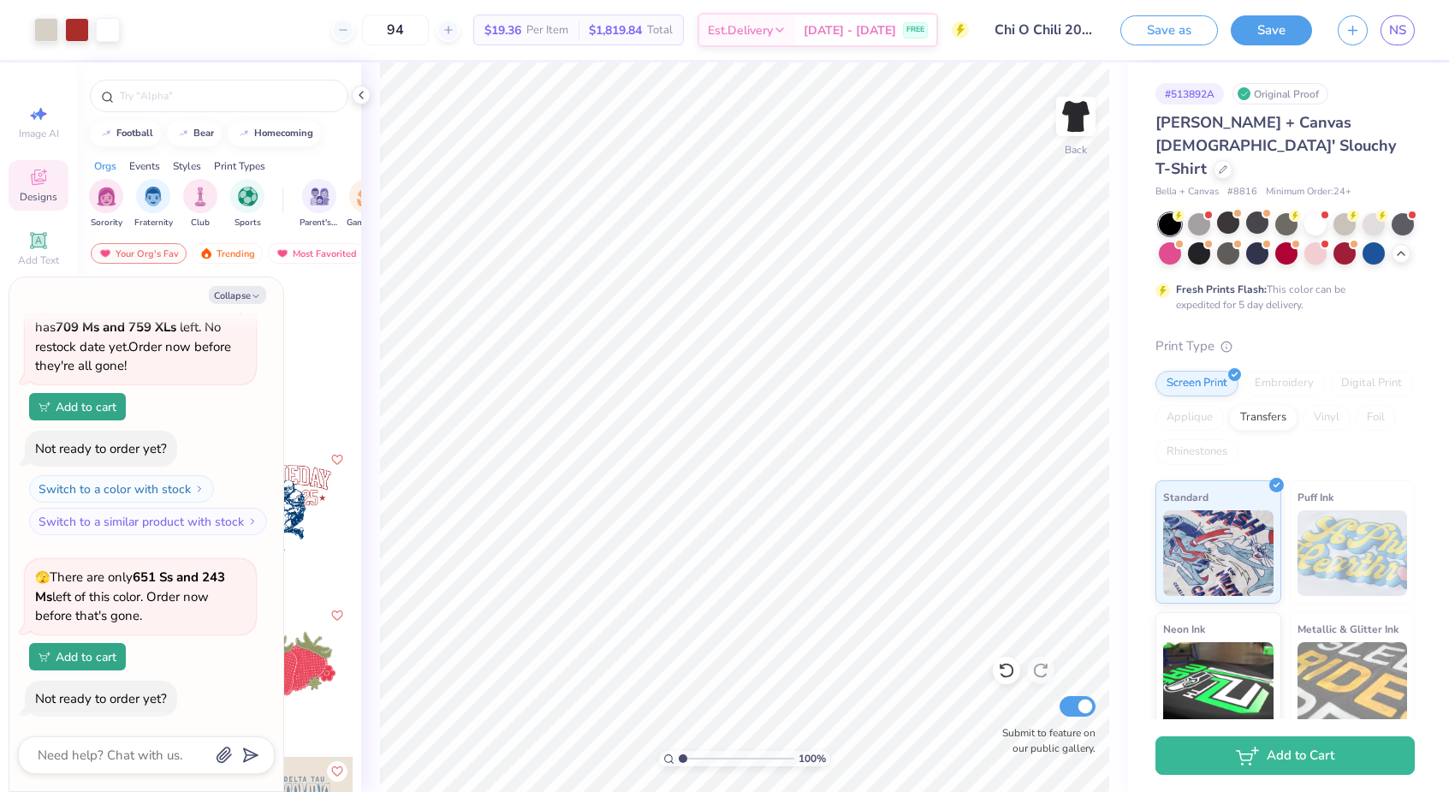
type textarea "x"
